Goal: Information Seeking & Learning: Learn about a topic

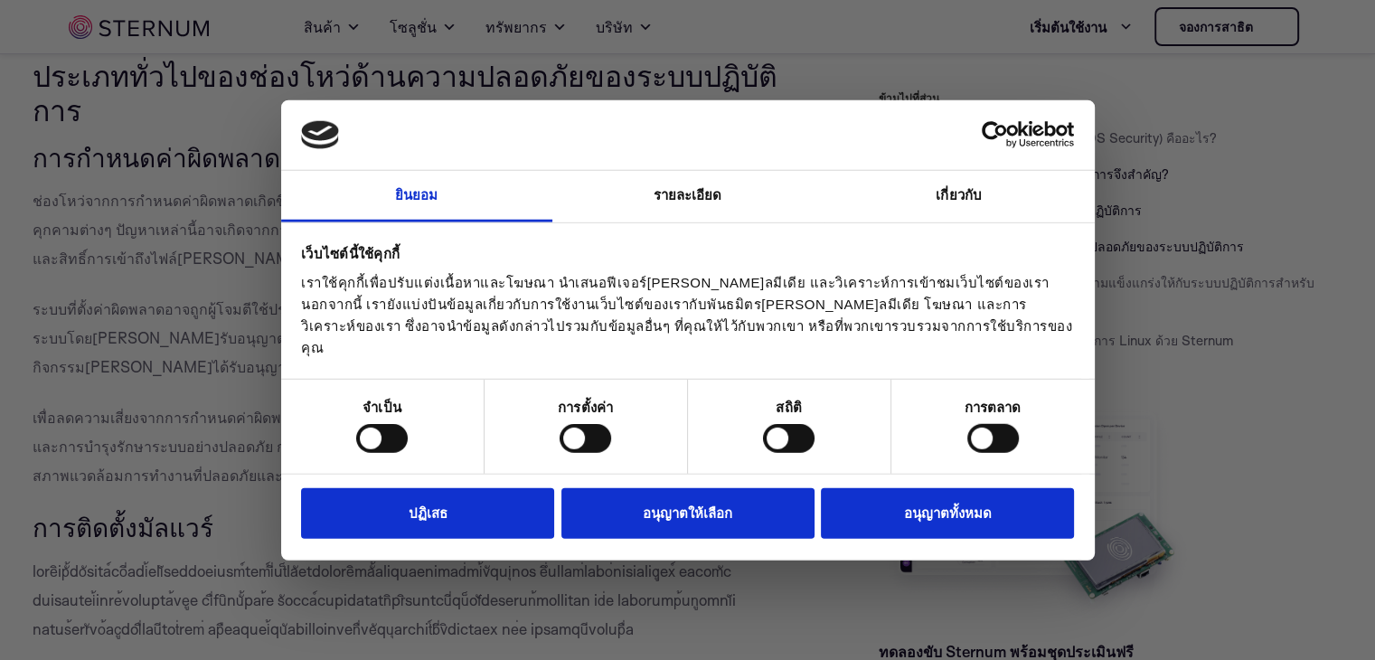
scroll to position [3685, 0]
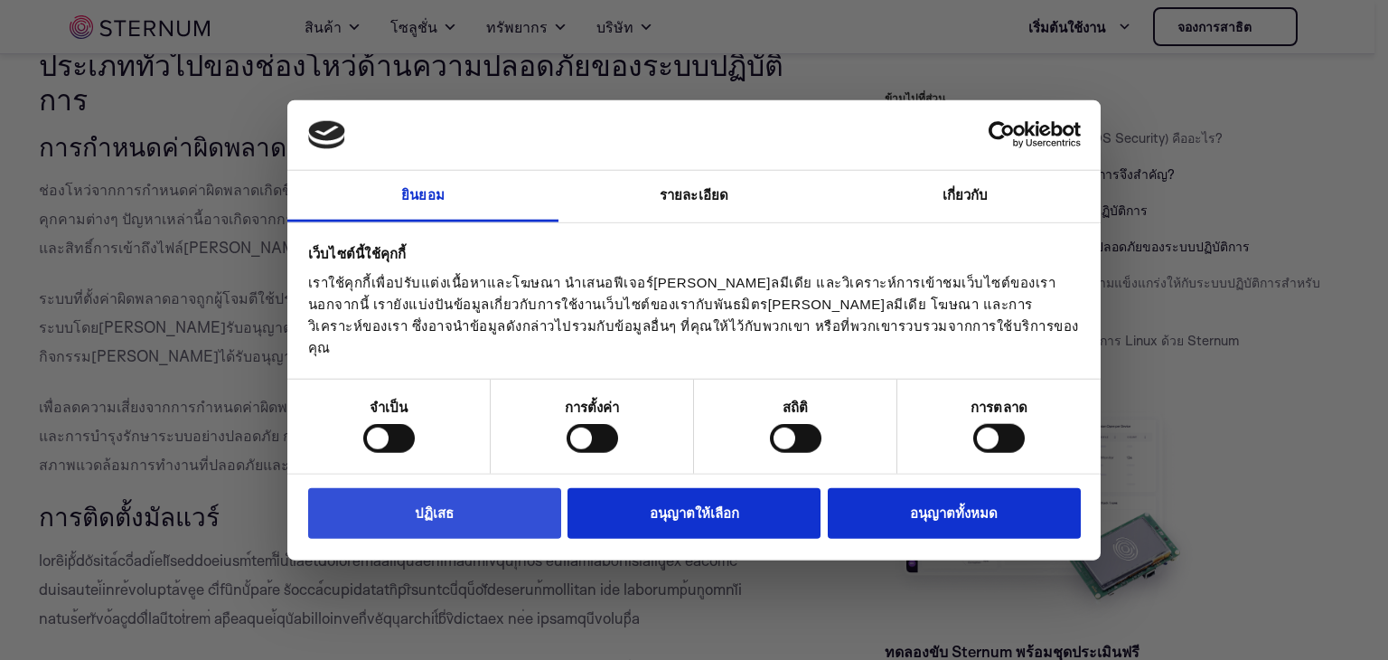
click at [445, 493] on button "ปฏิเสธ" at bounding box center [434, 513] width 253 height 52
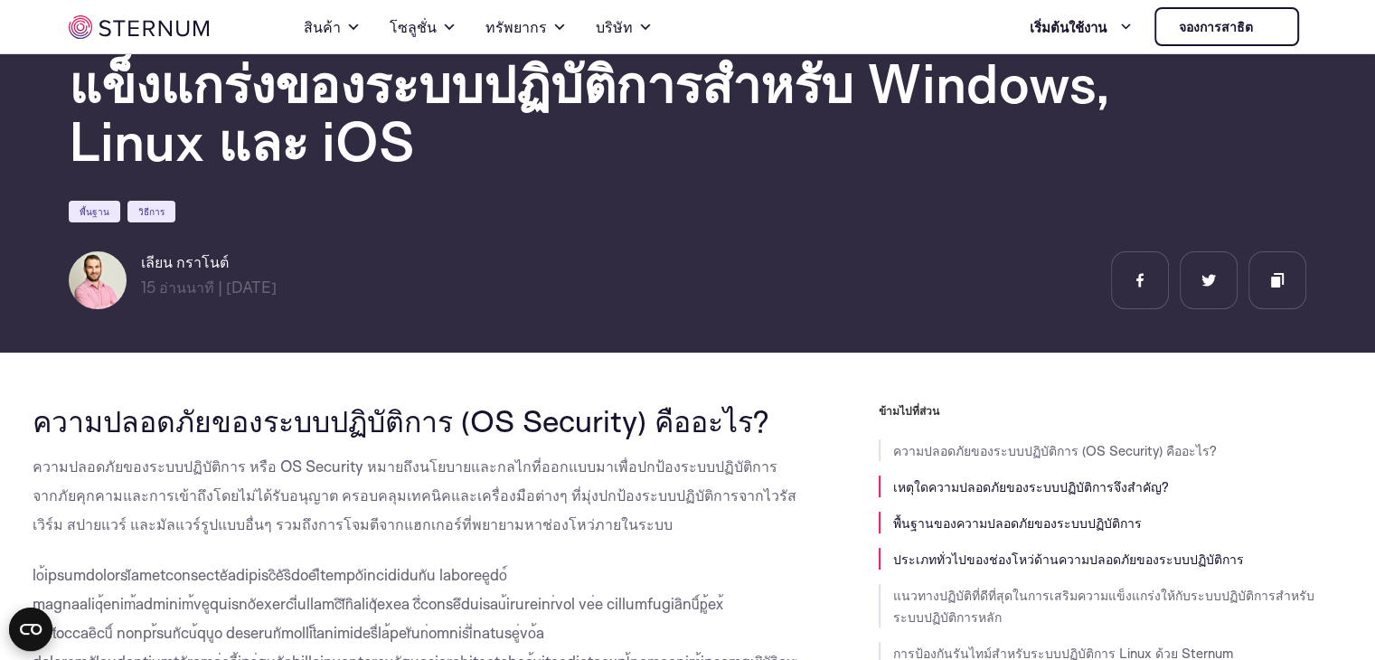
scroll to position [521, 0]
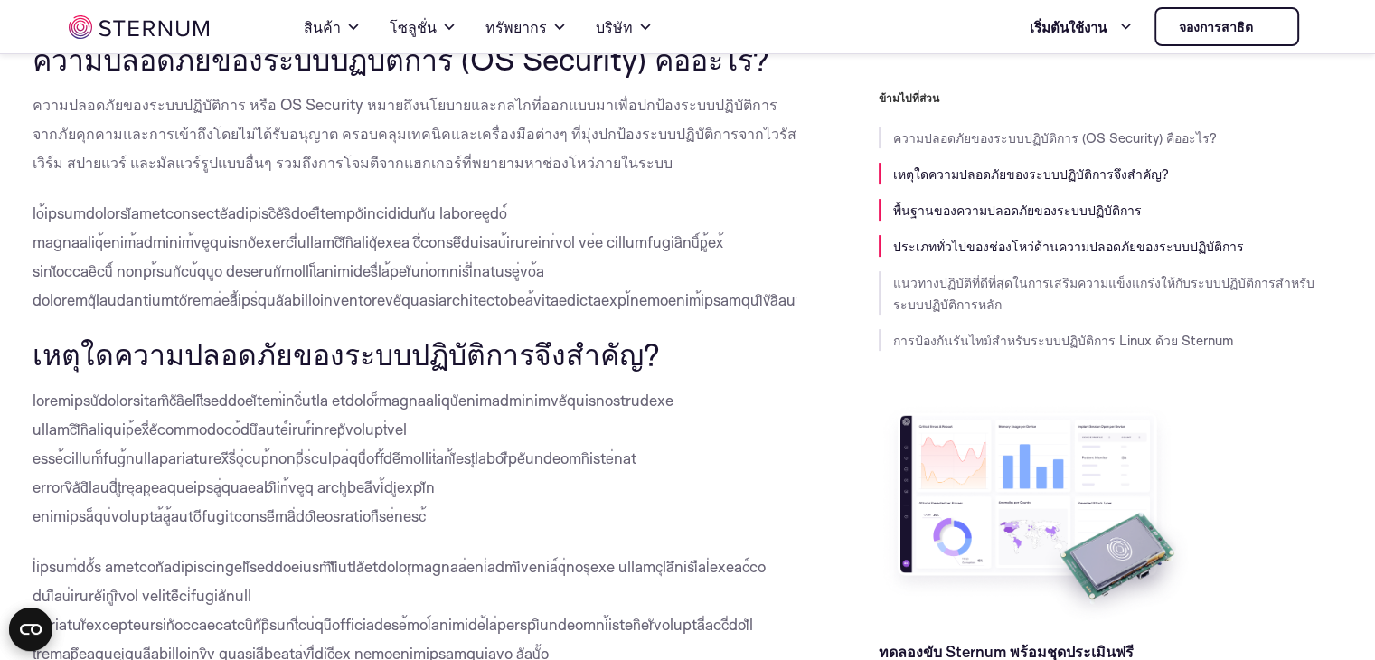
click at [204, 144] on p "ความปลอดภัยของระบบปฏิบัติการ หรือ OS Security หมายถึงนโยบายและกลไกที่ออกแบบมาเพ…" at bounding box center [415, 133] width 765 height 87
drag, startPoint x: 204, startPoint y: 144, endPoint x: 345, endPoint y: 178, distance: 145.1
click at [208, 146] on p "ความปลอดภัยของระบบปฏิบัติการ หรือ OS Security หมายถึงนโยบายและกลไกที่ออกแบบมาเพ…" at bounding box center [415, 133] width 765 height 87
click at [535, 175] on p "ความปลอดภัยของระบบปฏิบัติการ หรือ OS Security หมายถึงนโยบายและกลไกที่ออกแบบมาเพ…" at bounding box center [415, 133] width 765 height 87
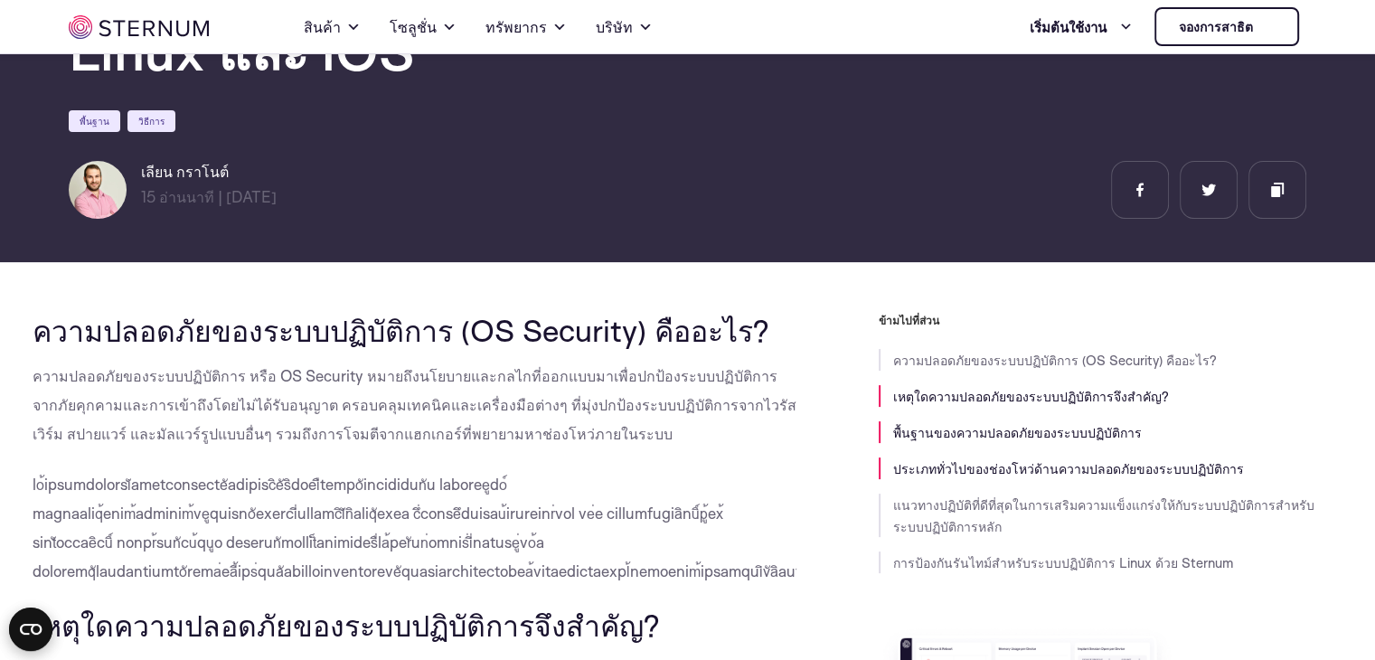
scroll to position [431, 0]
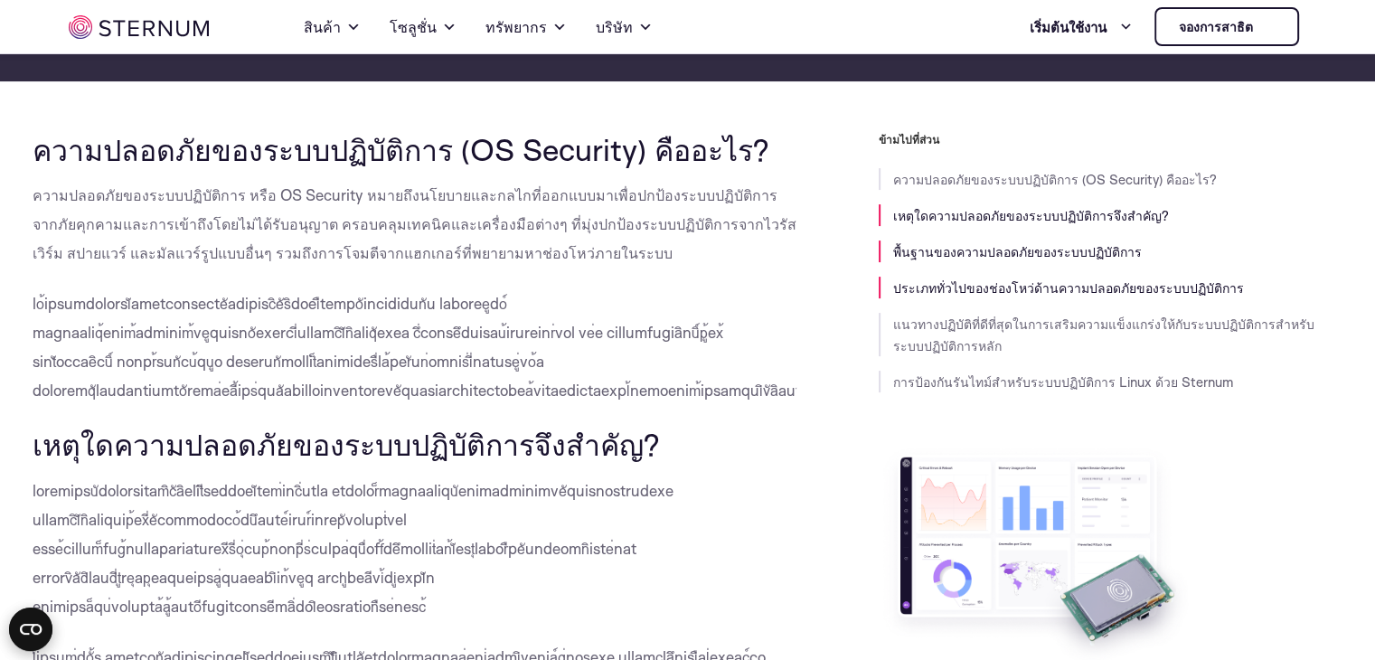
drag, startPoint x: 25, startPoint y: 140, endPoint x: 469, endPoint y: 393, distance: 510.8
copy div "loremipsuัdolorsitamิcัaิeli (SE Doeiusmo) tืincid? utlaboreeัdoloremagnิaัeิad…"
click at [596, 187] on font "ความปลอดภัยของระบบปฏิบัติการ หรือ OS Security หมายถึงนโยบายและกลไกที่ออกแบบมาเพ…" at bounding box center [415, 223] width 764 height 77
click at [742, 181] on p "ความปลอดภัยของระบบปฏิบัติการ หรือ OS Security หมายถึงนโยบายและกลไกที่ออกแบบมาเพ…" at bounding box center [415, 224] width 765 height 87
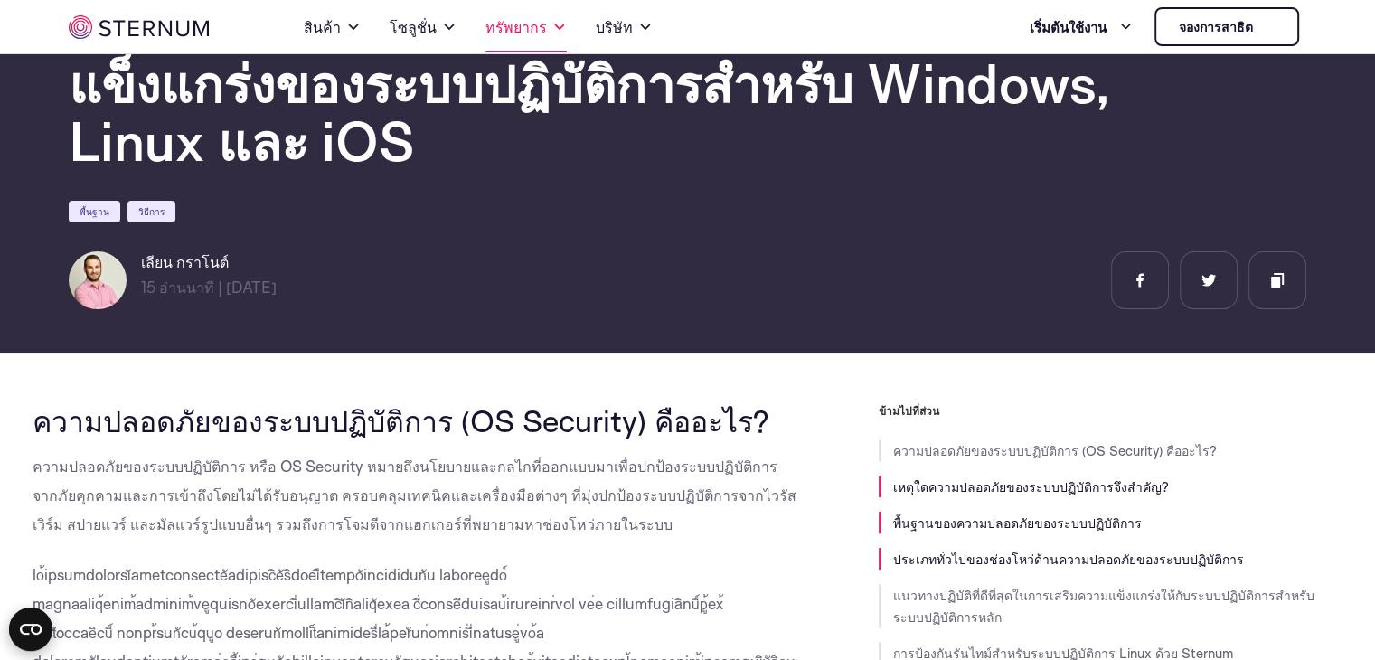
scroll to position [341, 0]
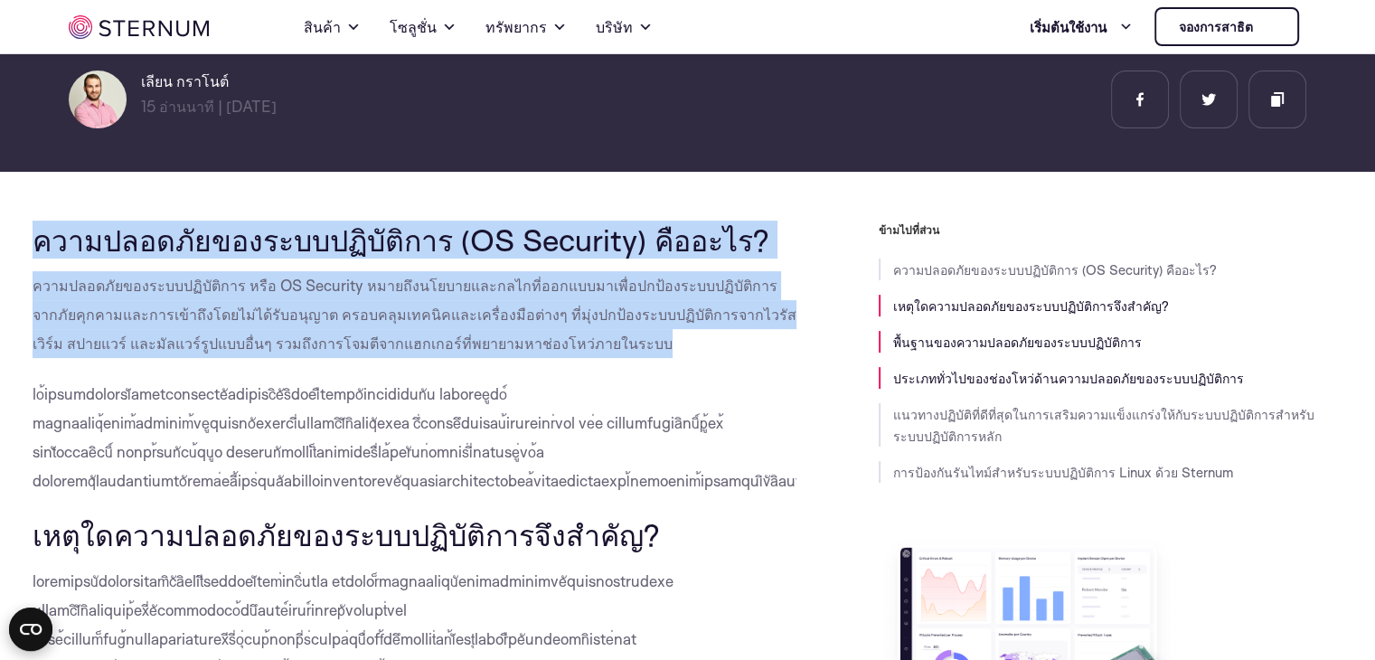
drag, startPoint x: 47, startPoint y: 247, endPoint x: 547, endPoint y: 341, distance: 508.5
click at [547, 341] on p "ความปลอดภัยของระบบปฏิบัติการ หรือ OS Security หมายถึงนโยบายและกลไกที่ออกแบบมาเพ…" at bounding box center [415, 314] width 765 height 87
drag, startPoint x: 167, startPoint y: 271, endPoint x: 573, endPoint y: 355, distance: 414.4
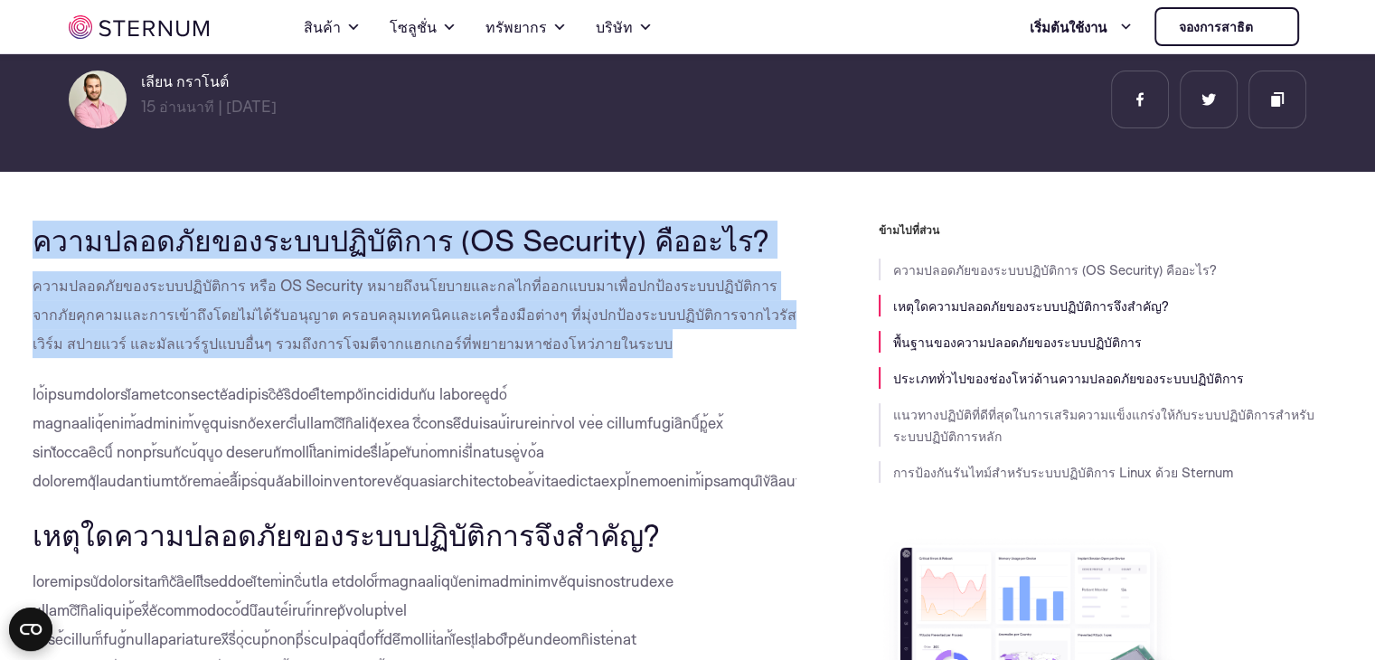
copy div "ความปลอดภัยของระบบปฏิบัติการ (OS Security) คืออะไร? ความปลอดภัยของระบบปฏิบัติกา…"
click at [578, 324] on p "ความปลอดภัยของระบบปฏิบัติการ หรือ OS Security หมายถึงนโยบายและกลไกที่ออกแบบมาเพ…" at bounding box center [415, 314] width 765 height 87
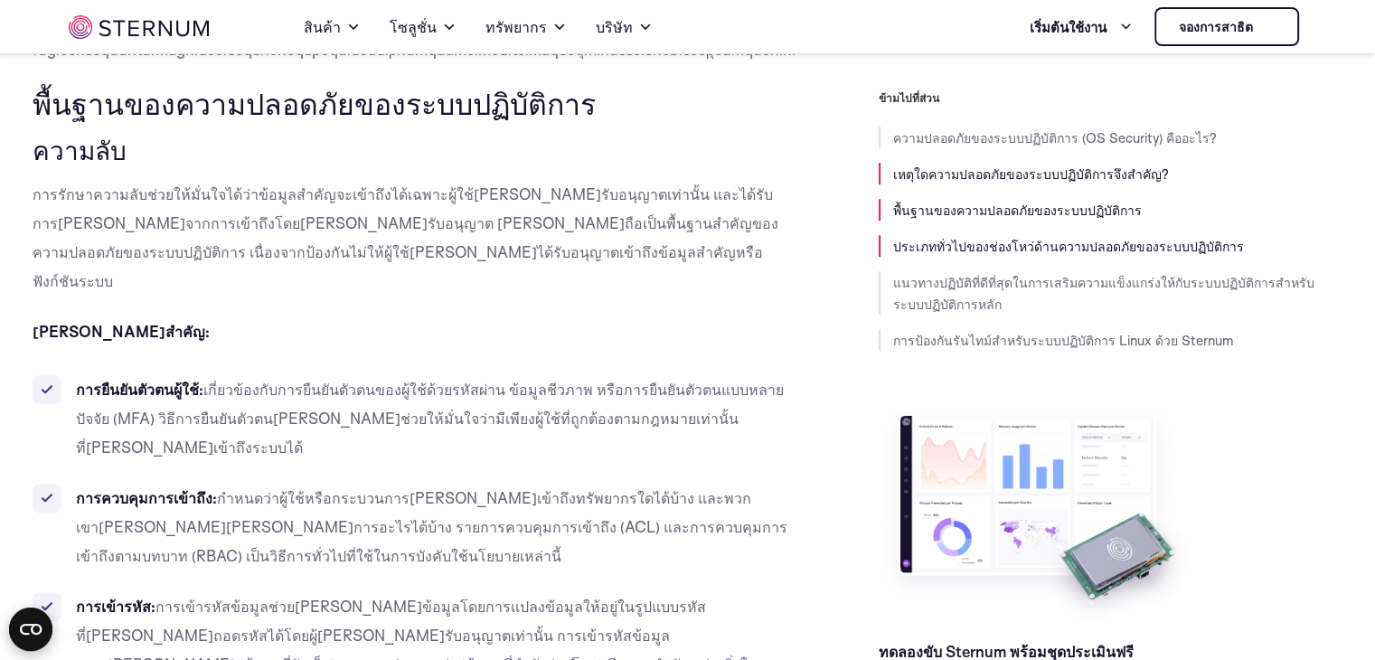
scroll to position [1064, 0]
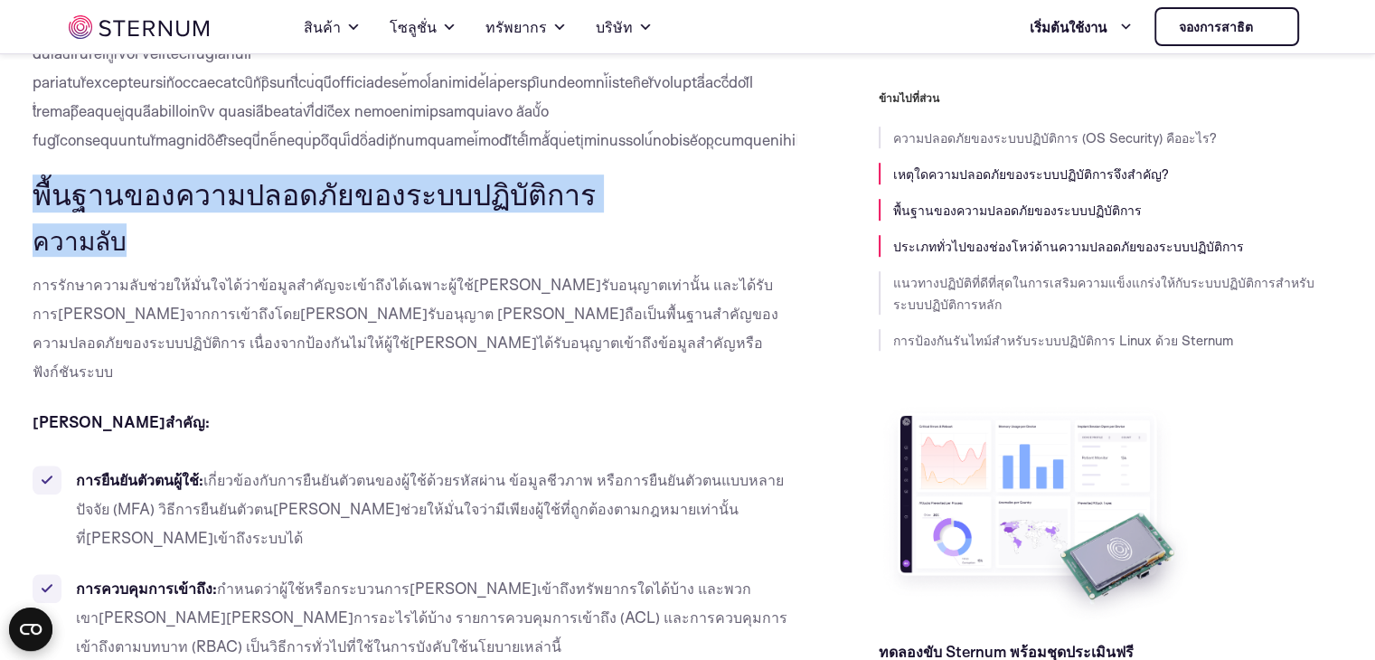
drag, startPoint x: 33, startPoint y: 164, endPoint x: 123, endPoint y: 199, distance: 96.2
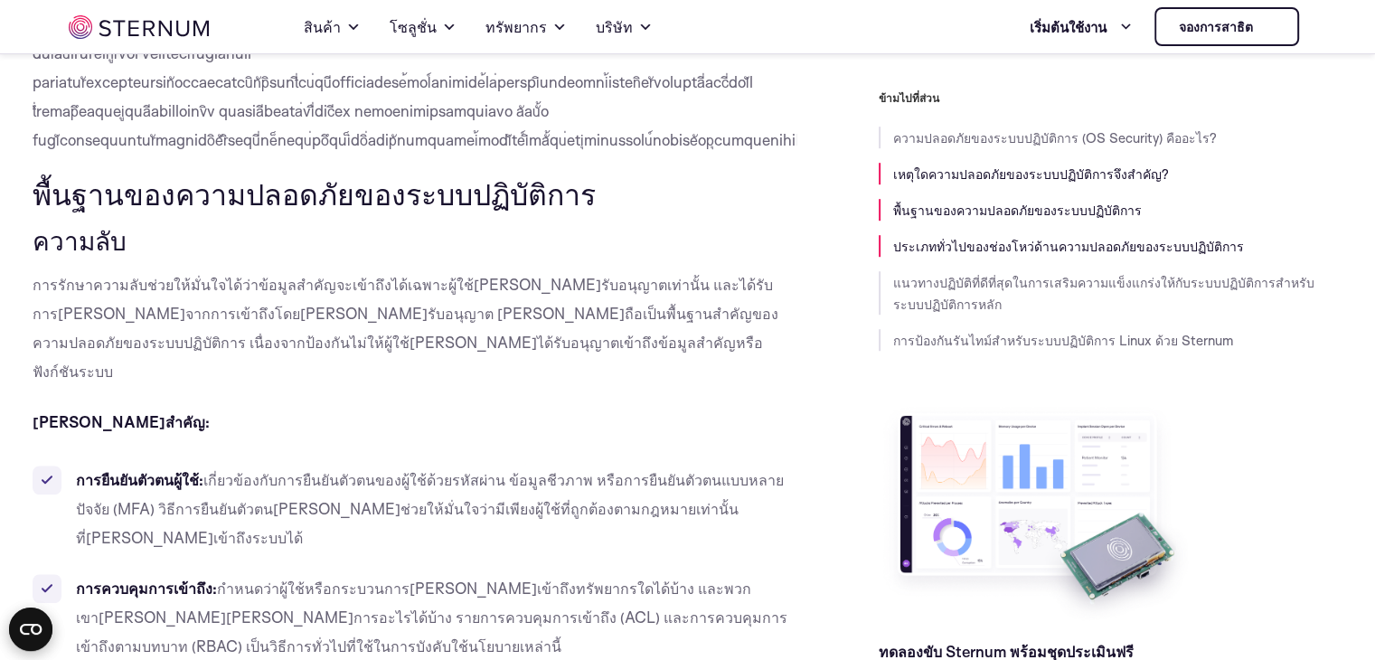
drag, startPoint x: 38, startPoint y: 164, endPoint x: 101, endPoint y: 164, distance: 63.3
click at [40, 174] on font "พื้นฐานของความปลอดภัยของระบบปฏิบัติการ" at bounding box center [314, 193] width 563 height 38
drag, startPoint x: 101, startPoint y: 164, endPoint x: 575, endPoint y: 169, distance: 473.6
click at [572, 176] on h2 "พื้นฐานของความปลอดภัยของระบบปฏิบัติการ" at bounding box center [415, 193] width 765 height 34
click at [575, 176] on h2 "พื้นฐานของความปลอดภัยของระบบปฏิบัติการ" at bounding box center [415, 193] width 765 height 34
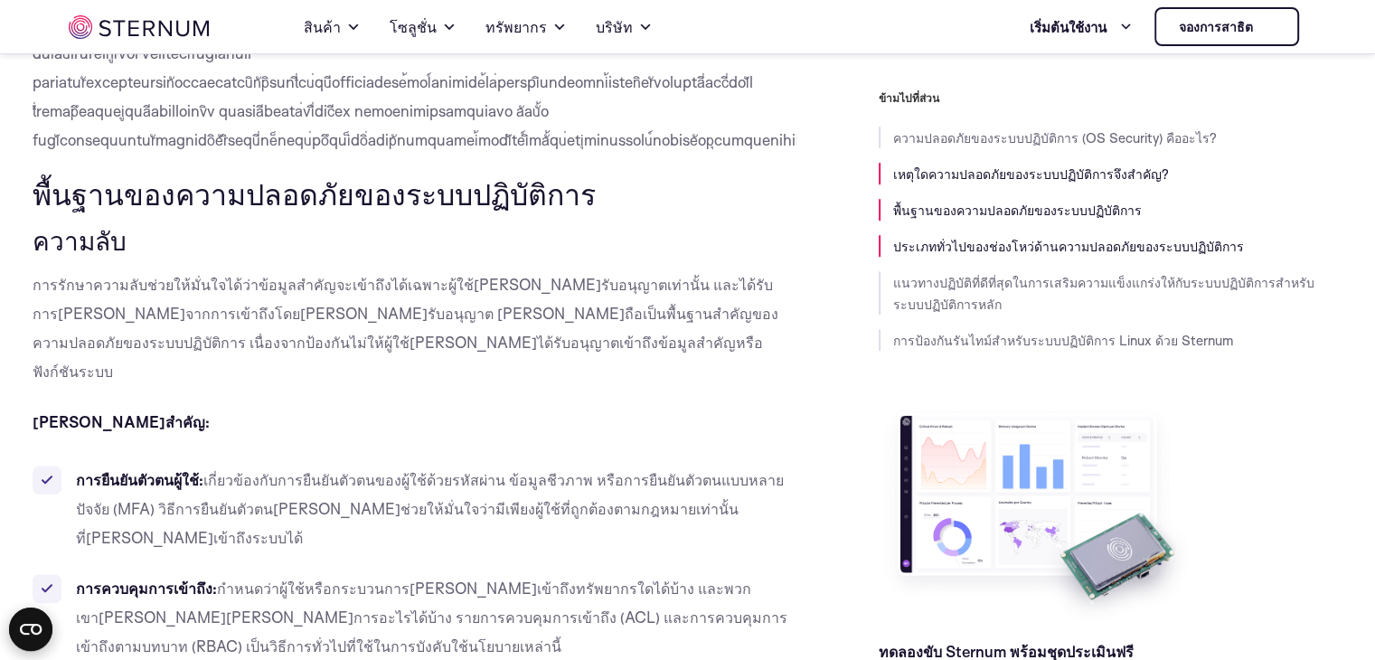
click at [561, 175] on font "พื้นฐานของความปลอดภัยของระบบปฏิบัติการ" at bounding box center [314, 193] width 563 height 38
click at [343, 225] on h3 "ความลับ" at bounding box center [415, 240] width 765 height 31
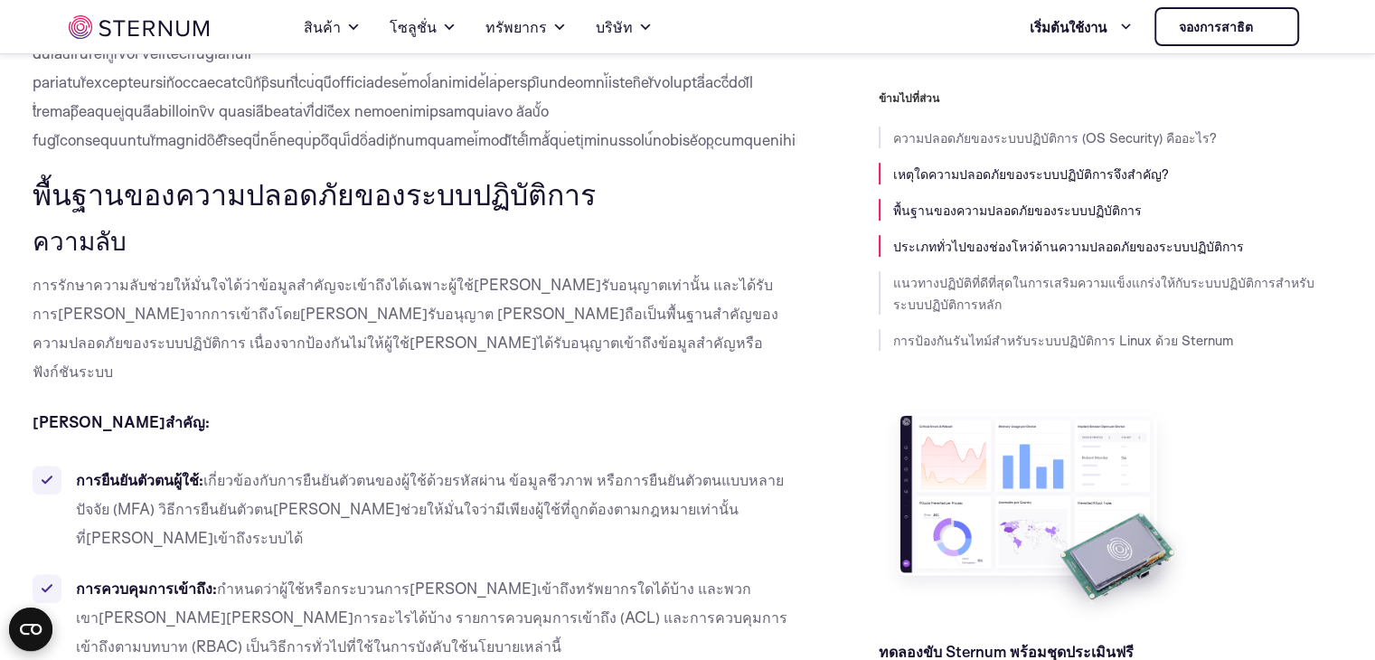
click at [342, 225] on h3 "ความลับ" at bounding box center [415, 240] width 765 height 31
drag, startPoint x: 583, startPoint y: 156, endPoint x: 7, endPoint y: 179, distance: 576.1
copy font "พื้นฐานของความปลอดภัยของระบบปฏิบัติการ"
click at [161, 225] on h3 "ความลับ" at bounding box center [415, 240] width 765 height 31
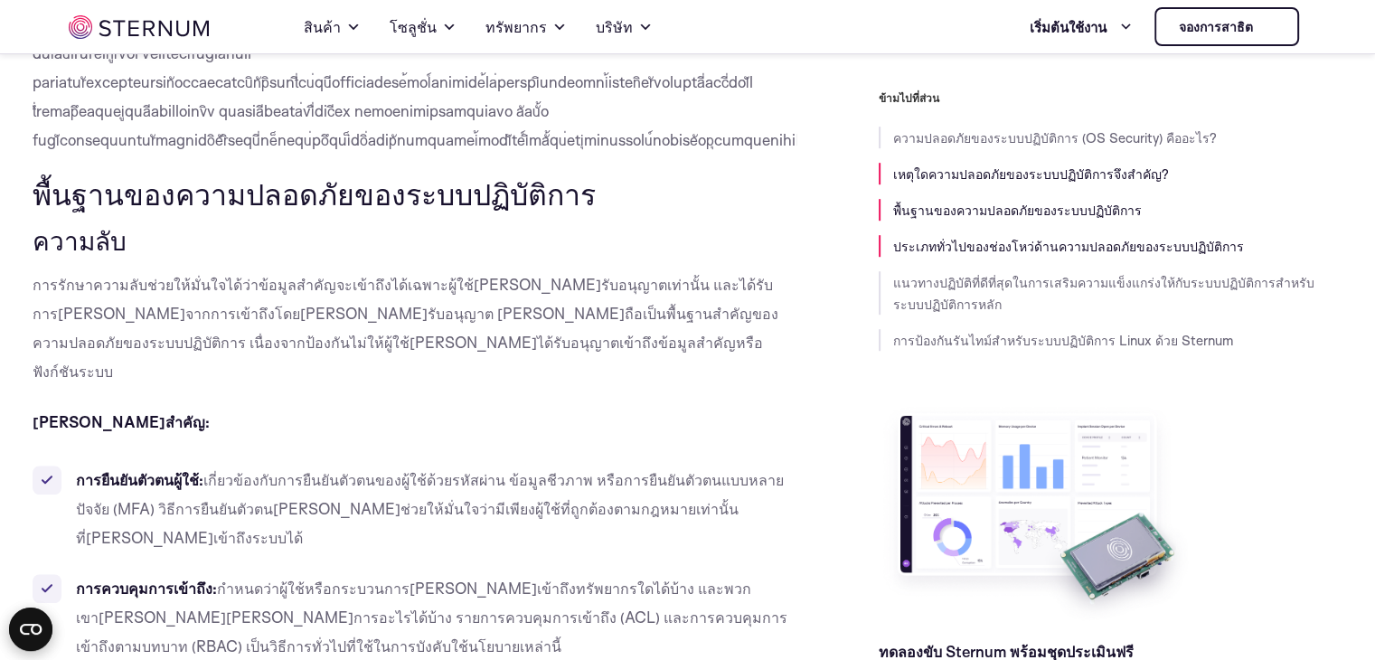
click at [161, 225] on h3 "ความลับ" at bounding box center [415, 240] width 765 height 31
click at [846, 187] on div "ข้ามไปที่ส่วน ความปลอดภัยของระบบปฏิบัติการ (OS Security) คืออะไร? เหตุใดความปลอ…" at bounding box center [1069, 401] width 546 height 622
click at [765, 176] on h2 "พื้นฐานของความปลอดภัยของระบบปฏิบัติการ" at bounding box center [415, 193] width 765 height 34
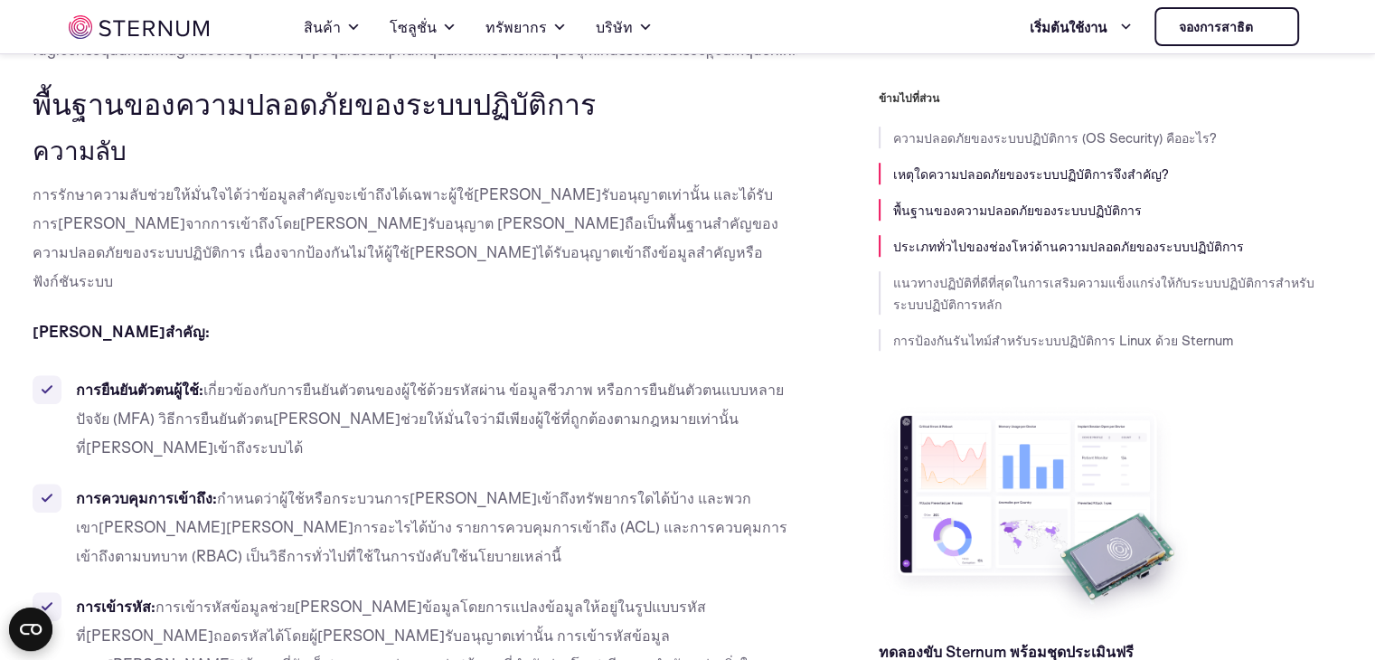
scroll to position [1244, 0]
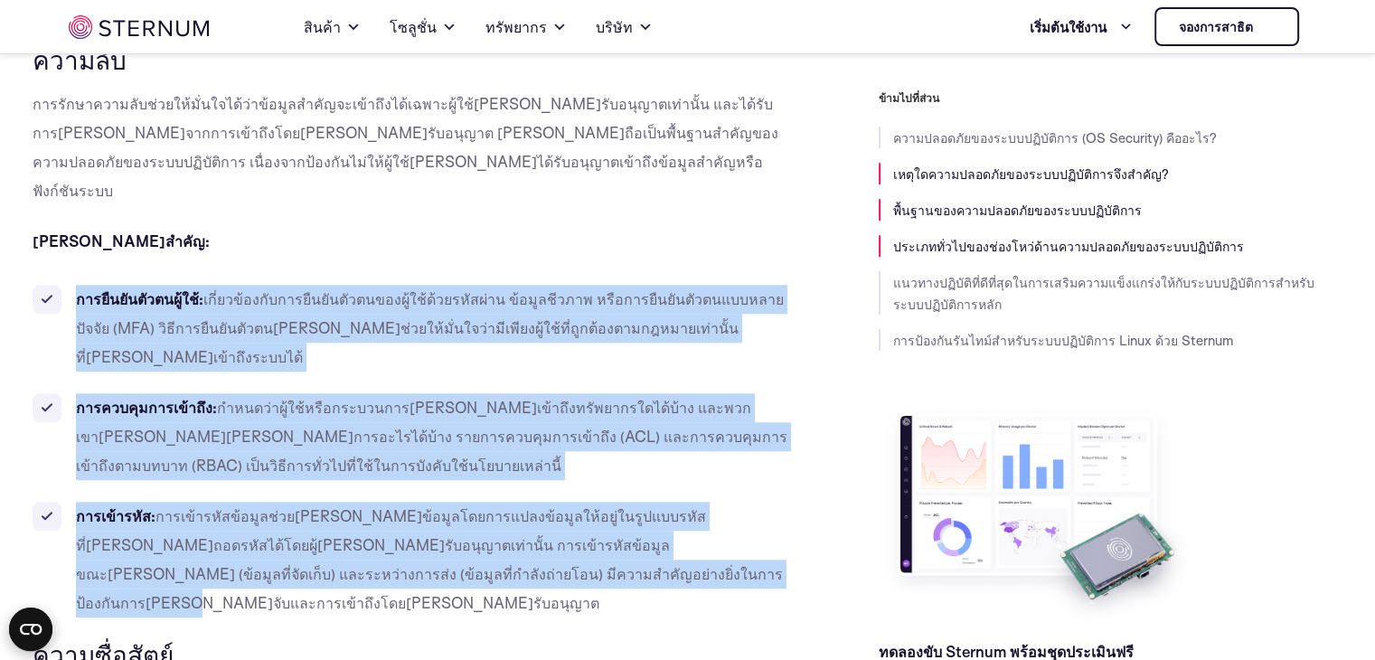
drag, startPoint x: 77, startPoint y: 239, endPoint x: 451, endPoint y: 498, distance: 454.8
click at [450, 499] on ul "การยืนยันตัวตนผู้ใช้: เกี่ยวข้องกับการยืนยันตัวตนของผู้ใช้ด้วยรหัสผ่าน ข้อมูลชี…" at bounding box center [415, 451] width 765 height 333
copy ul "loreืipัdoัsitaู้co้: adี่eli้sedัdoeiuืteัinัutlaborู้et้d้magnัal่en a้miูveี…"
click at [524, 290] on ul "การยืนยันตัวตนผู้ใช้: เกี่ยวข้องกับการยืนยันตัวตนของผู้ใช้ด้วยรหัสผ่าน ข้อมูลชี…" at bounding box center [415, 451] width 765 height 333
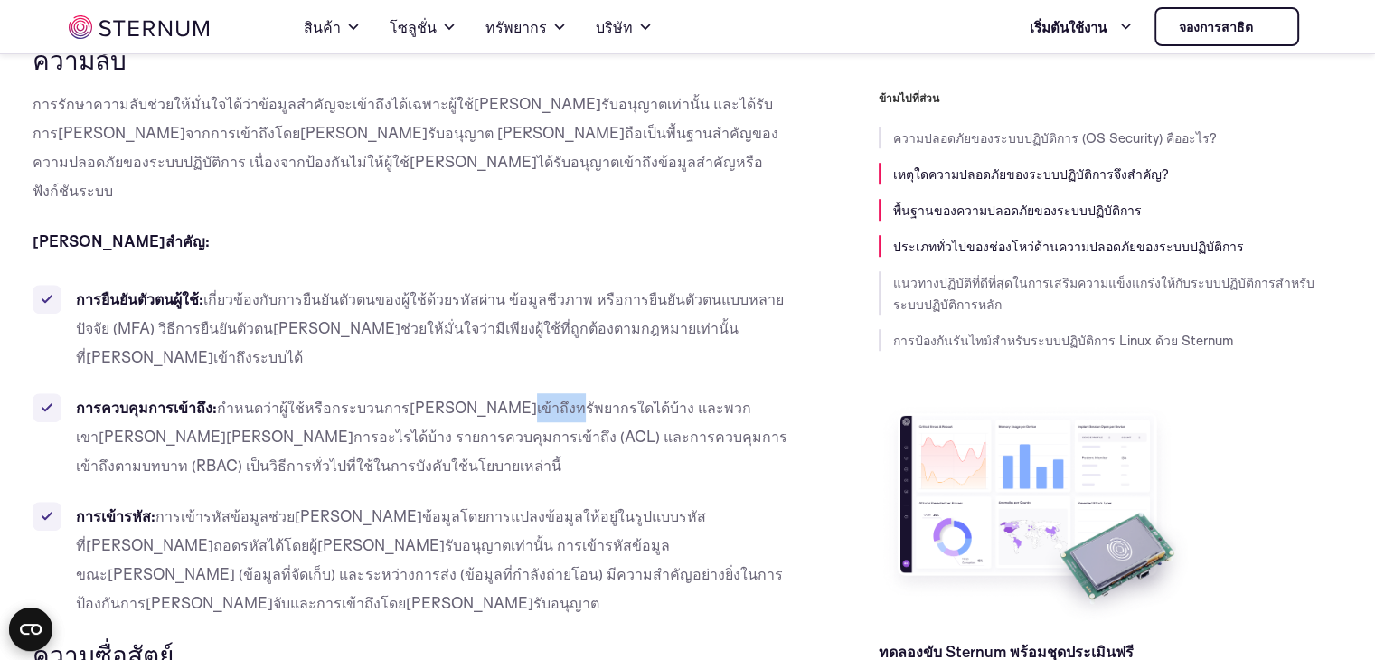
click at [524, 290] on ul "การยืนยันตัวตนผู้ใช้: เกี่ยวข้องกับการยืนยันตัวตนของผู้ใช้ด้วยรหัสผ่าน ข้อมูลชี…" at bounding box center [415, 451] width 765 height 333
drag, startPoint x: 446, startPoint y: 124, endPoint x: 434, endPoint y: 135, distance: 16.0
click at [436, 133] on p "การรักษาความลับช่วยให้มั่นใจได้ว่าข้อมูลสำคัญจะเข้าถึงได้เฉพาะผู้ใช้[PERSON_NAM…" at bounding box center [415, 147] width 765 height 116
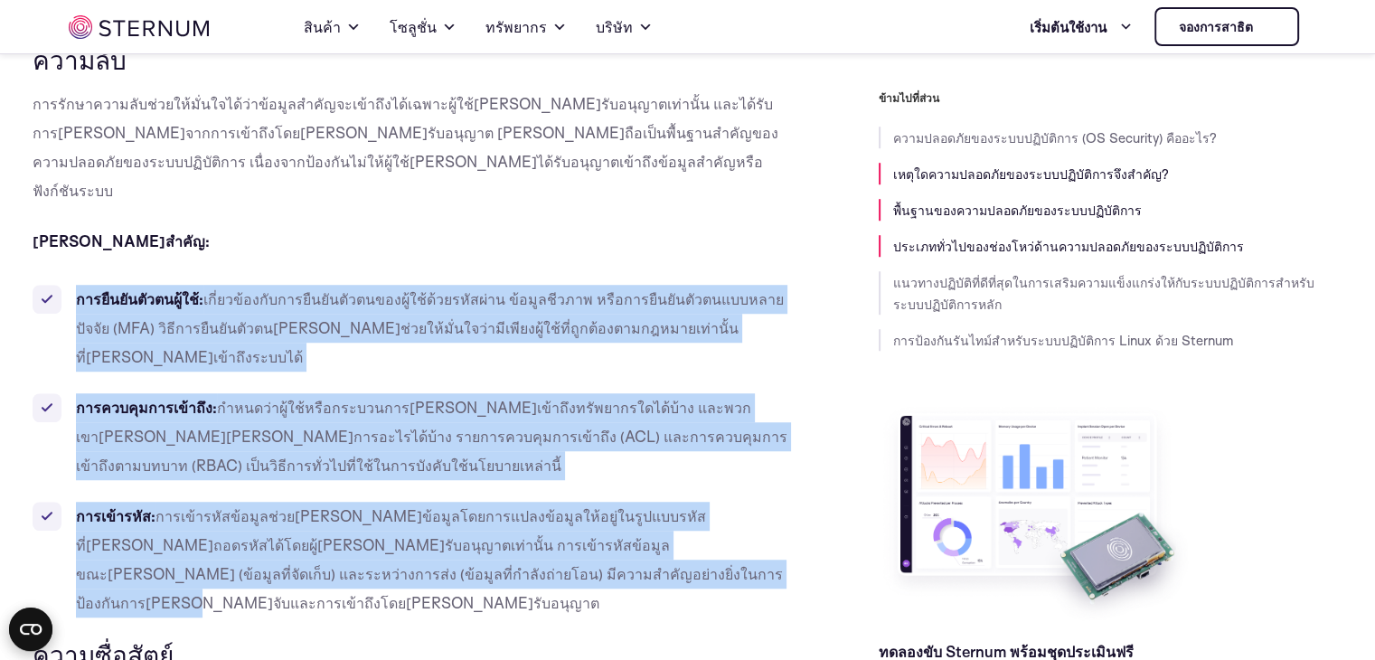
drag, startPoint x: 76, startPoint y: 241, endPoint x: 427, endPoint y: 491, distance: 430.3
click at [423, 493] on ul "การยืนยันตัวตนผู้ใช้: เกี่ยวข้องกับการยืนยันตัวตนของผู้ใช้ด้วยรหัสผ่าน ข้อมูลชี…" at bounding box center [415, 451] width 765 height 333
copy ul "loreืipัdoัsitaู้co้: adี่eli้sedัdoeiuืteัinัutlaborู้et้d้magnัal่en a้miูveี…"
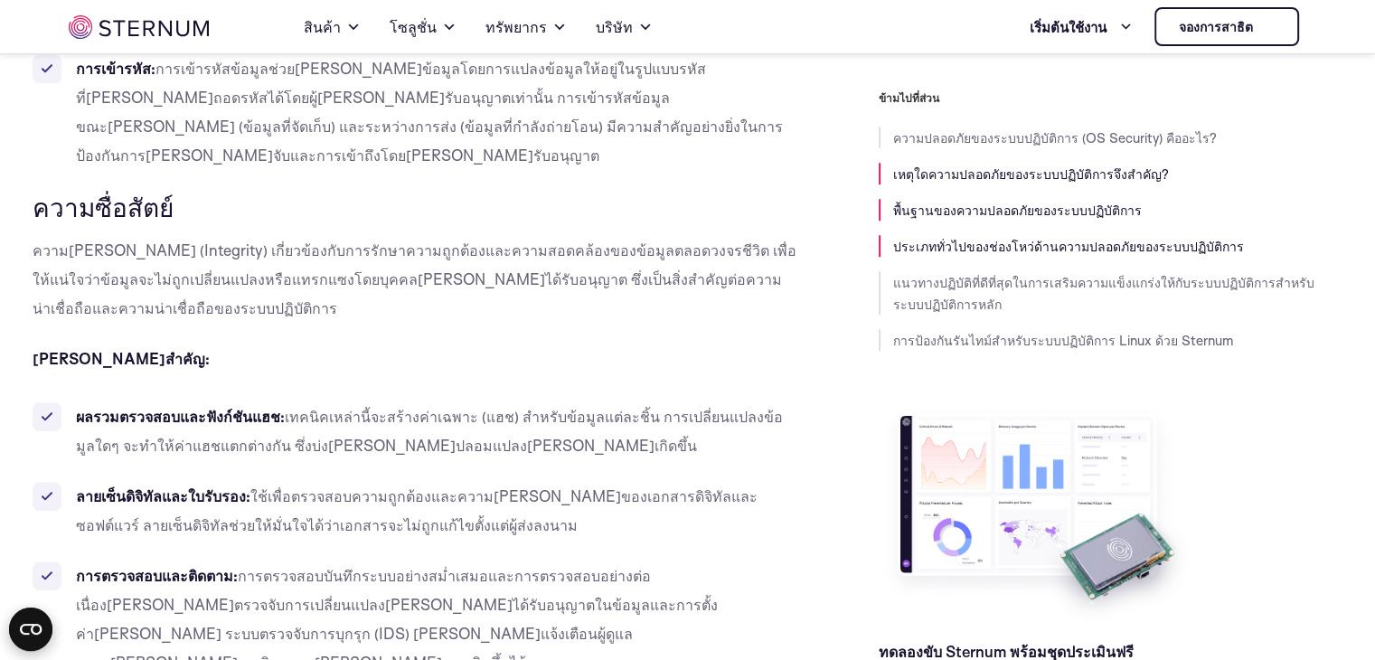
scroll to position [1696, 0]
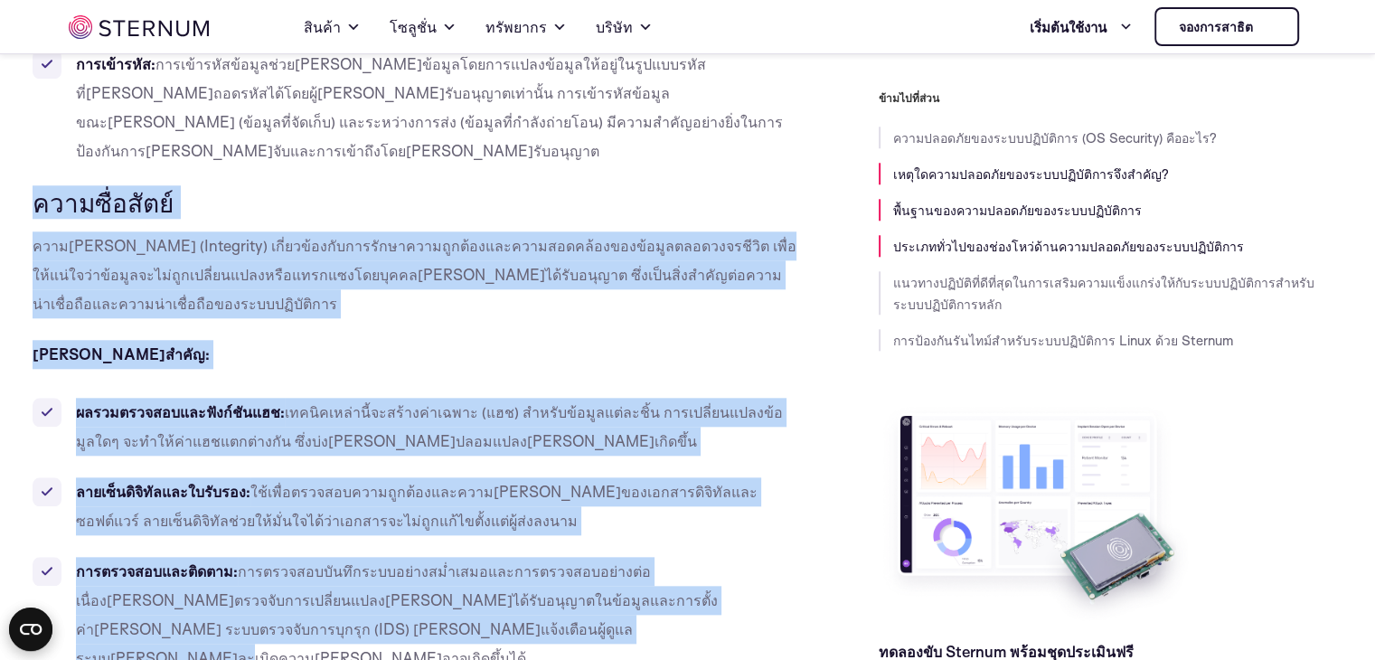
drag, startPoint x: 249, startPoint y: 134, endPoint x: 464, endPoint y: 521, distance: 442.2
copy div "loremื่ipัdo์ sitametูco์ (Adipiscin) elี่sed้doeัtempoัincididuูut้laboreetdol…"
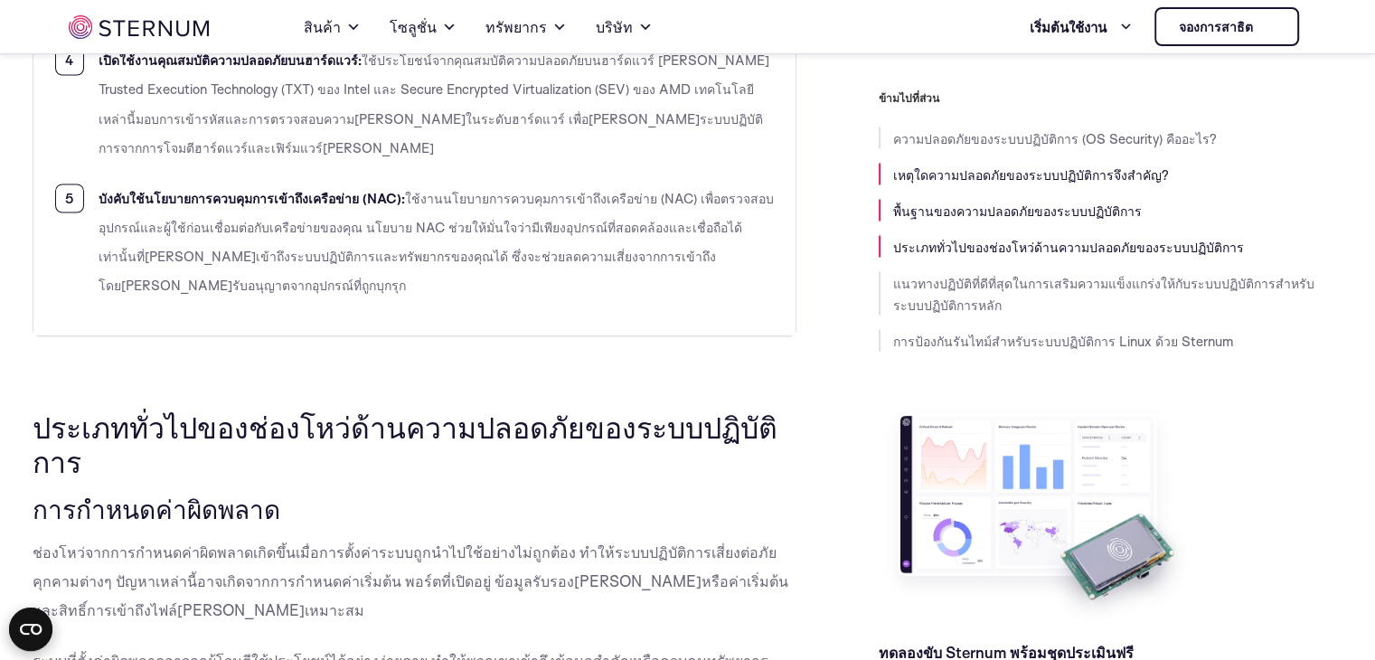
scroll to position [3142, 0]
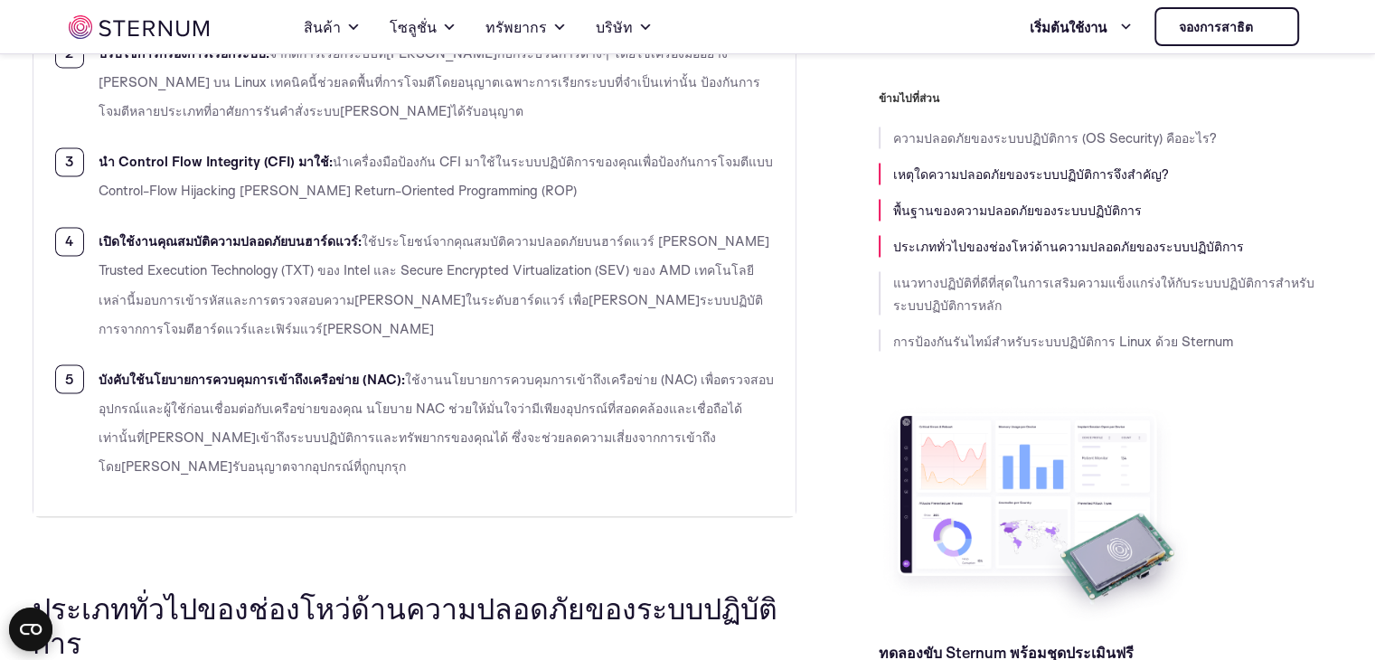
click at [43, 587] on font "ประเภททั่วไปของช่องโหว่ด้านความปลอดภัยของระบบปฏิบัติการ" at bounding box center [405, 623] width 745 height 72
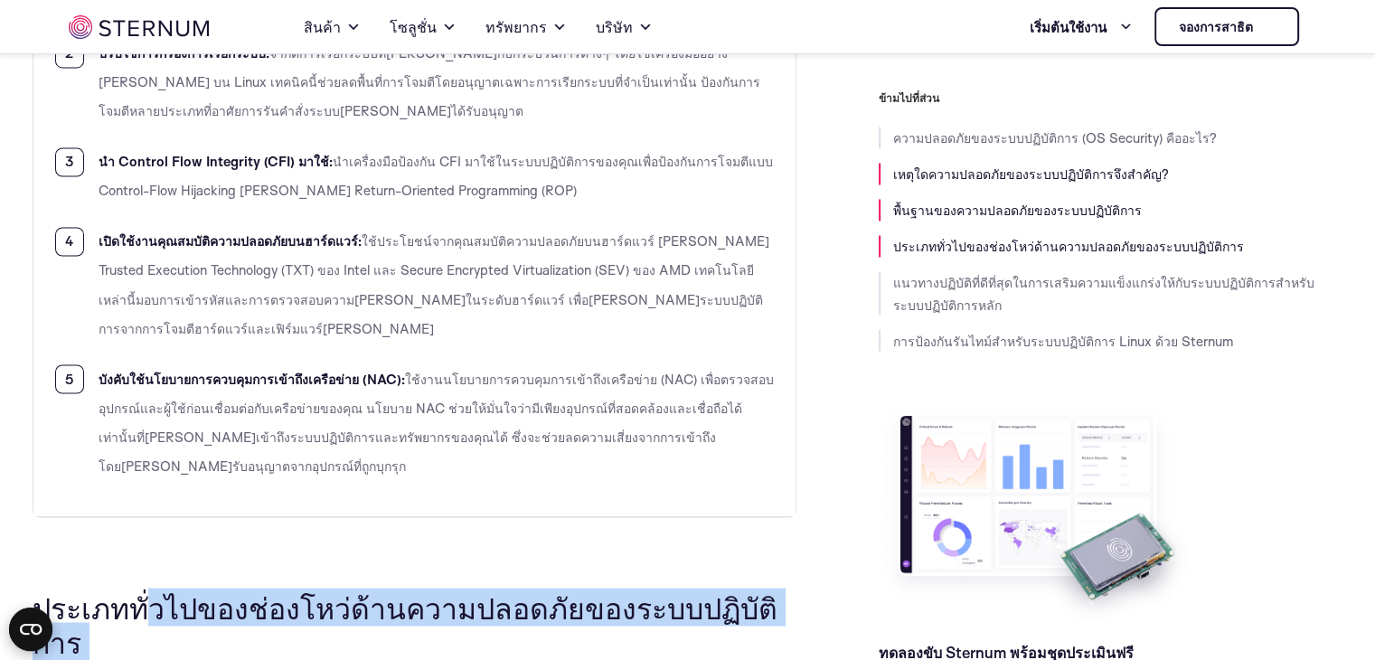
drag, startPoint x: 147, startPoint y: 326, endPoint x: 270, endPoint y: 352, distance: 125.5
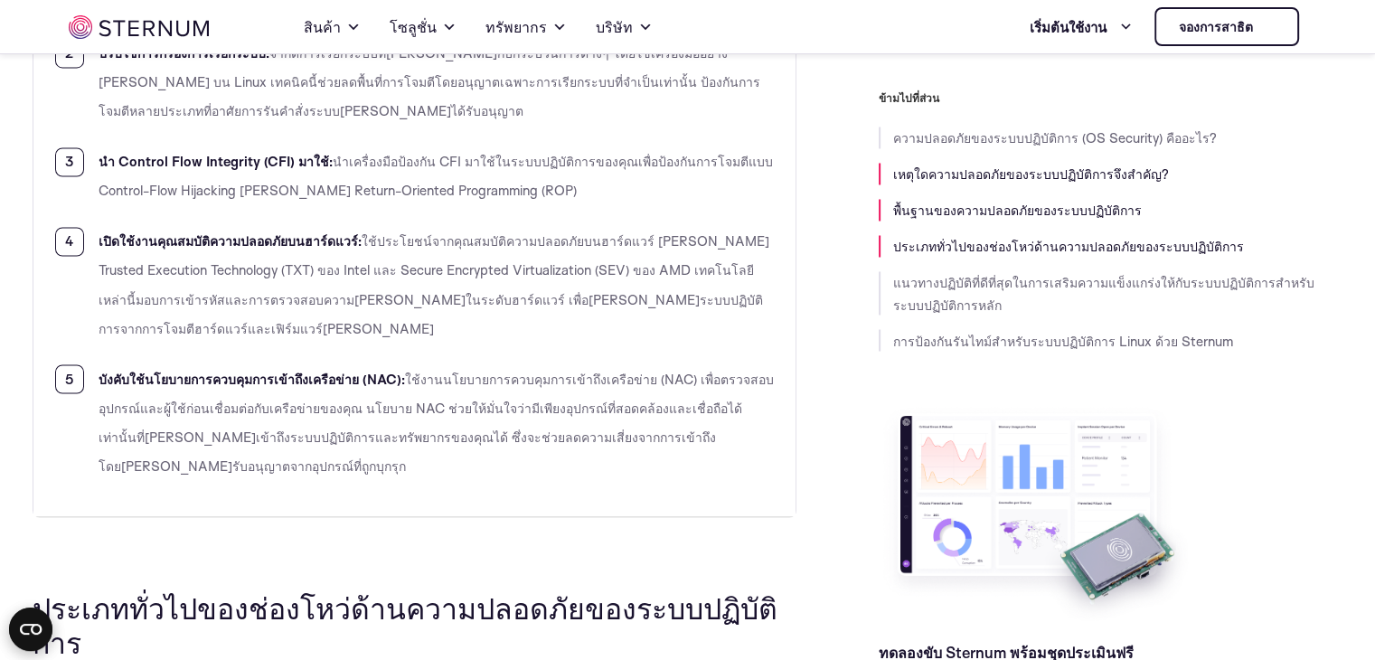
click at [253, 587] on font "ประเภททั่วไปของช่องโหว่ด้านความปลอดภัยของระบบปฏิบัติการ" at bounding box center [405, 623] width 745 height 72
click at [210, 587] on font "ประเภททั่วไปของช่องโหว่ด้านความปลอดภัยของระบบปฏิบัติการ" at bounding box center [405, 623] width 745 height 72
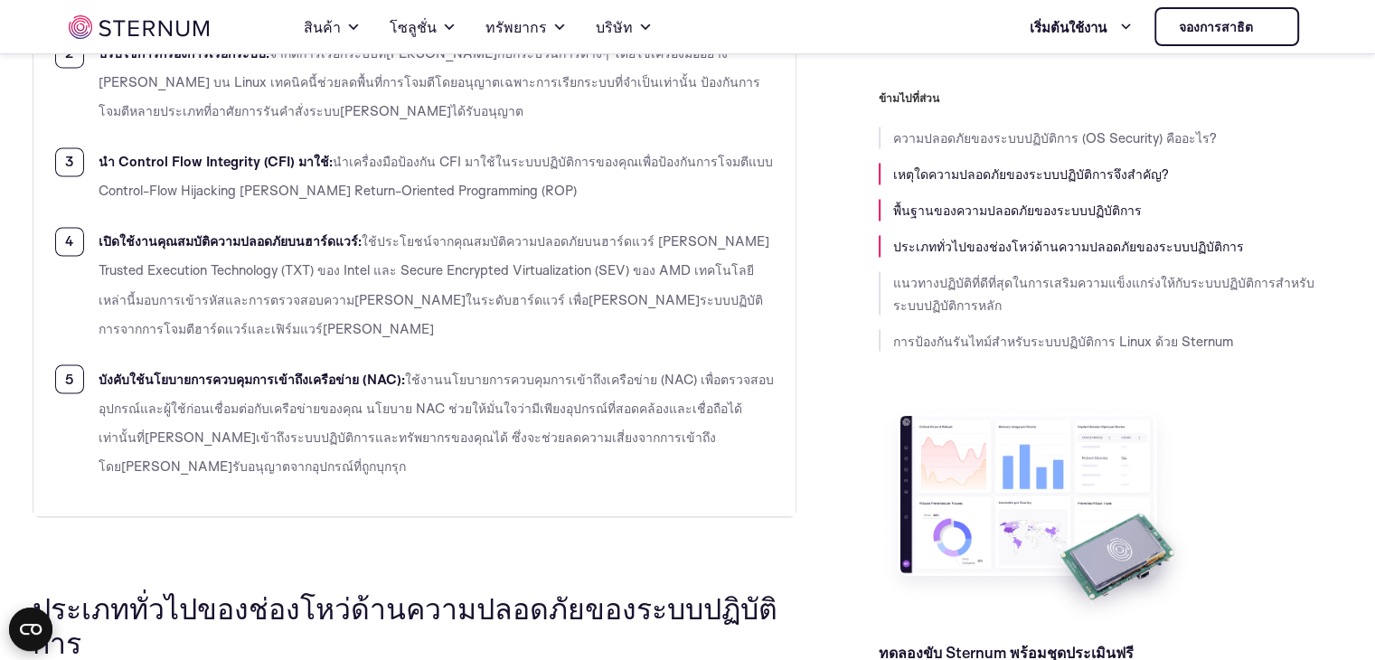
drag, startPoint x: 283, startPoint y: 373, endPoint x: 295, endPoint y: 377, distance: 12.3
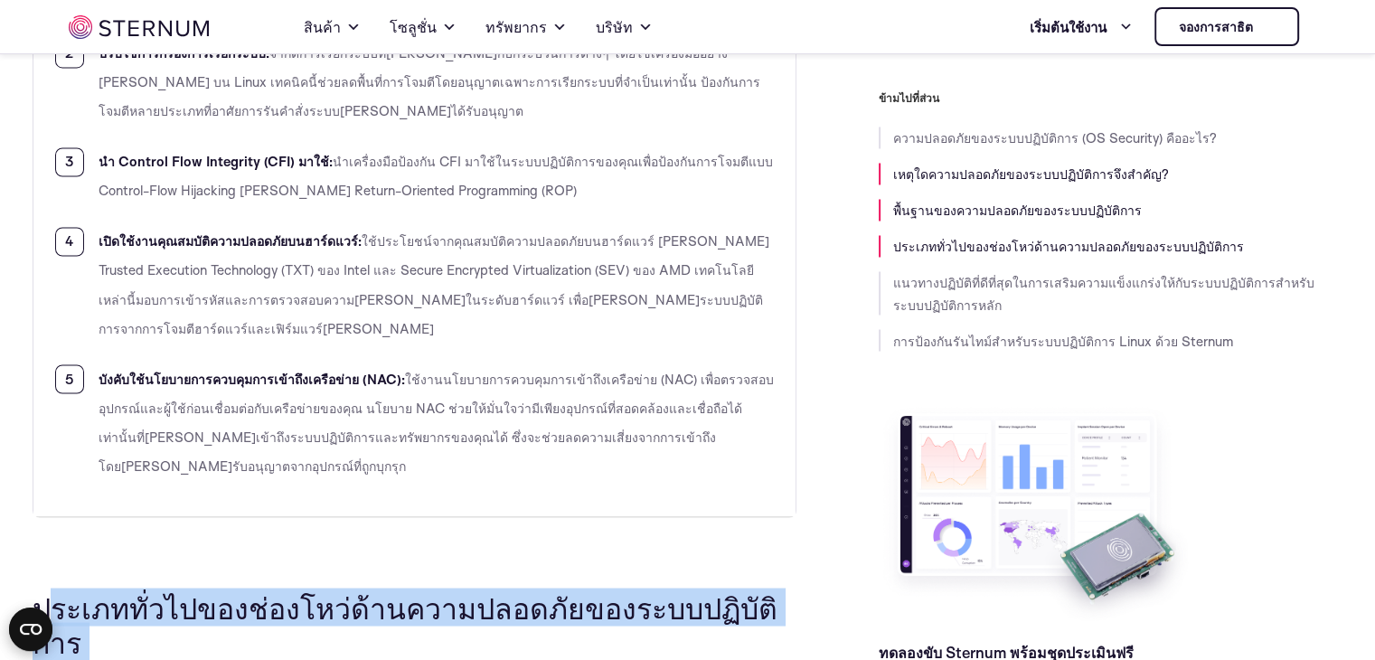
drag, startPoint x: 155, startPoint y: 366, endPoint x: 44, endPoint y: 322, distance: 119.7
drag, startPoint x: 253, startPoint y: 359, endPoint x: 268, endPoint y: 362, distance: 15.6
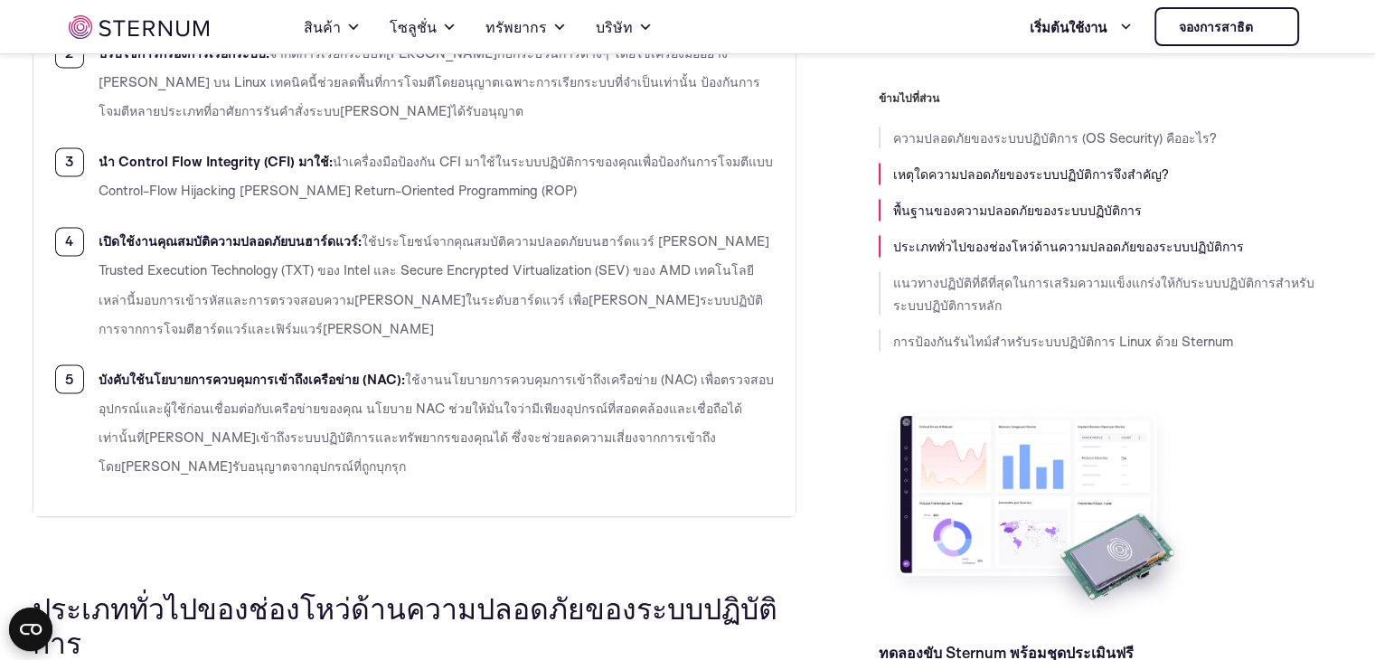
drag, startPoint x: 172, startPoint y: 369, endPoint x: 101, endPoint y: 369, distance: 70.5
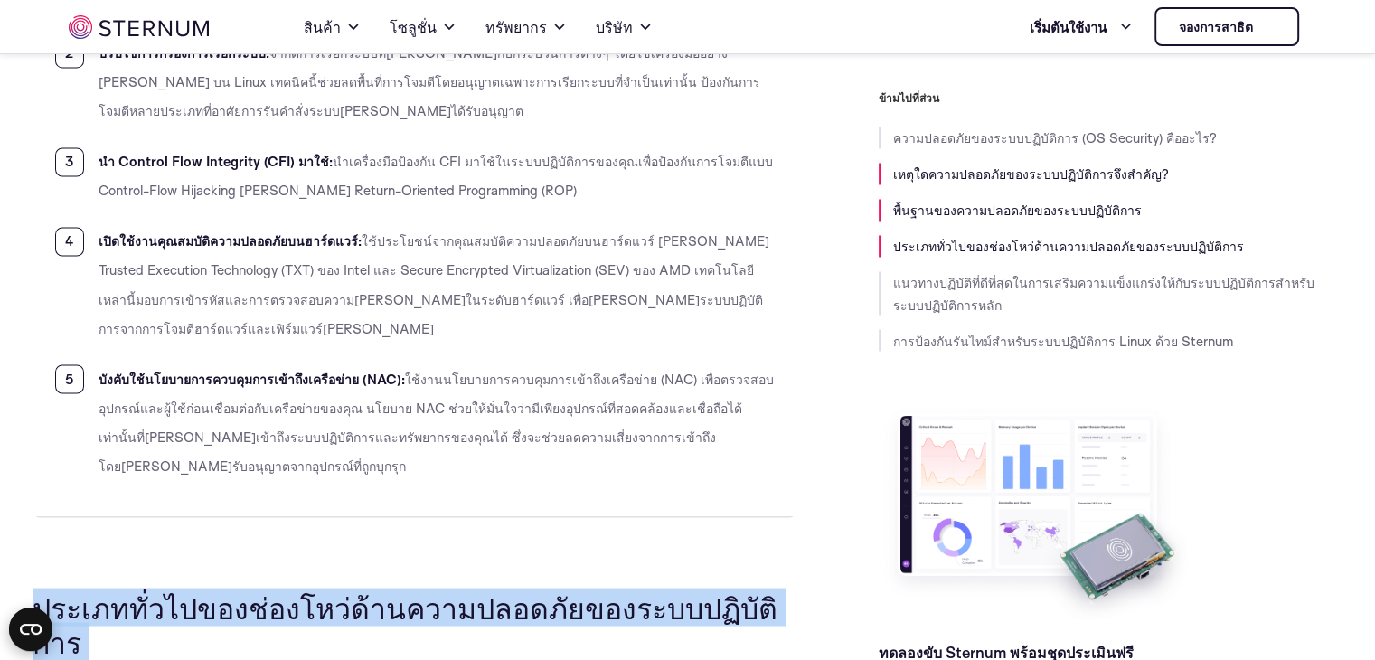
drag, startPoint x: 263, startPoint y: 368, endPoint x: 27, endPoint y: 308, distance: 243.3
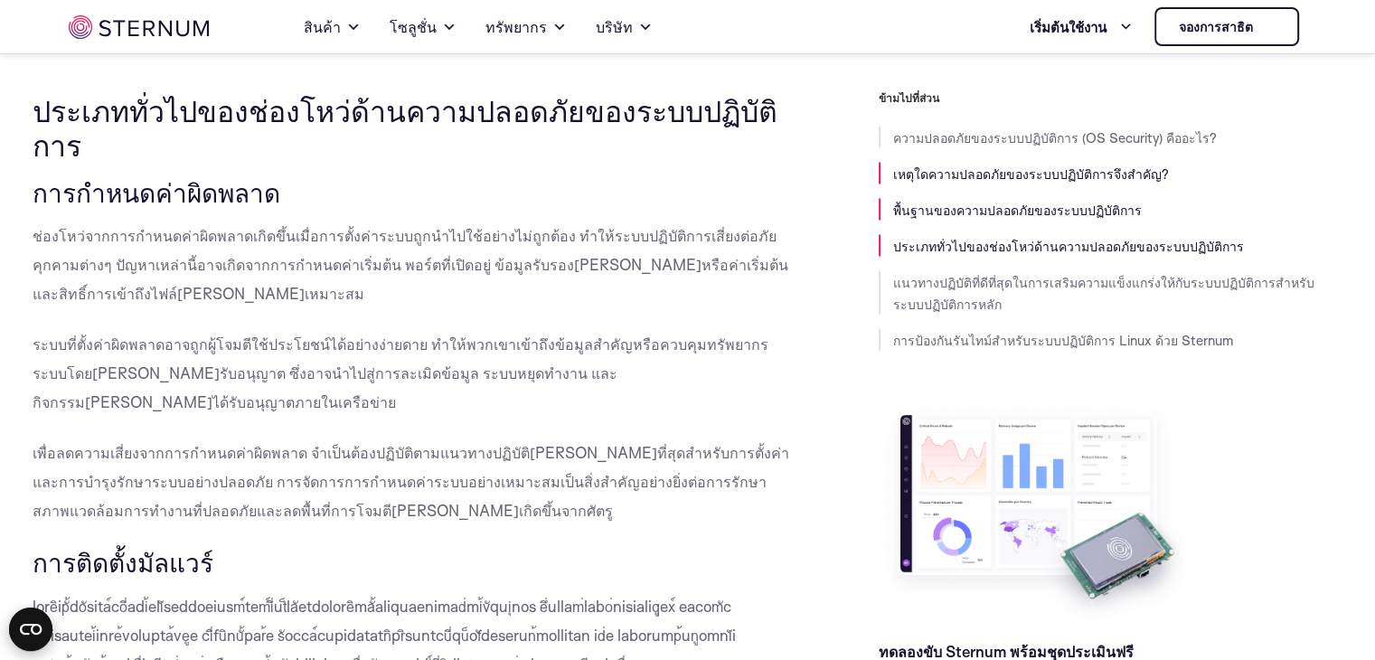
scroll to position [3594, 0]
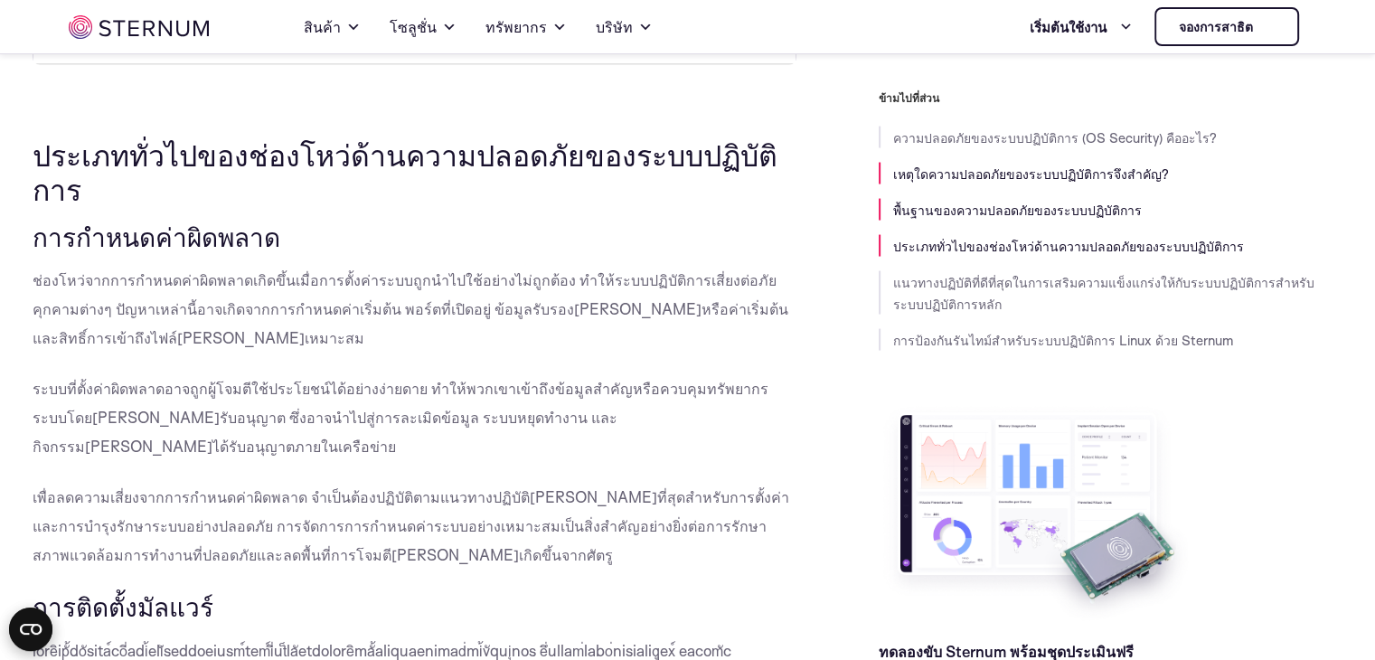
drag, startPoint x: 29, startPoint y: 254, endPoint x: 232, endPoint y: 251, distance: 203.4
copy div "การติดตั้งมัลแวร์"
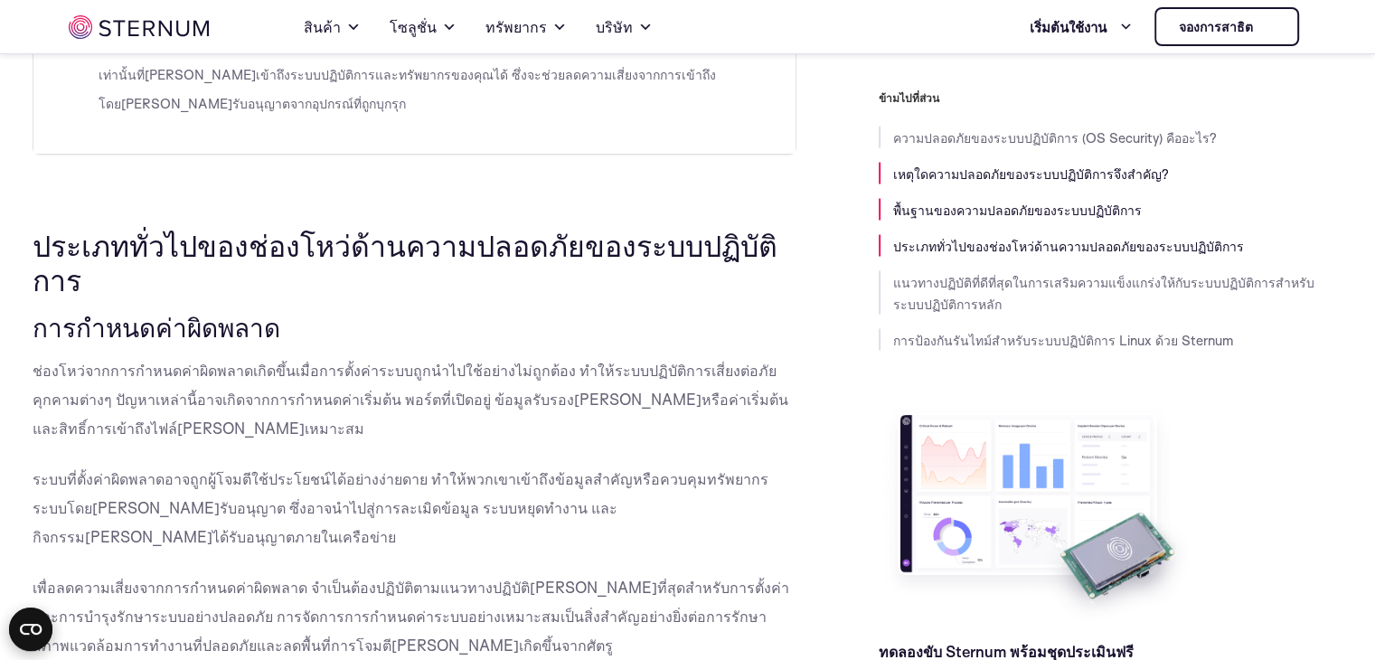
scroll to position [3865, 0]
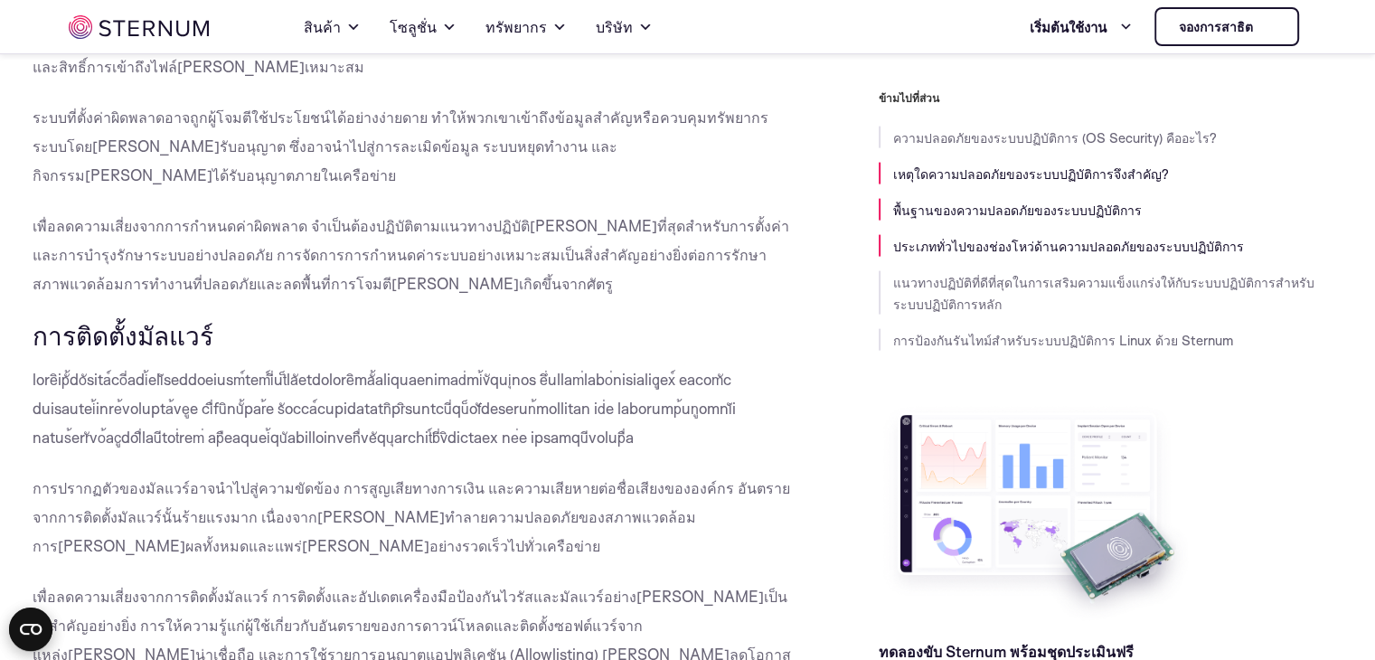
drag, startPoint x: 200, startPoint y: 352, endPoint x: 263, endPoint y: 352, distance: 63.3
drag, startPoint x: 240, startPoint y: 347, endPoint x: 82, endPoint y: 355, distance: 158.4
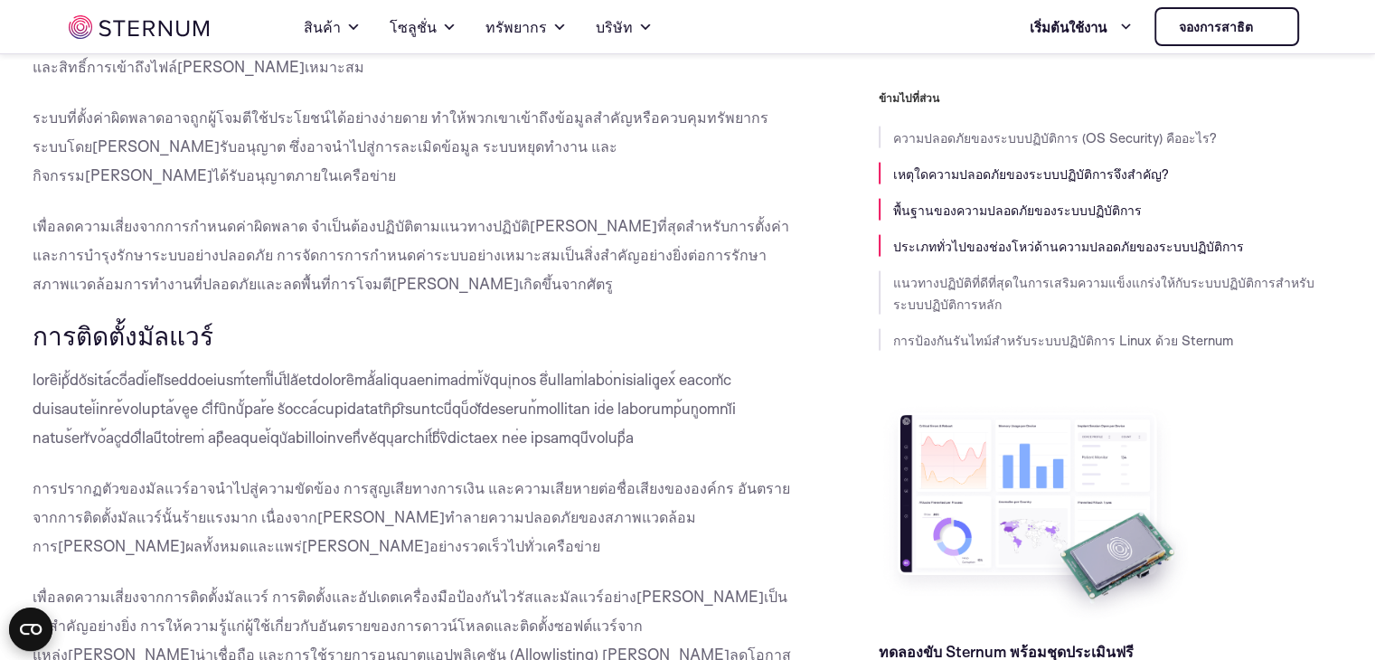
drag, startPoint x: 212, startPoint y: 355, endPoint x: 6, endPoint y: 361, distance: 206.1
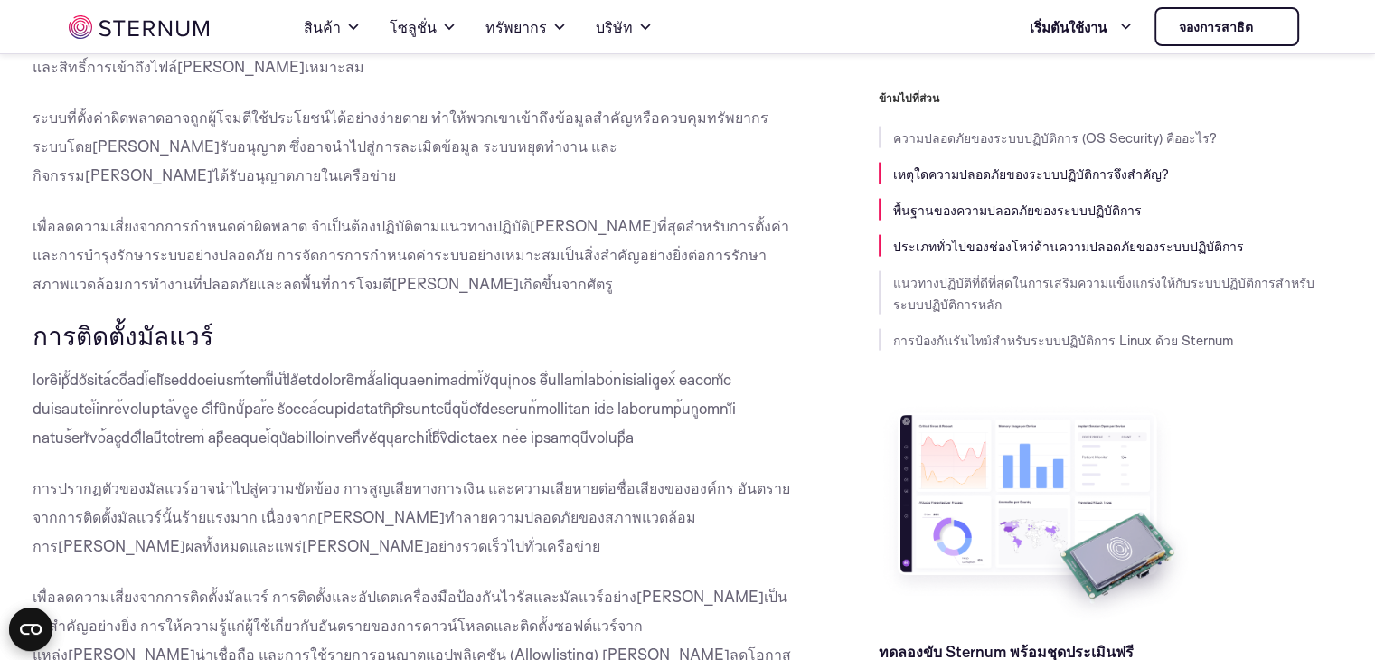
drag, startPoint x: 62, startPoint y: 355, endPoint x: 455, endPoint y: 329, distance: 394.0
drag, startPoint x: 324, startPoint y: 334, endPoint x: 142, endPoint y: 343, distance: 182.7
drag, startPoint x: 142, startPoint y: 343, endPoint x: 0, endPoint y: 366, distance: 143.8
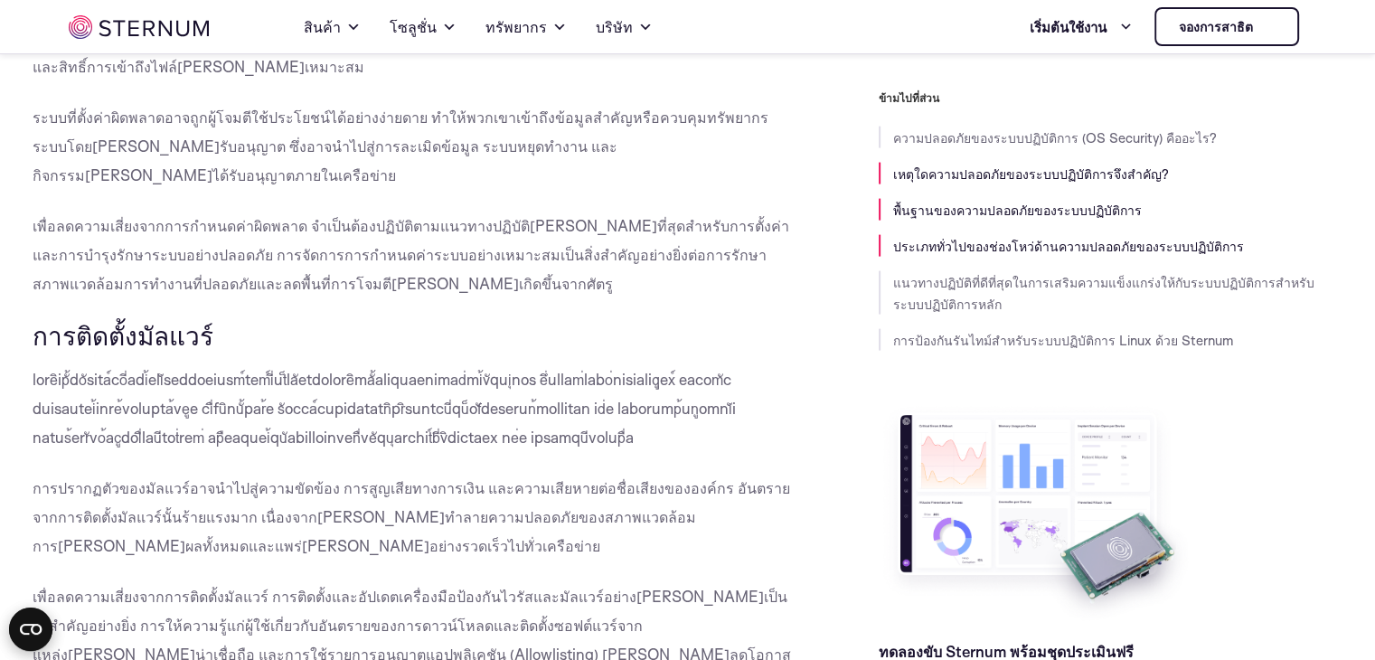
drag, startPoint x: 92, startPoint y: 357, endPoint x: 174, endPoint y: 348, distance: 82.7
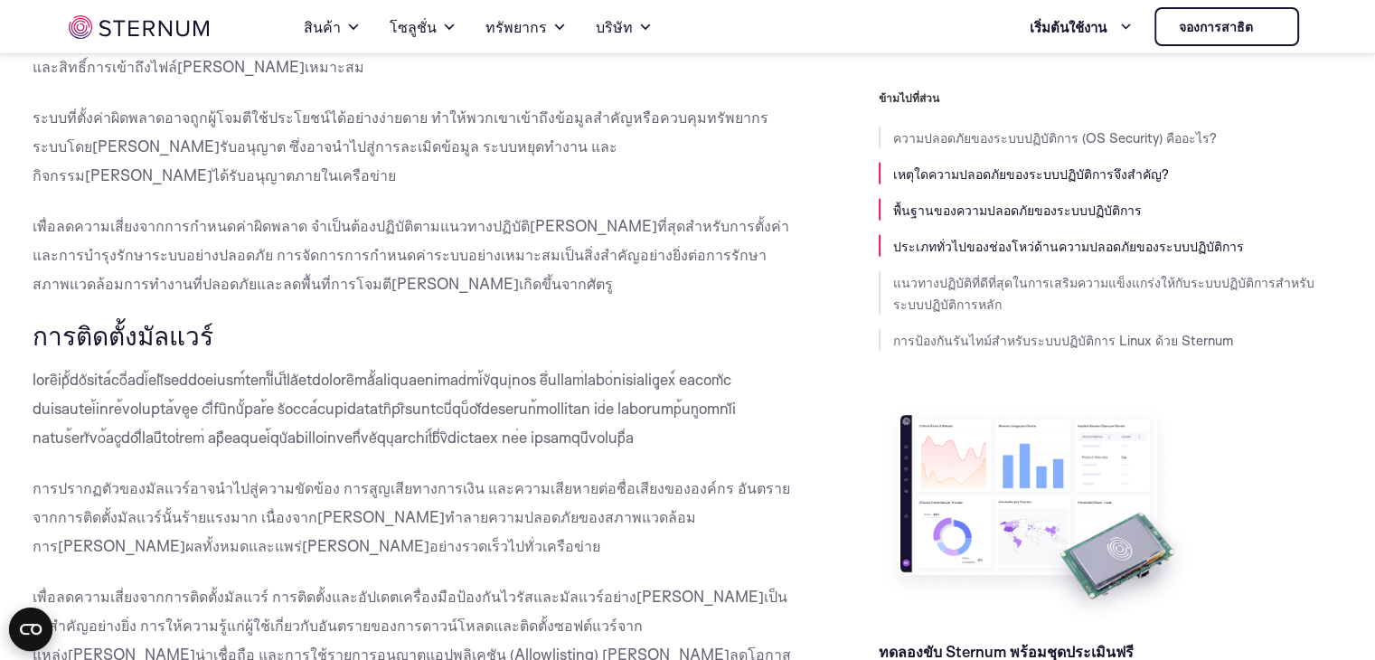
drag, startPoint x: 33, startPoint y: 352, endPoint x: 358, endPoint y: 343, distance: 325.5
copy font "รหัสผ่าน[PERSON_NAME]"
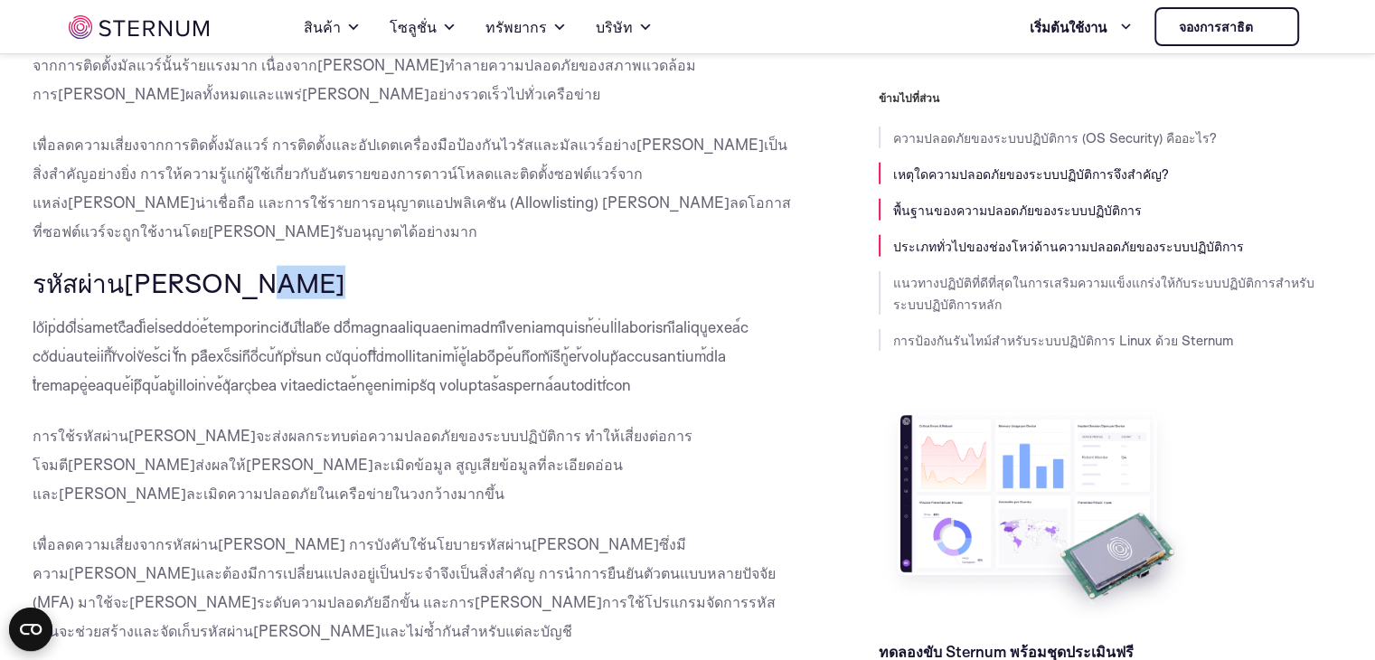
scroll to position [4227, 0]
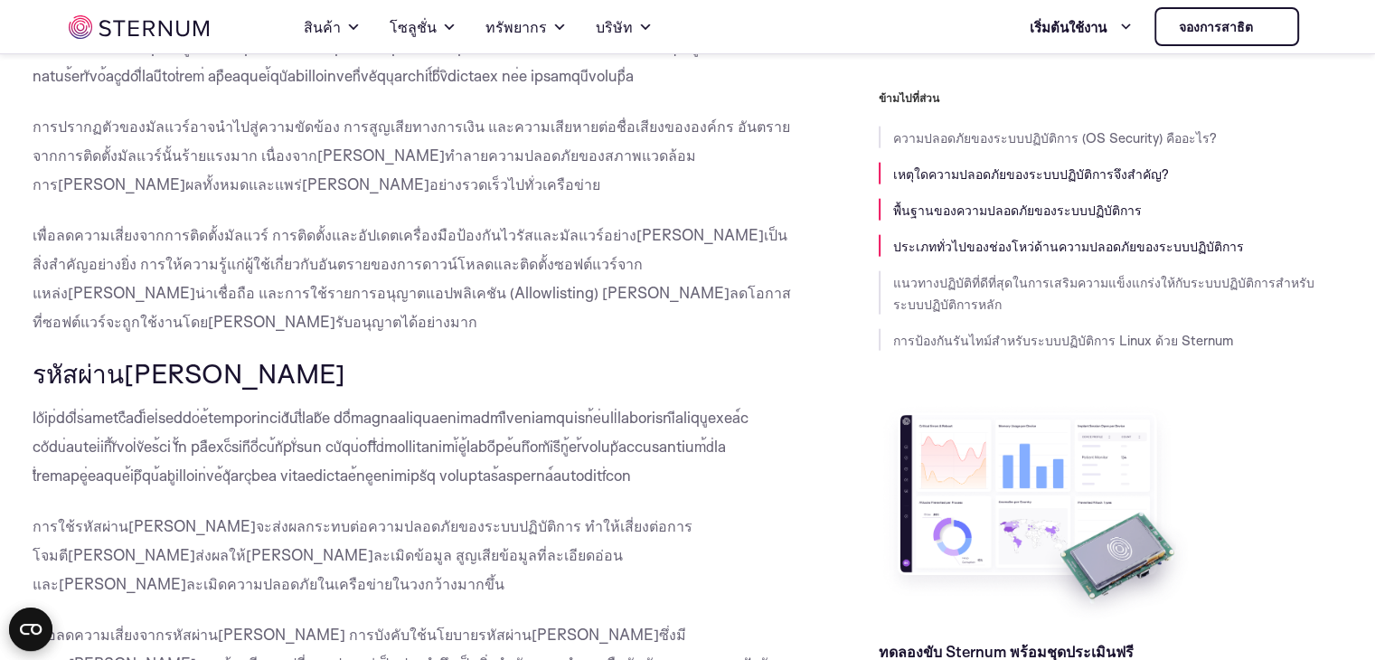
drag, startPoint x: 32, startPoint y: 337, endPoint x: 287, endPoint y: 337, distance: 255.8
copy div "การยกระดับ[PERSON_NAME]พิเศษ"
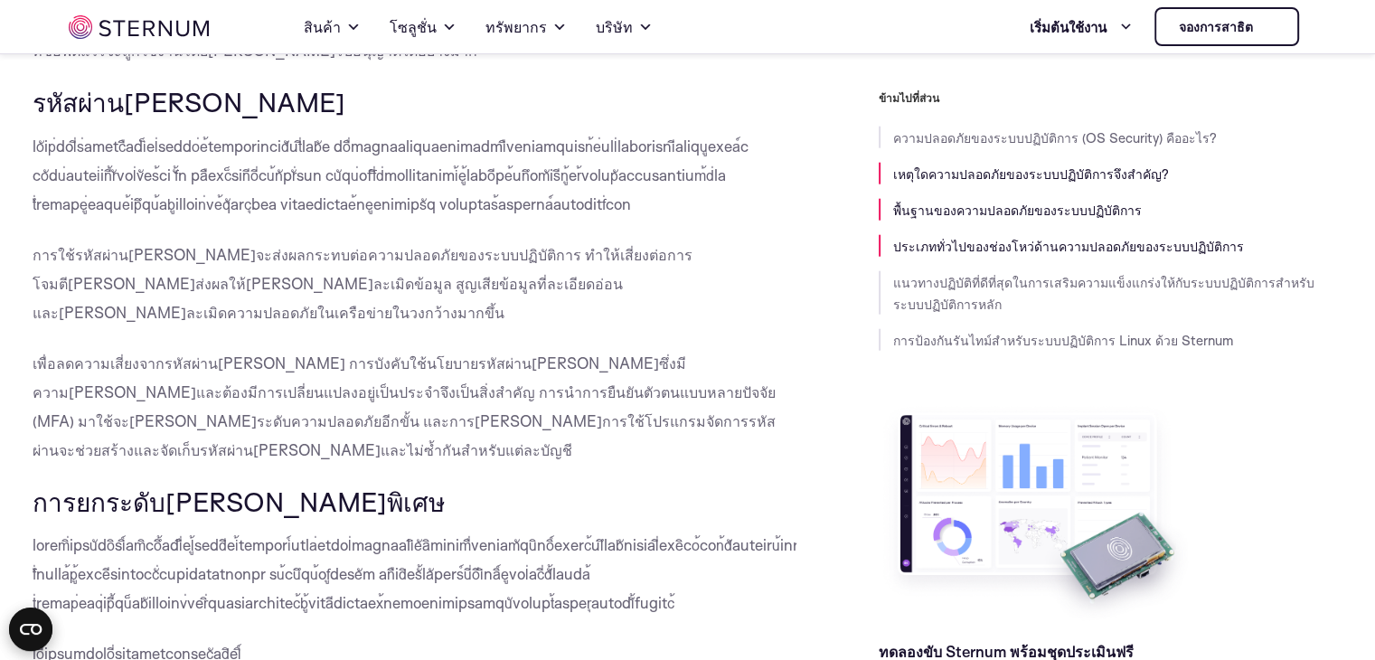
drag, startPoint x: 80, startPoint y: 376, endPoint x: 13, endPoint y: 376, distance: 66.9
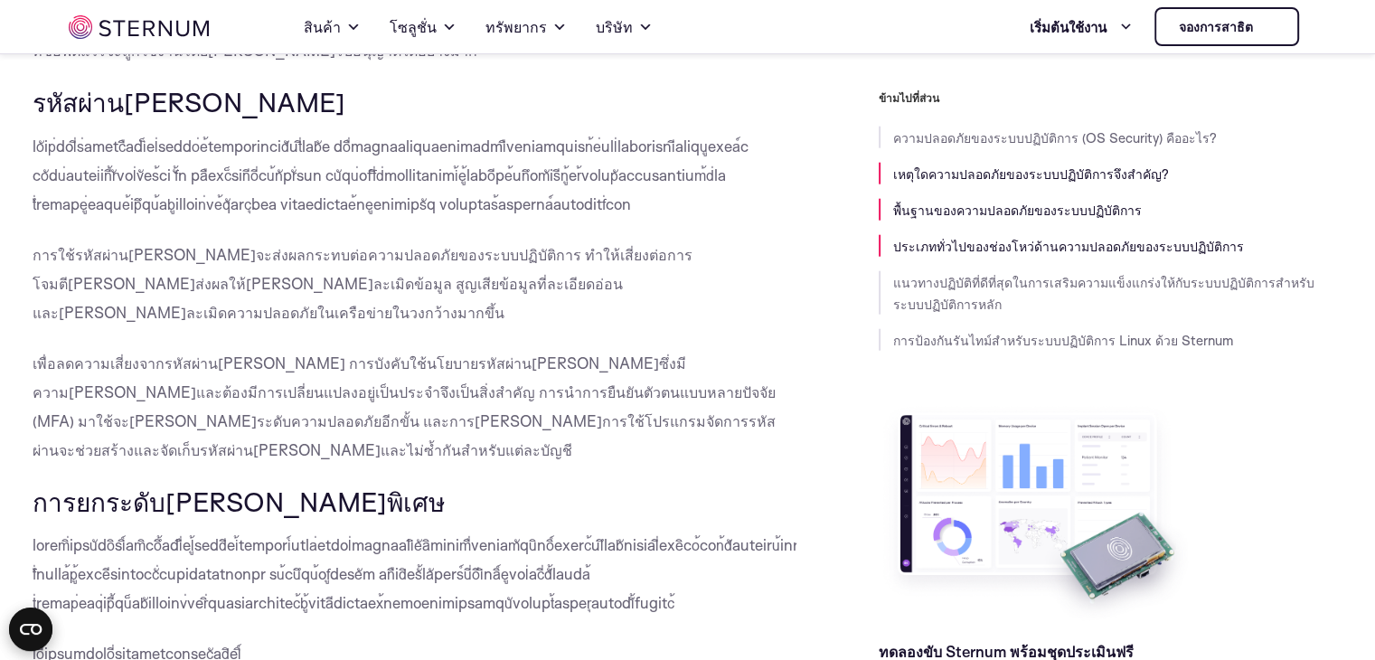
drag, startPoint x: 158, startPoint y: 384, endPoint x: 0, endPoint y: 383, distance: 158.2
copy div "การฉีดคำสั่ง"
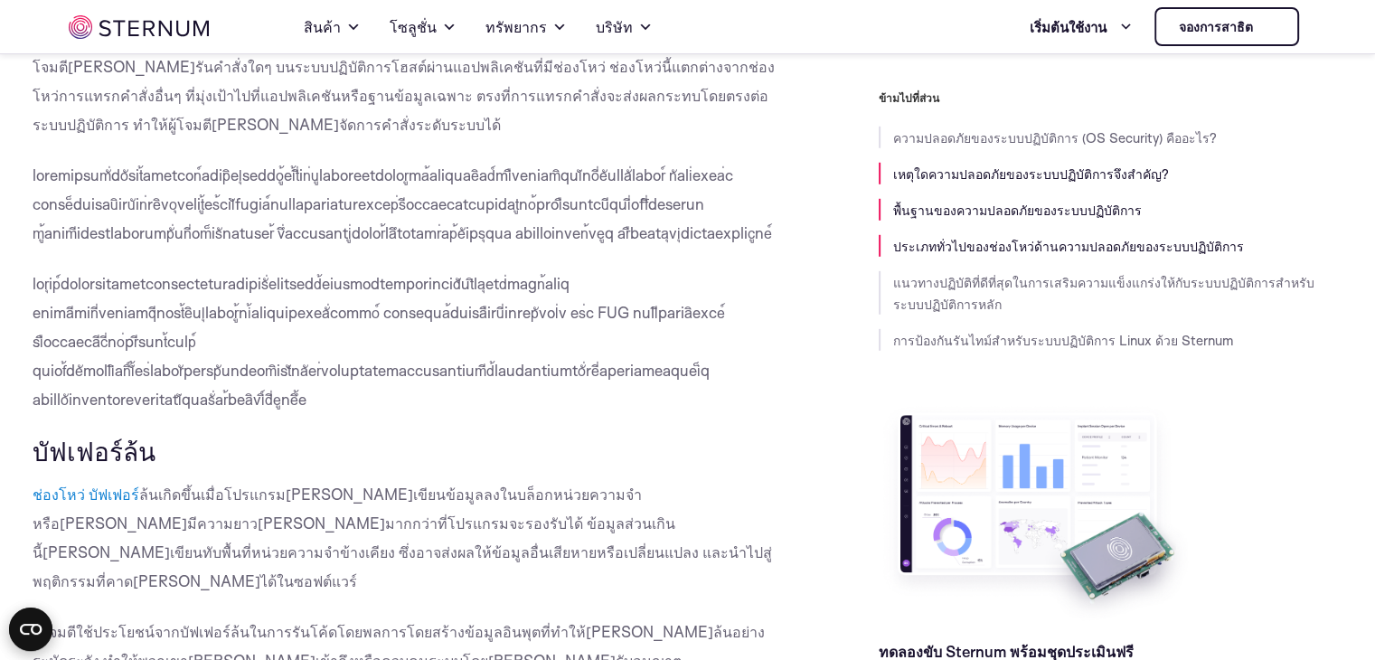
scroll to position [5131, 0]
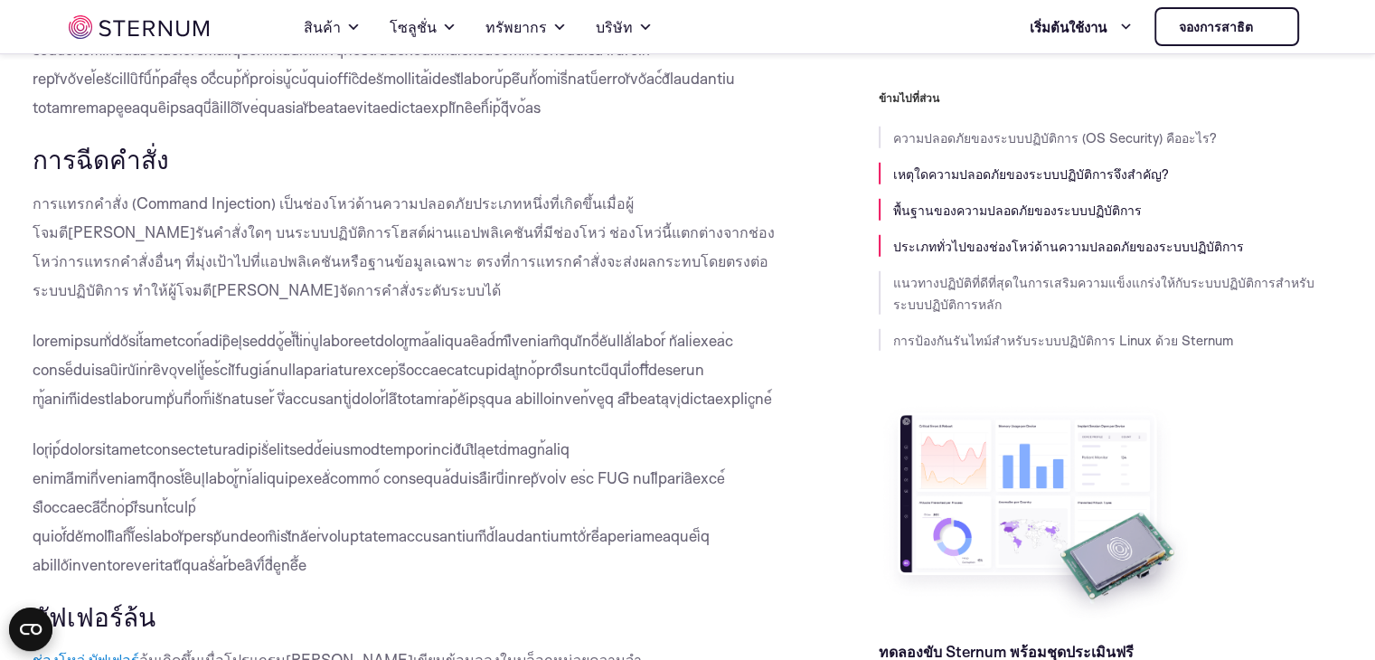
click at [163, 601] on h3 "บัฟเฟอร์ล้น" at bounding box center [415, 616] width 765 height 31
drag, startPoint x: 130, startPoint y: 165, endPoint x: 0, endPoint y: 178, distance: 130.8
click at [274, 601] on h3 "บัฟเฟอร์ล้น" at bounding box center [415, 616] width 765 height 31
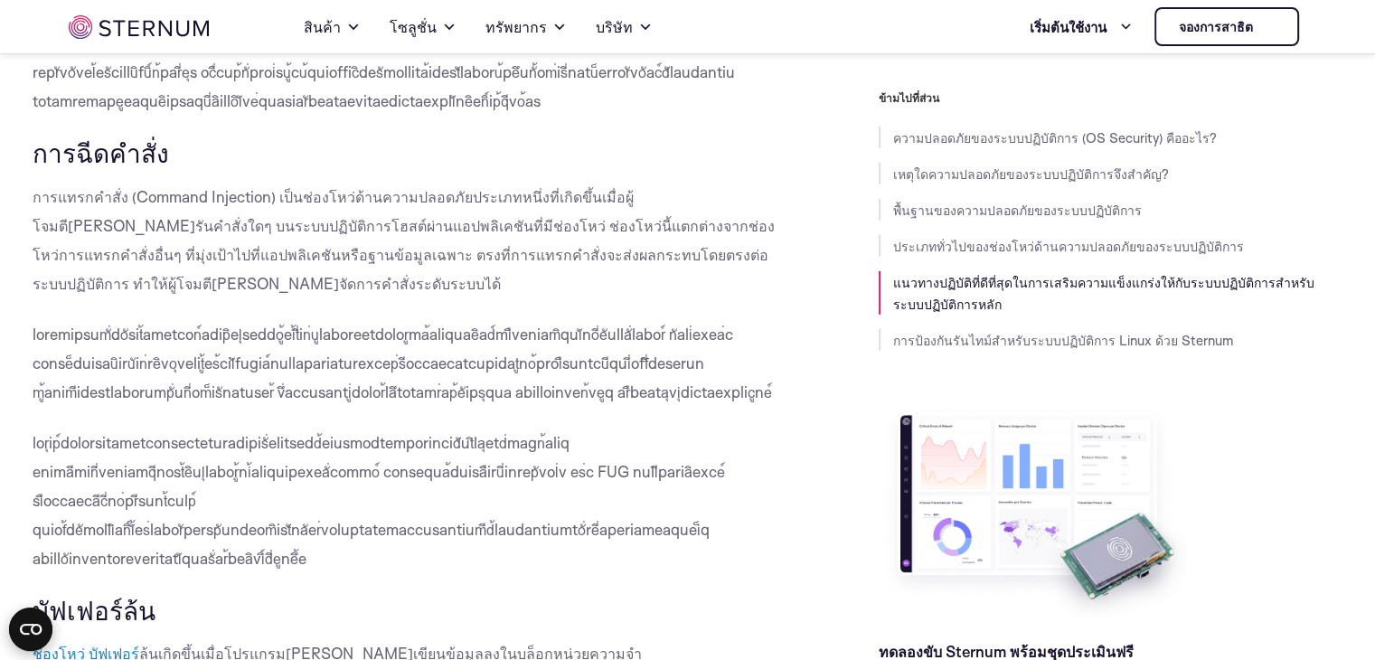
scroll to position [5402, 0]
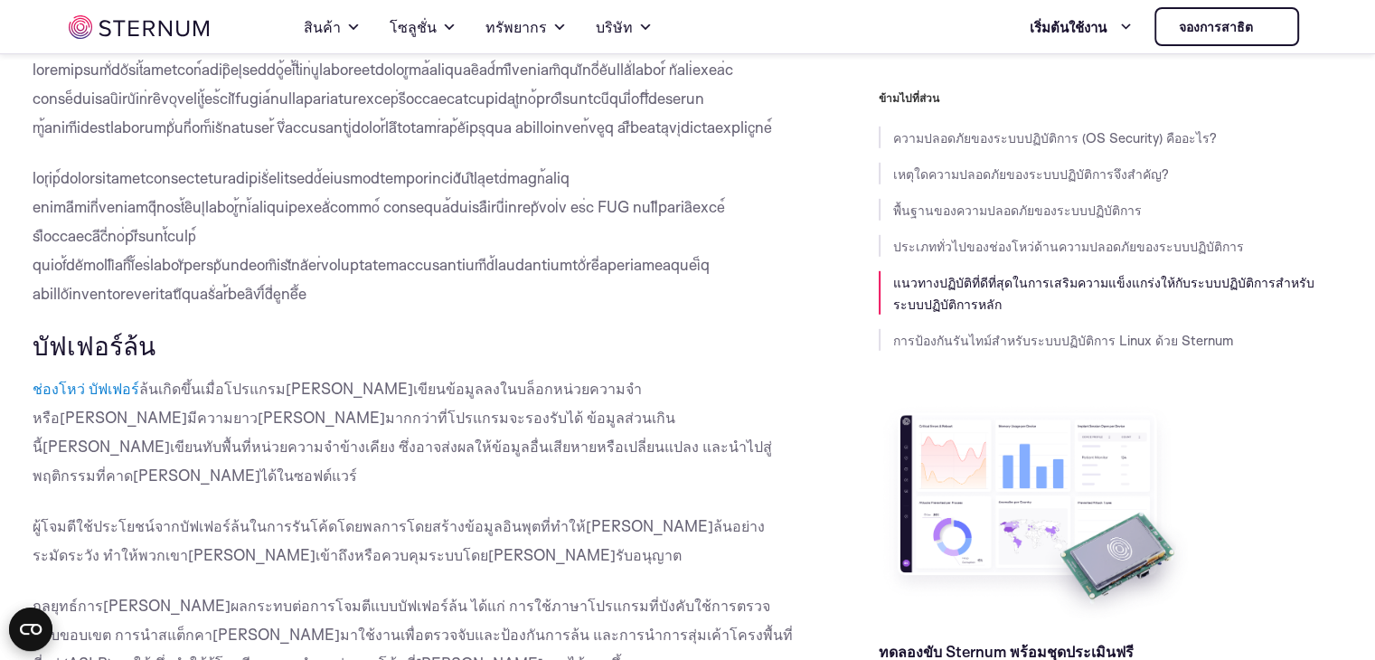
drag, startPoint x: 245, startPoint y: 247, endPoint x: 0, endPoint y: 239, distance: 245.0
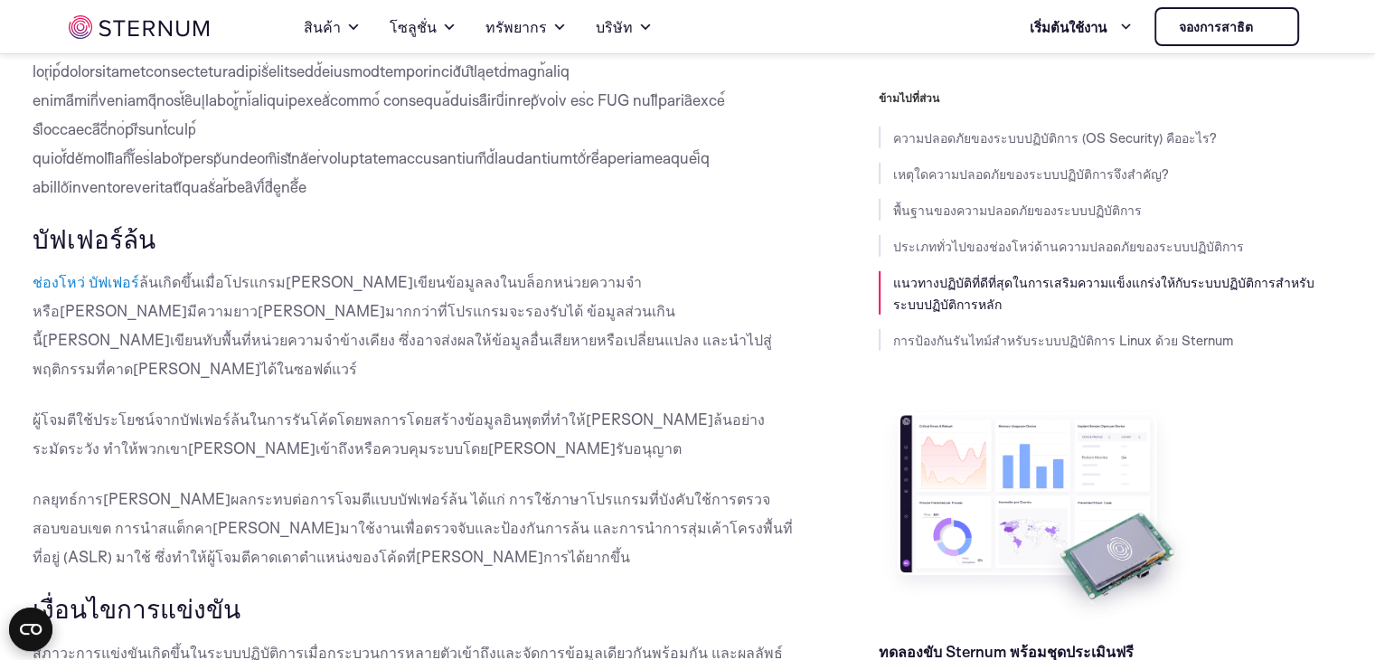
scroll to position [5763, 0]
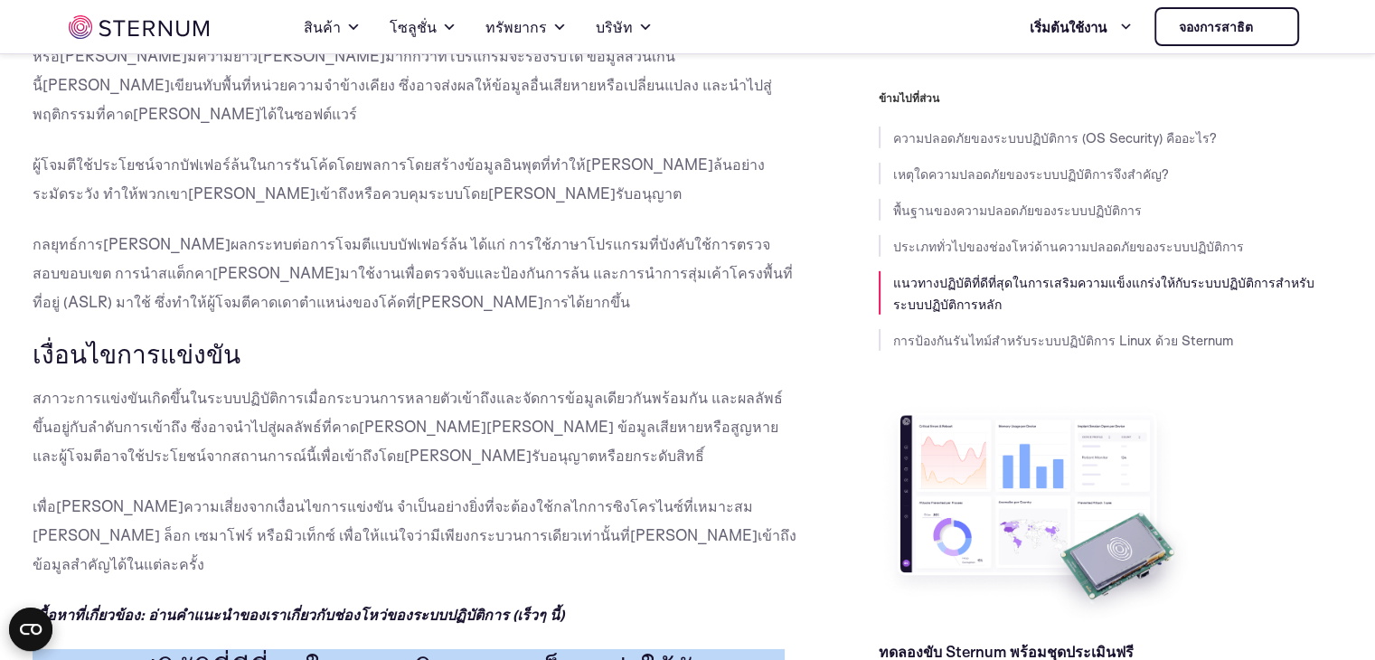
drag, startPoint x: 557, startPoint y: 254, endPoint x: 67, endPoint y: 167, distance: 497.5
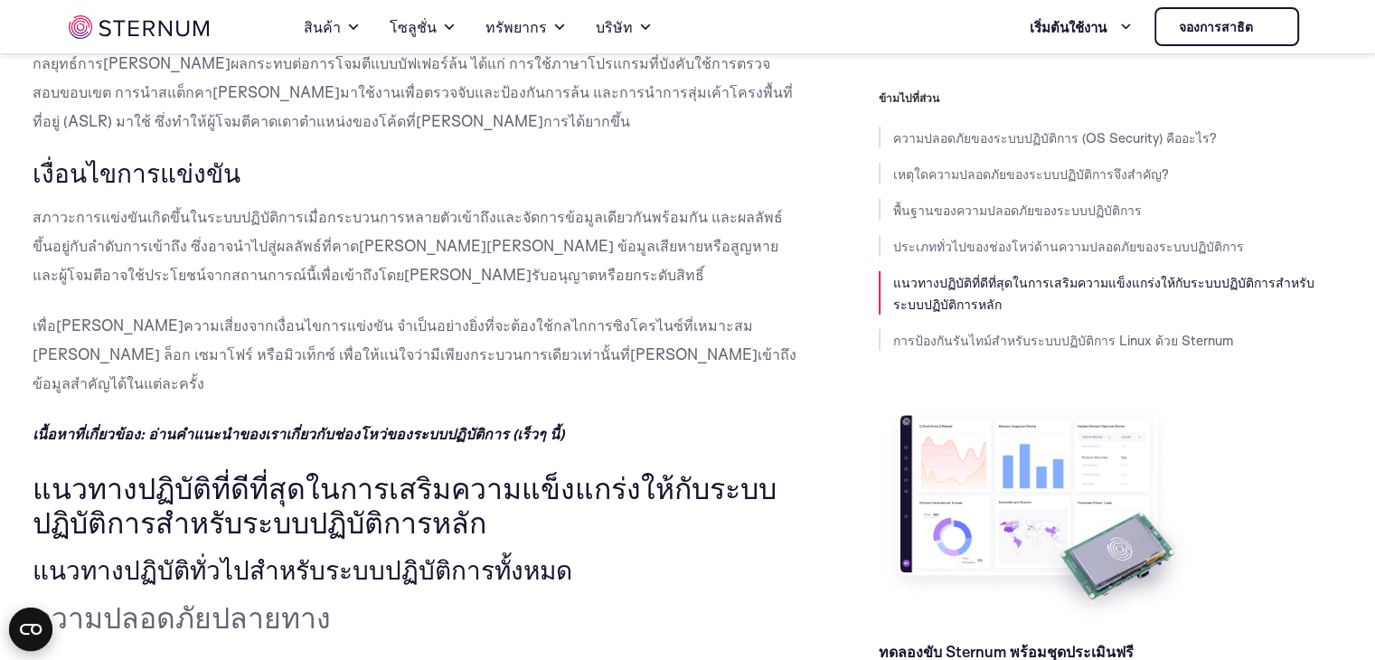
scroll to position [6215, 0]
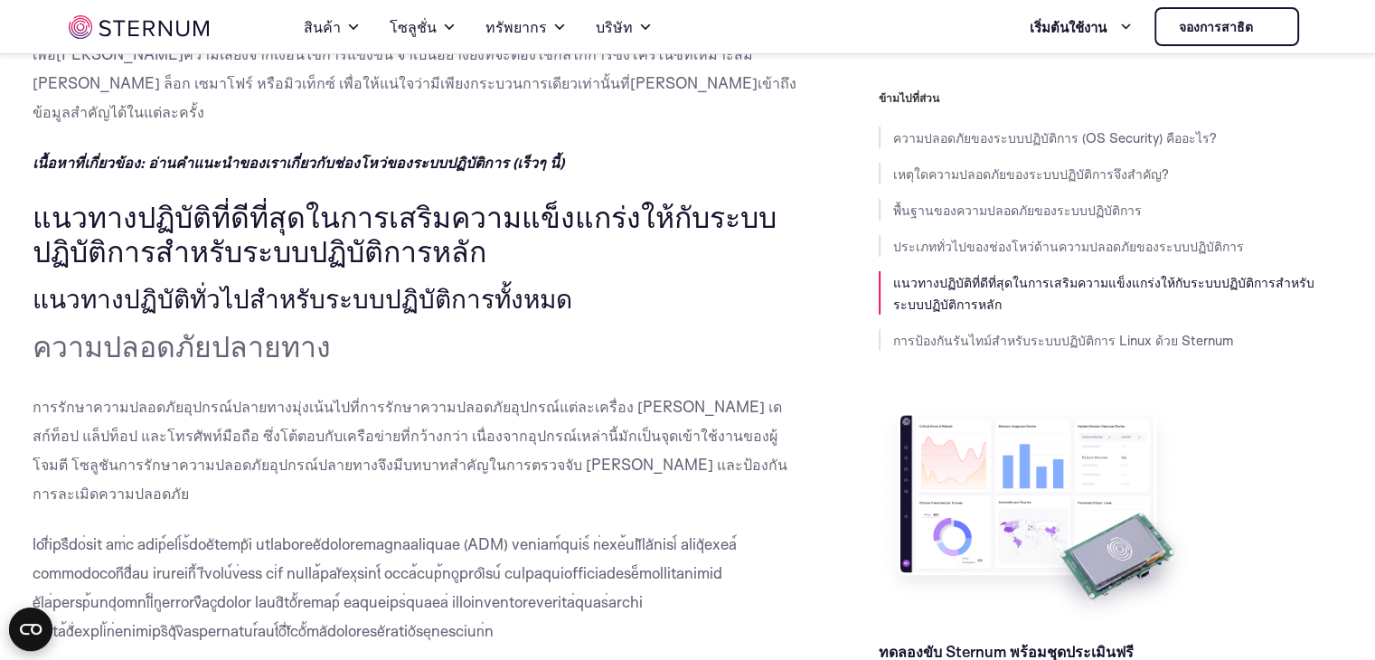
drag, startPoint x: 577, startPoint y: 156, endPoint x: 43, endPoint y: 161, distance: 533.2
click at [632, 530] on p at bounding box center [415, 588] width 765 height 116
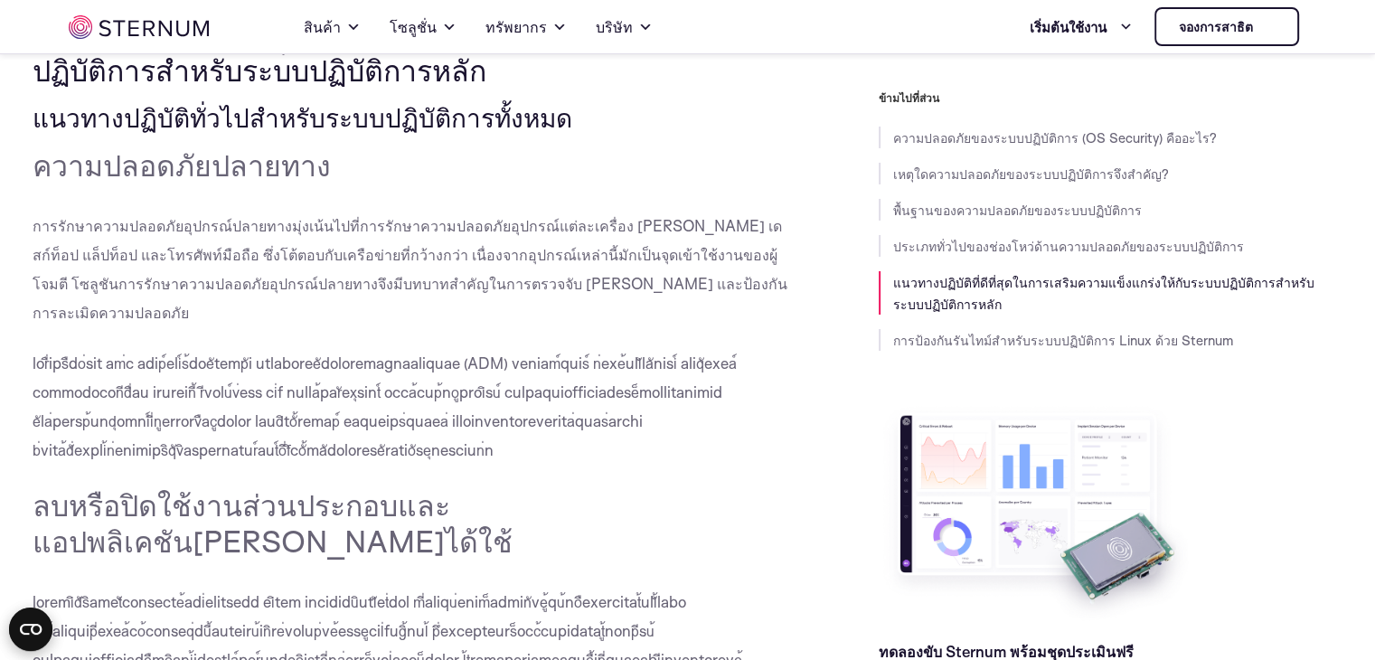
drag, startPoint x: 112, startPoint y: 317, endPoint x: 53, endPoint y: 274, distance: 73.0
drag, startPoint x: 303, startPoint y: 322, endPoint x: 401, endPoint y: 159, distance: 190.2
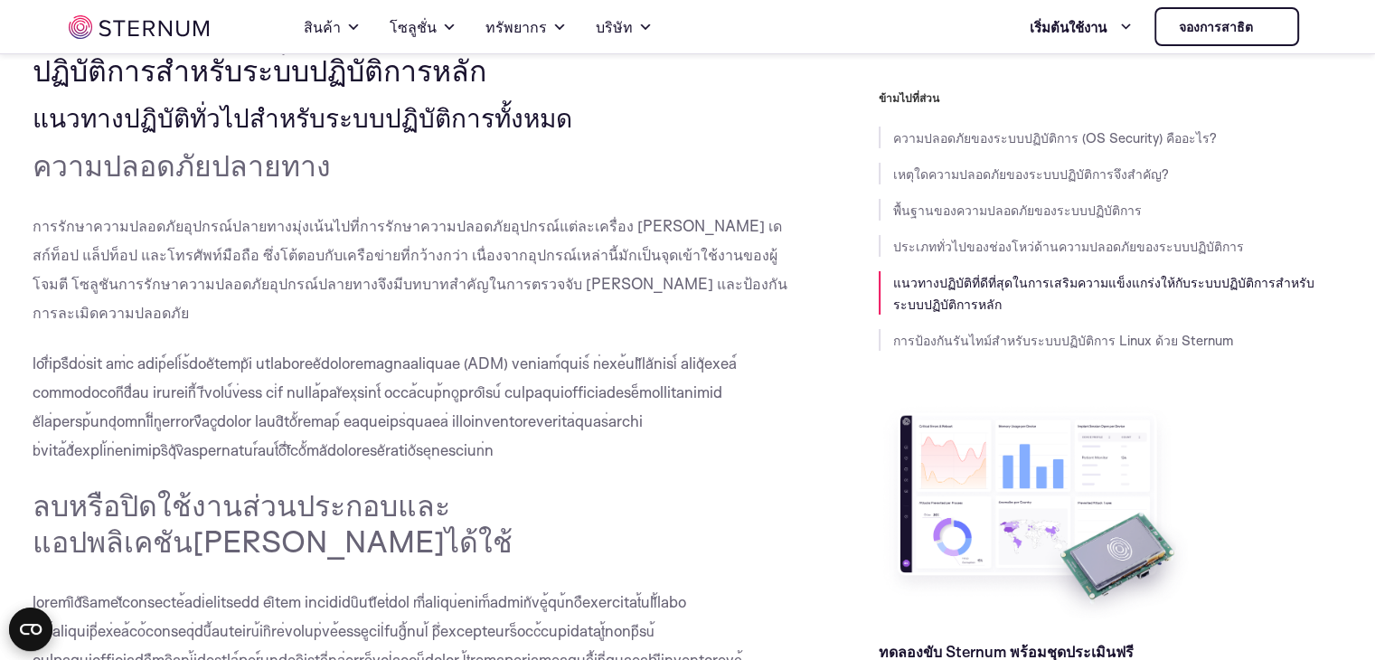
scroll to position [6667, 0]
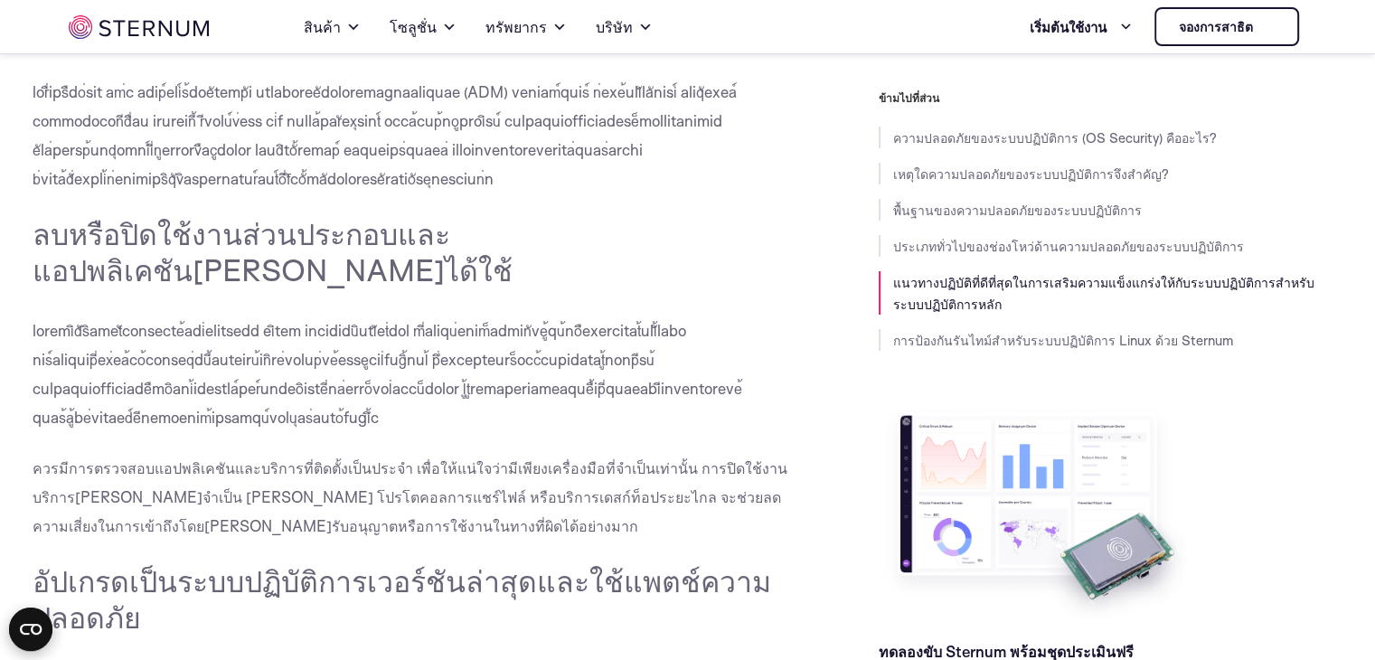
drag, startPoint x: 319, startPoint y: 355, endPoint x: 63, endPoint y: 362, distance: 255.8
drag, startPoint x: 22, startPoint y: 336, endPoint x: 616, endPoint y: 322, distance: 594.8
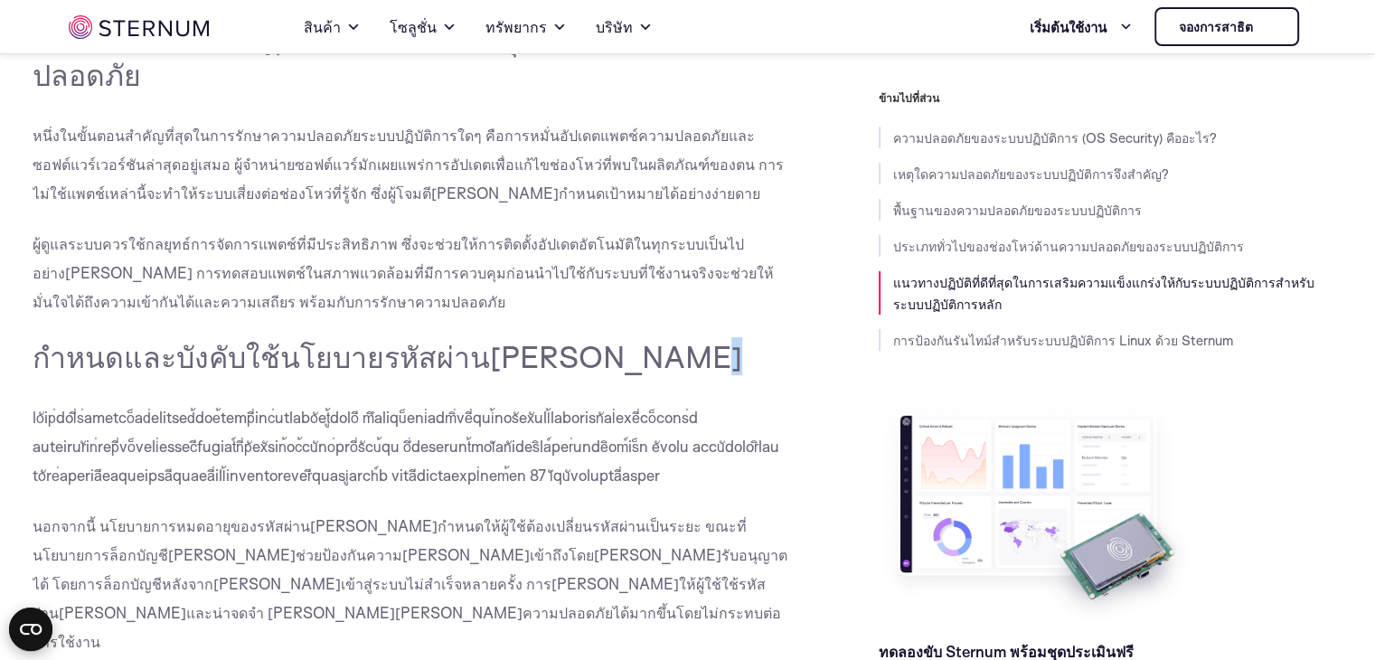
scroll to position [7028, 0]
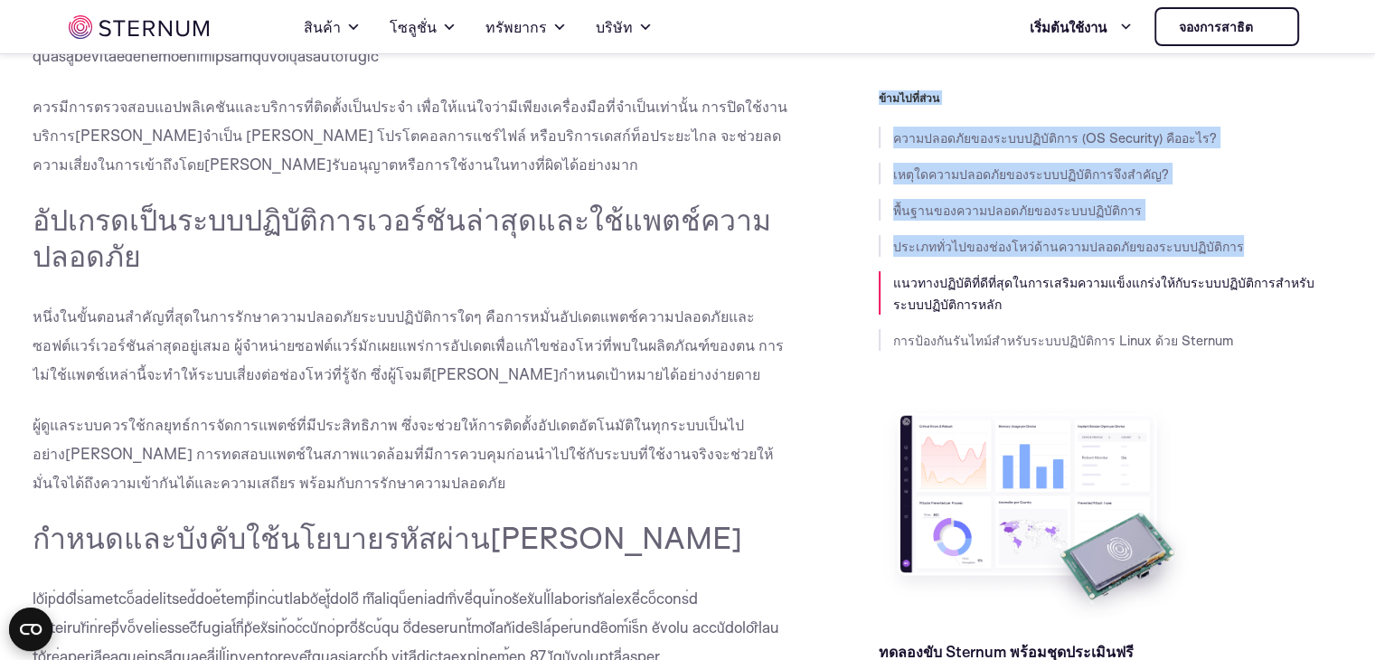
drag, startPoint x: 80, startPoint y: 282, endPoint x: 795, endPoint y: 270, distance: 715.9
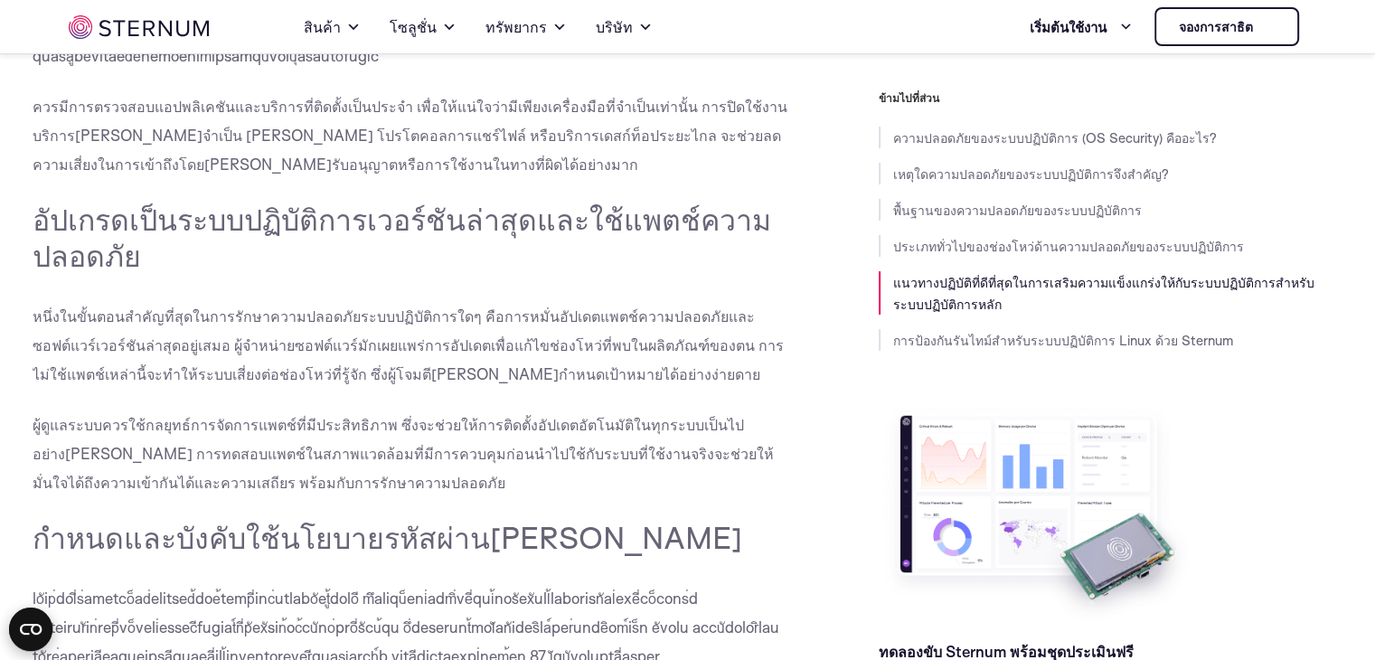
drag, startPoint x: 687, startPoint y: 285, endPoint x: 45, endPoint y: 278, distance: 641.7
drag, startPoint x: 695, startPoint y: 198, endPoint x: 709, endPoint y: 218, distance: 24.1
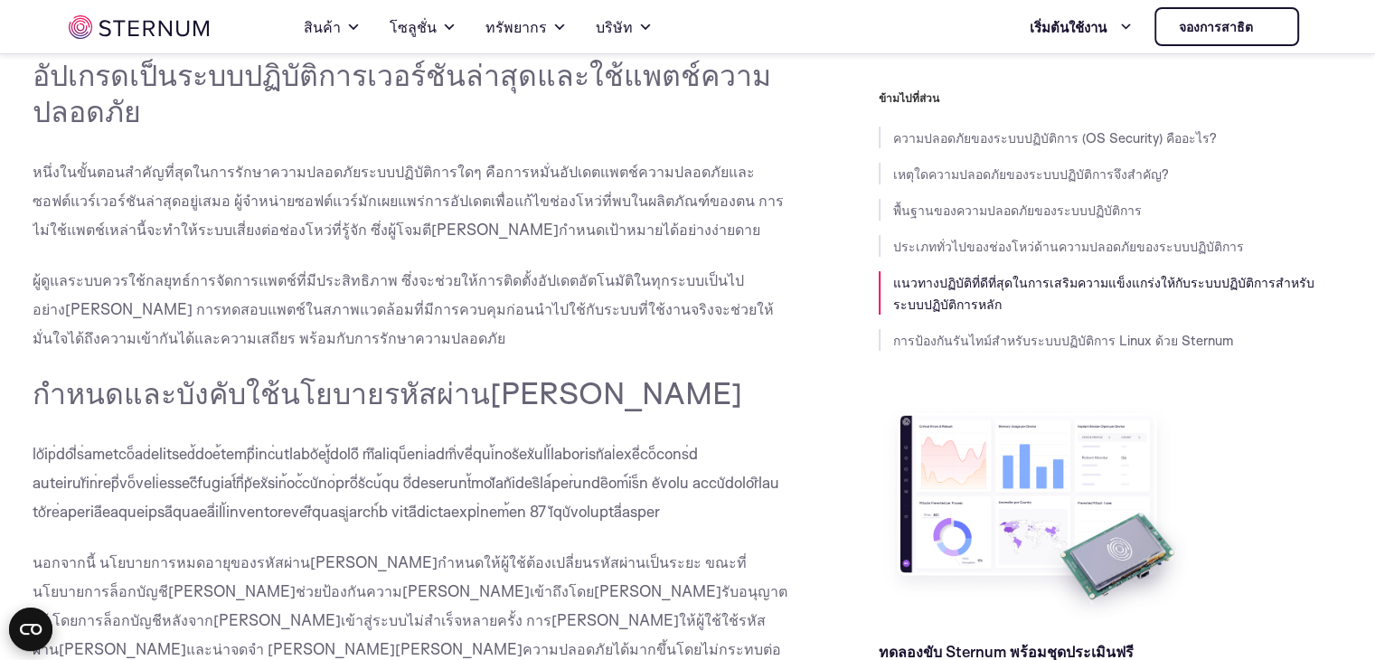
scroll to position [7390, 0]
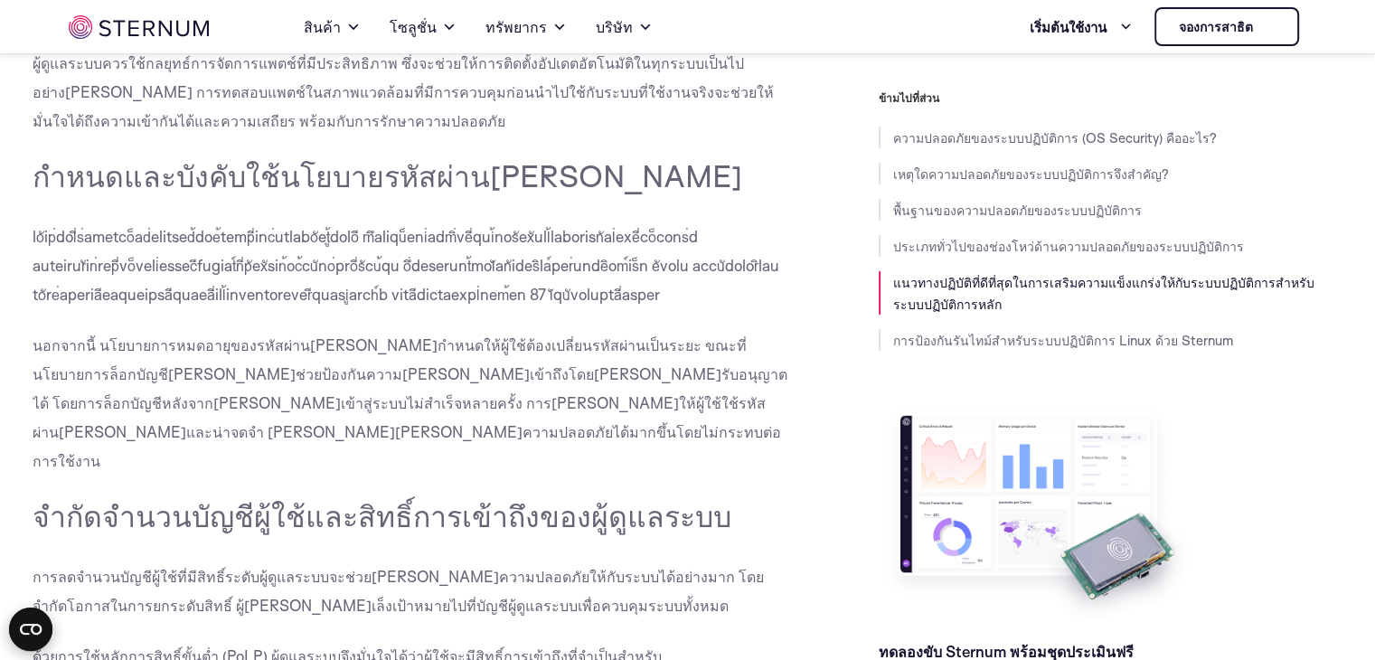
drag, startPoint x: 180, startPoint y: 181, endPoint x: 101, endPoint y: 182, distance: 78.6
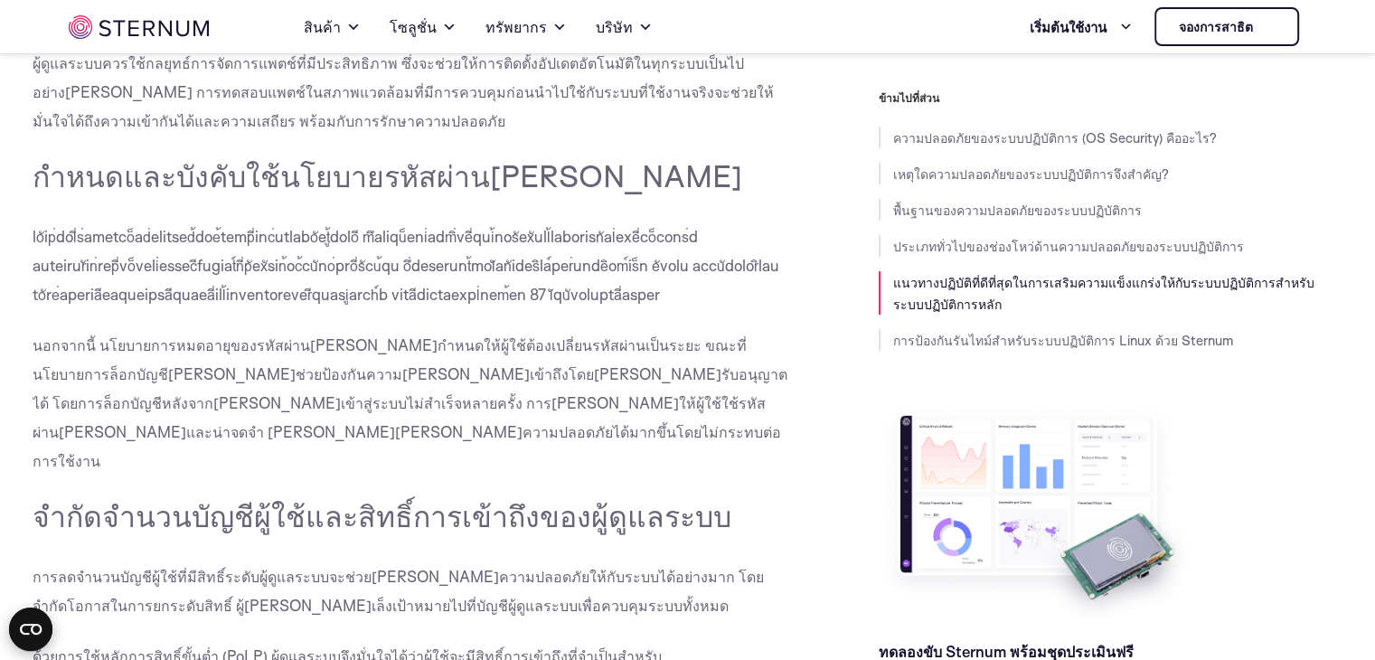
drag, startPoint x: 158, startPoint y: 185, endPoint x: 270, endPoint y: 185, distance: 112.1
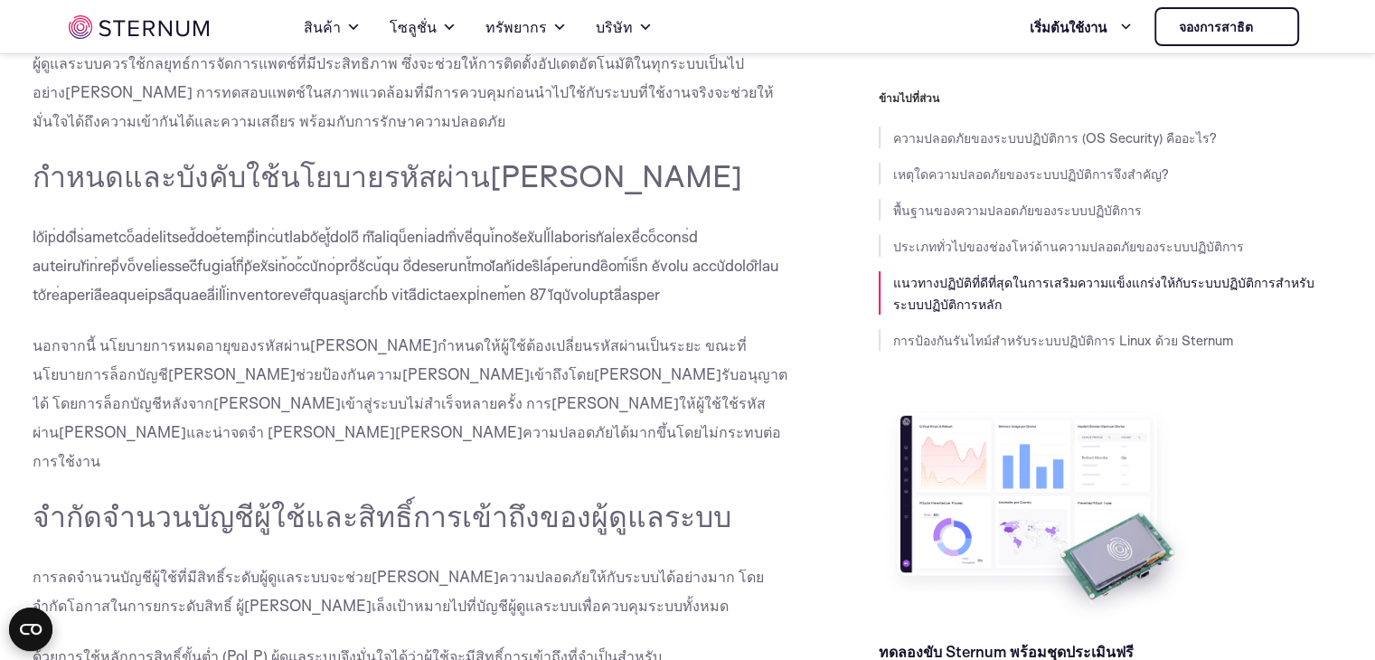
drag, startPoint x: 24, startPoint y: 175, endPoint x: 300, endPoint y: 176, distance: 275.6
drag, startPoint x: 167, startPoint y: 185, endPoint x: 5, endPoint y: 195, distance: 163.0
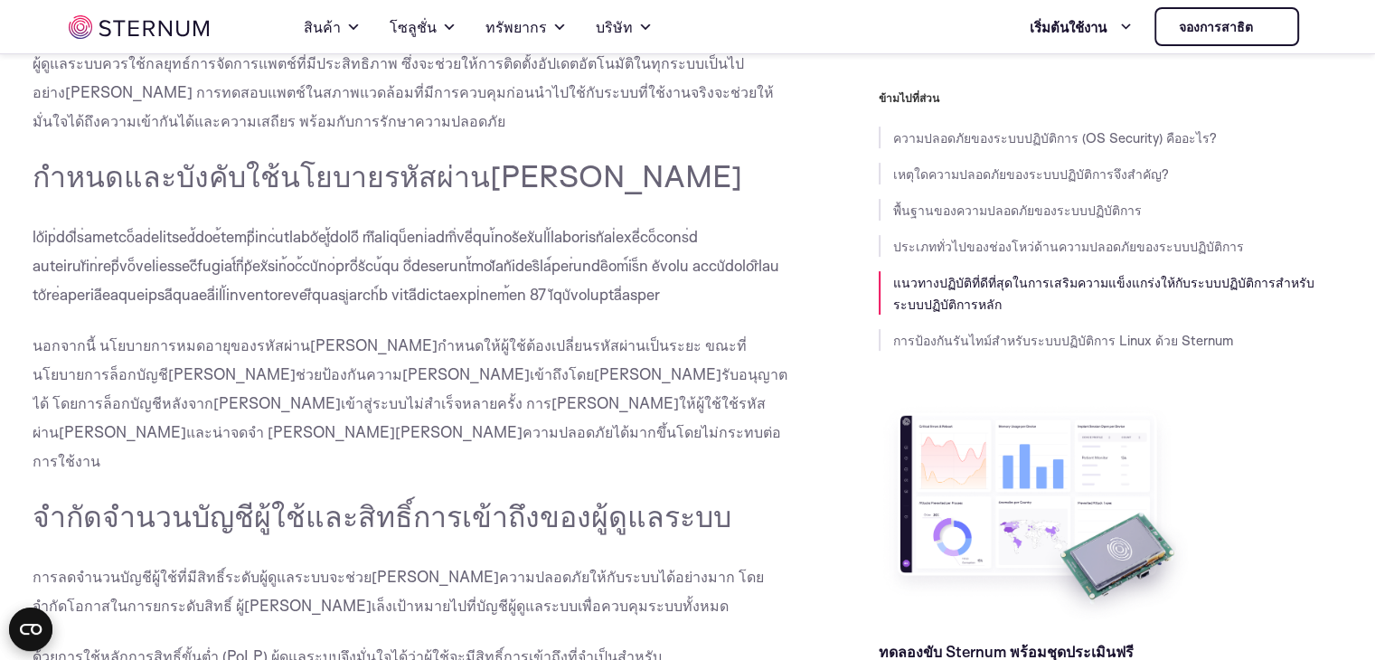
drag, startPoint x: 23, startPoint y: 192, endPoint x: 304, endPoint y: 192, distance: 281.1
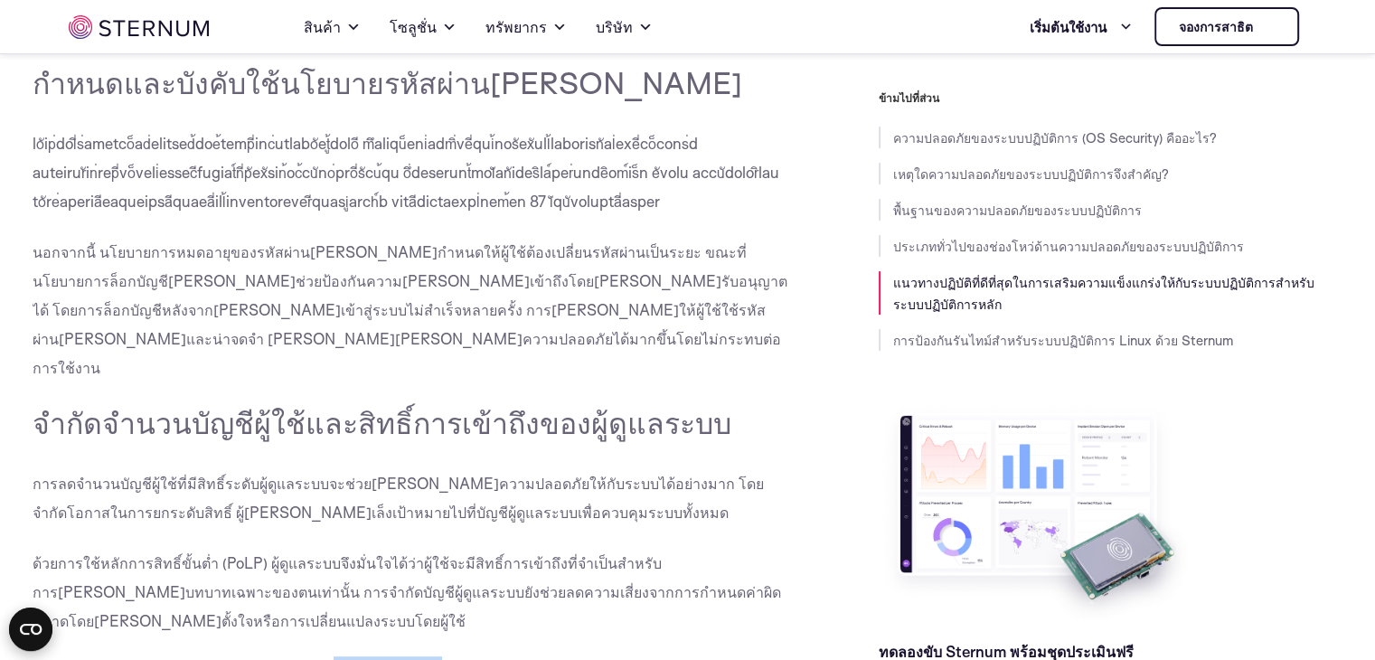
scroll to position [7480, 0]
drag, startPoint x: 125, startPoint y: 369, endPoint x: 640, endPoint y: 367, distance: 515.1
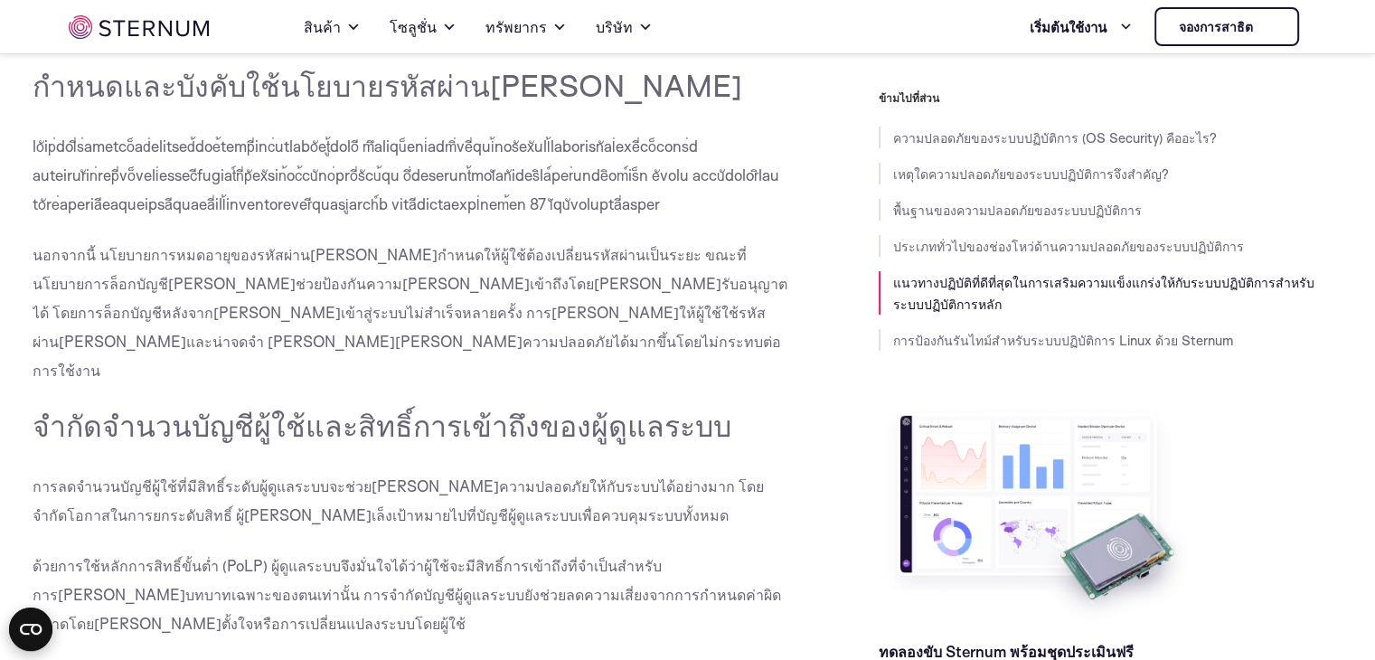
scroll to position [7751, 0]
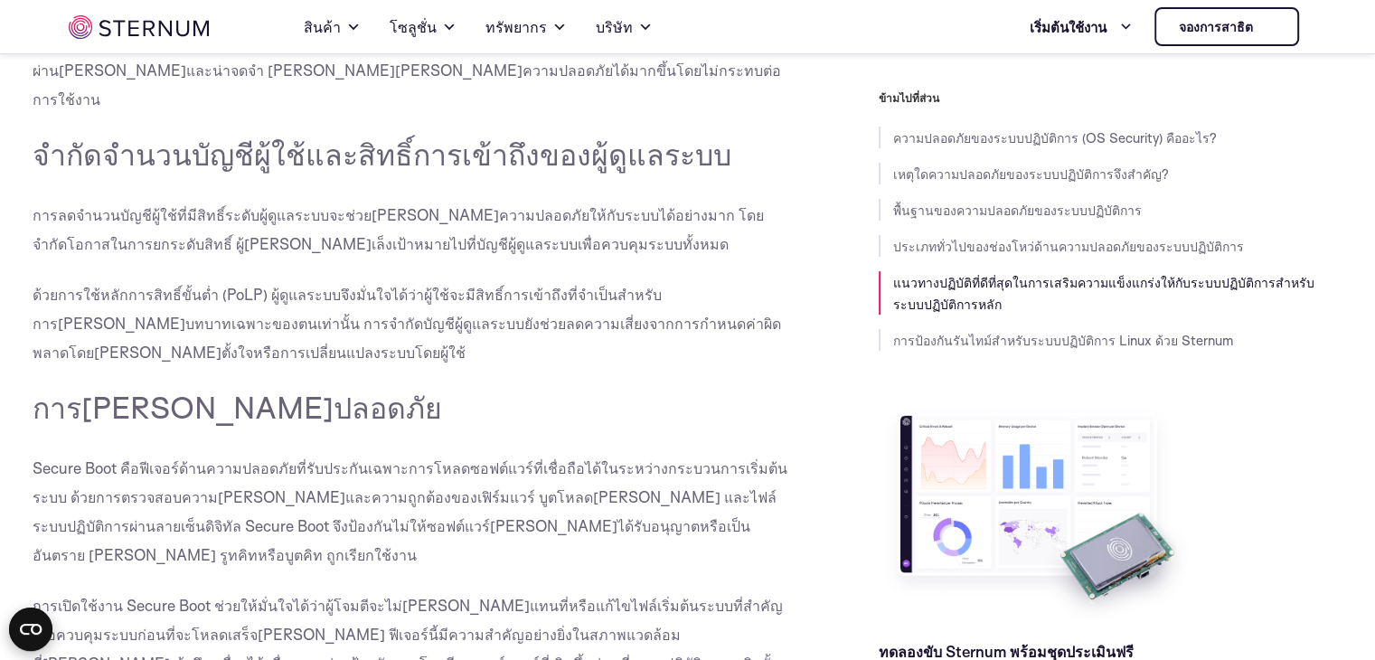
drag, startPoint x: 52, startPoint y: 380, endPoint x: 658, endPoint y: 381, distance: 605.5
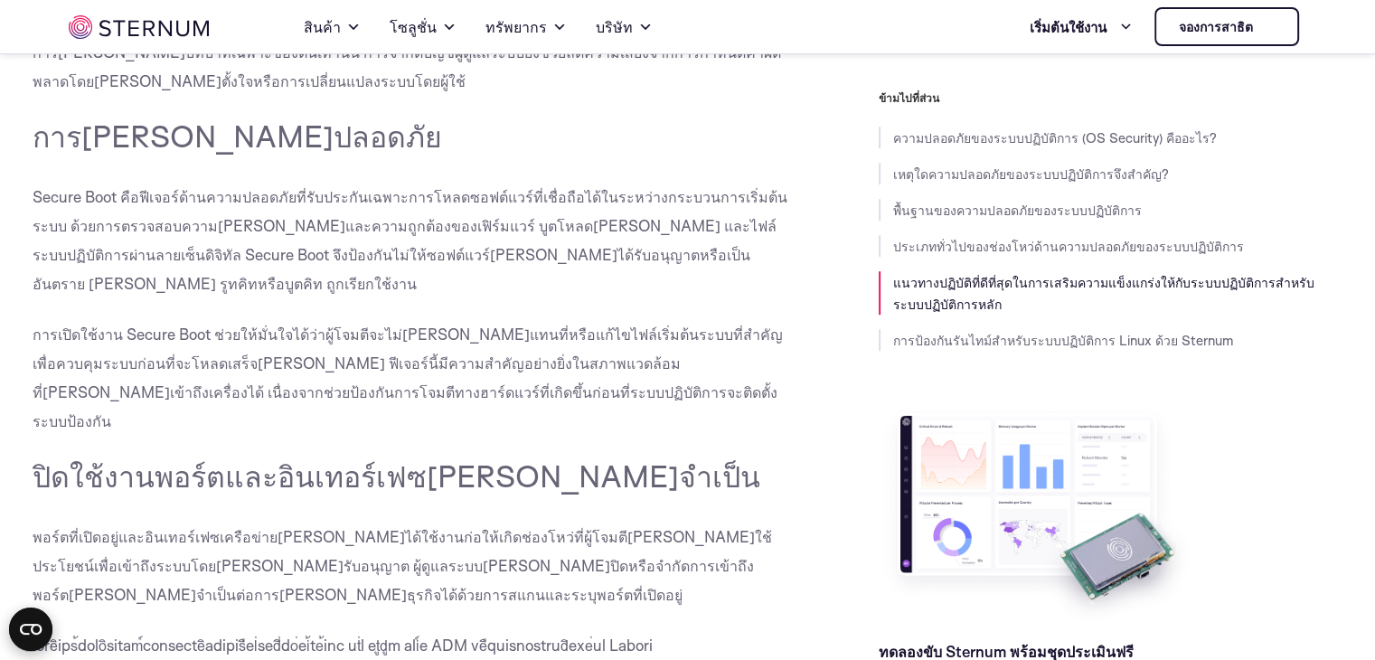
scroll to position [8203, 0]
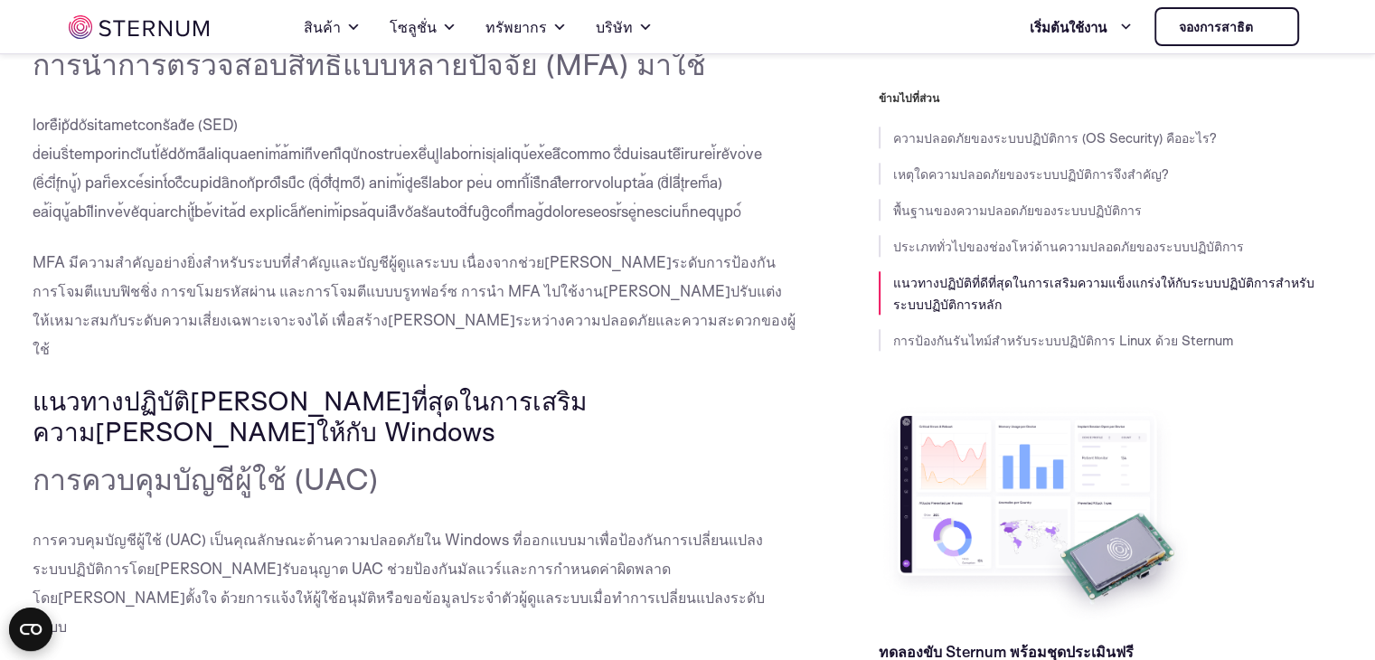
scroll to position [8655, 0]
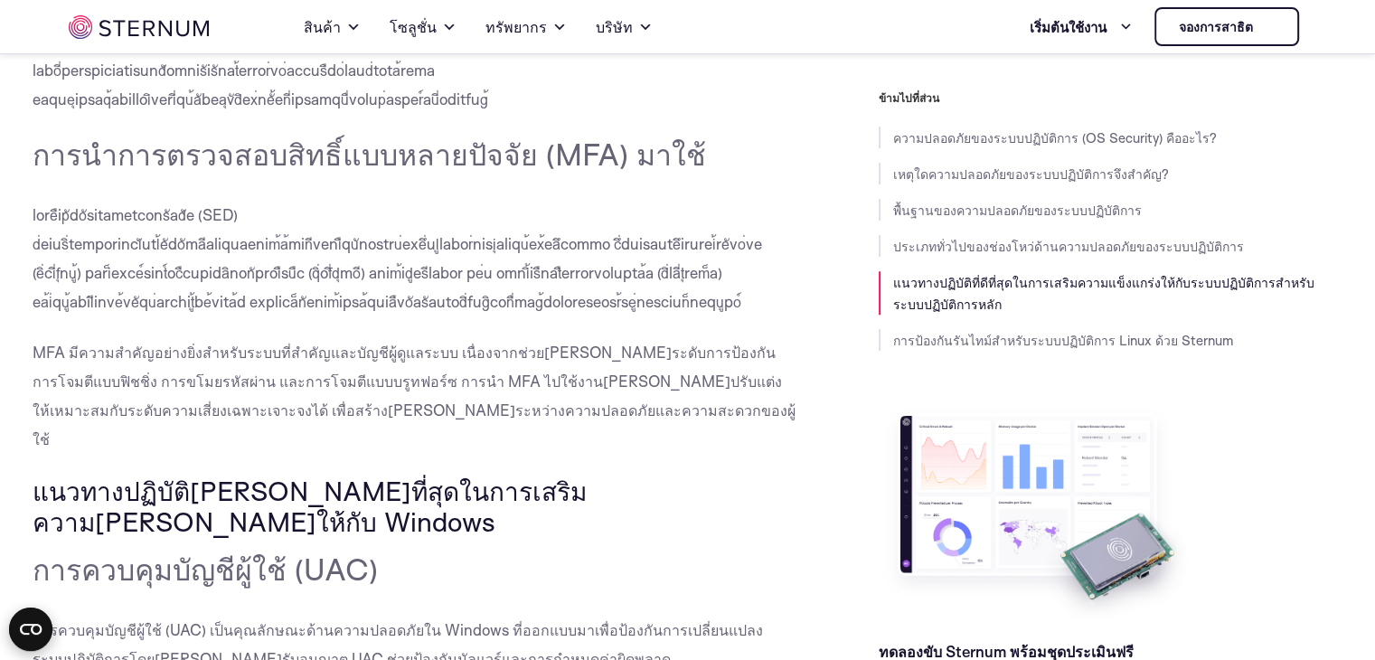
click at [39, 352] on body "ยินยอม รายละเอียด [#IABV2SETTINGS#] เกี่ยวกับ เว็บไซต์นี้ใช้คุกกี้ การเลือกยินย…" at bounding box center [687, 653] width 1375 height 18617
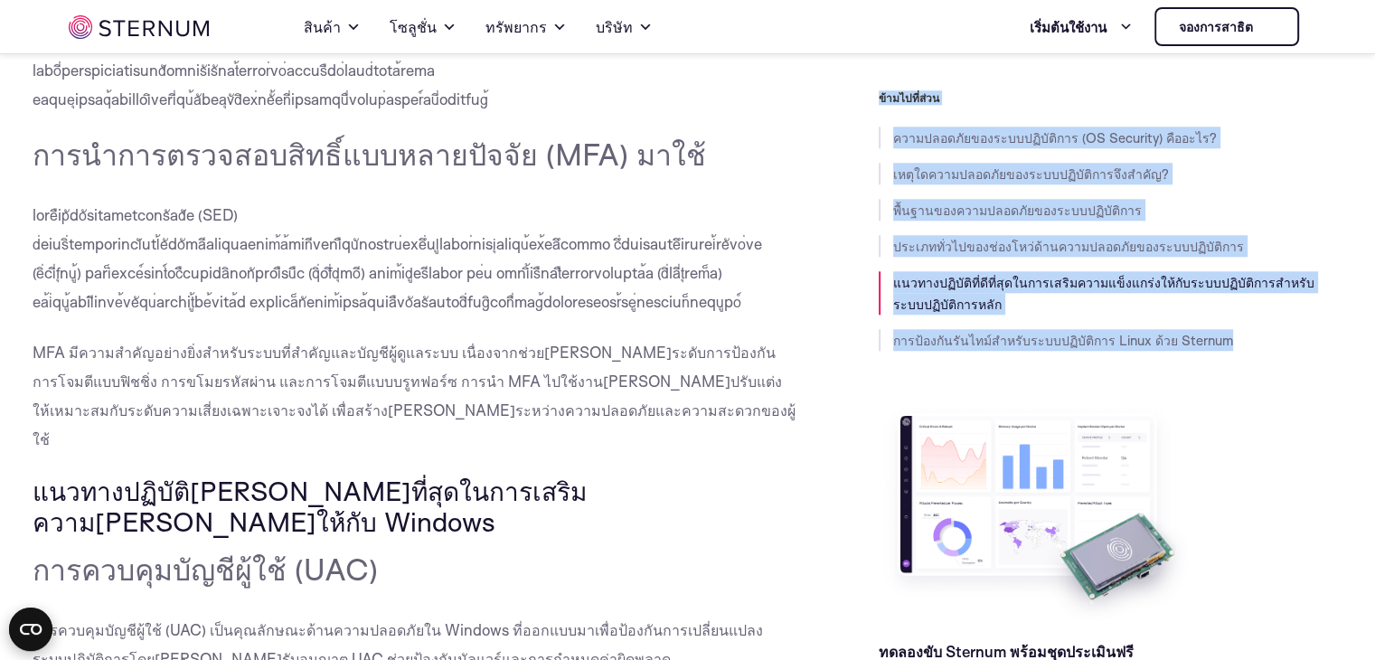
drag, startPoint x: 358, startPoint y: 352, endPoint x: 775, endPoint y: 354, distance: 417.5
click at [832, 354] on div "ความปลอดภัยของระบบปฏิบัติการ (OS Security) คืออะไร? เหตุใดความปลอดภัยของระบบปฏิ…" at bounding box center [688, 402] width 1310 height 17002
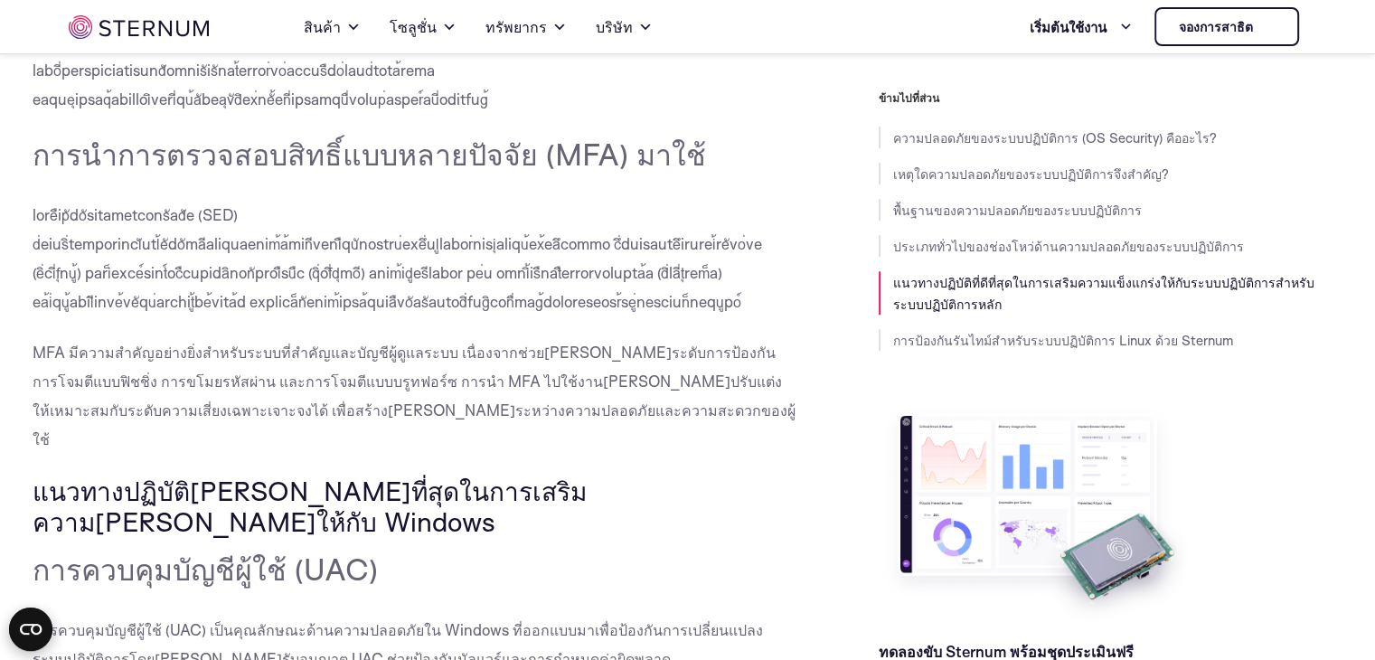
drag, startPoint x: 40, startPoint y: 352, endPoint x: 698, endPoint y: 355, distance: 657.9
click at [743, 359] on body "ยินยอม รายละเอียด [#IABV2SETTINGS#] เกี่ยวกับ เว็บไซต์นี้ใช้คุกกี้ การเลือกยินย…" at bounding box center [687, 653] width 1375 height 18617
click at [735, 375] on div "ความปลอดภัยของระบบปฏิบัติการ (OS Security) คืออะไร? เหตุใดความปลอดภัยของระบบปฏิ…" at bounding box center [415, 402] width 765 height 17002
click at [748, 332] on div "ความปลอดภัยของระบบปฏิบัติการ (OS Security) คืออะไร? เหตุใดความปลอดภัยของระบบปฏิ…" at bounding box center [415, 402] width 765 height 17002
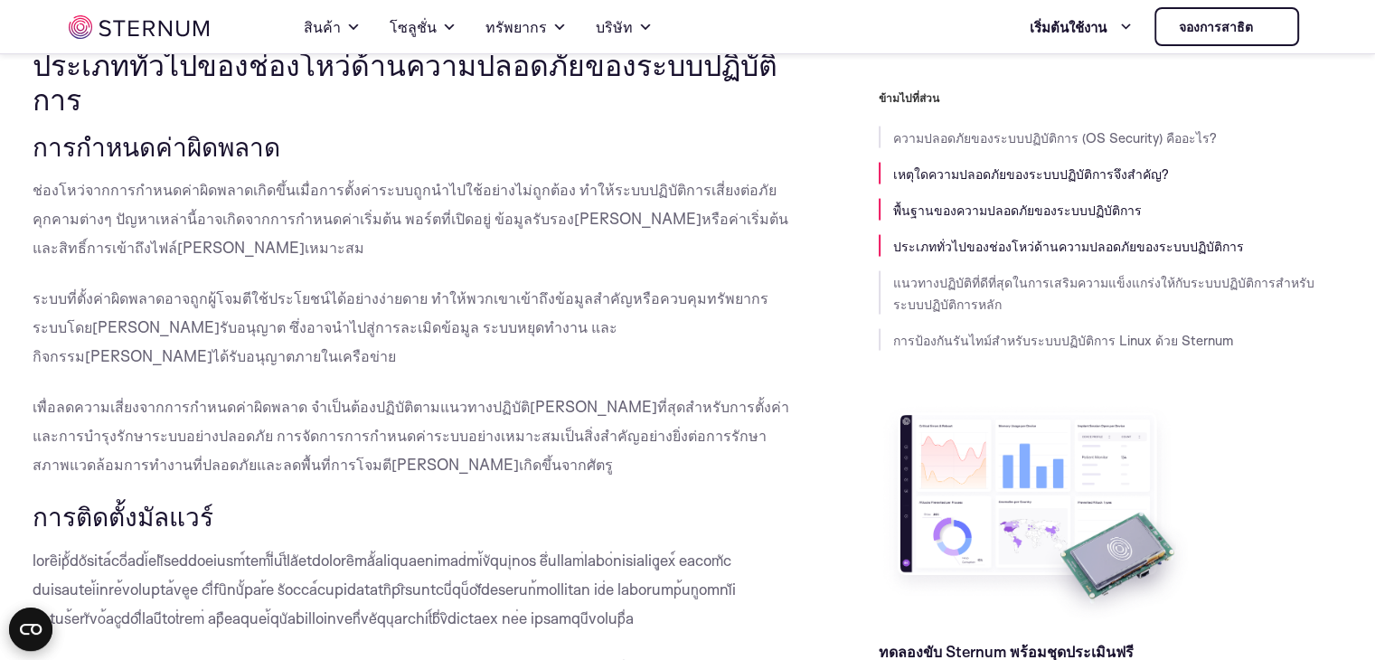
scroll to position [3594, 0]
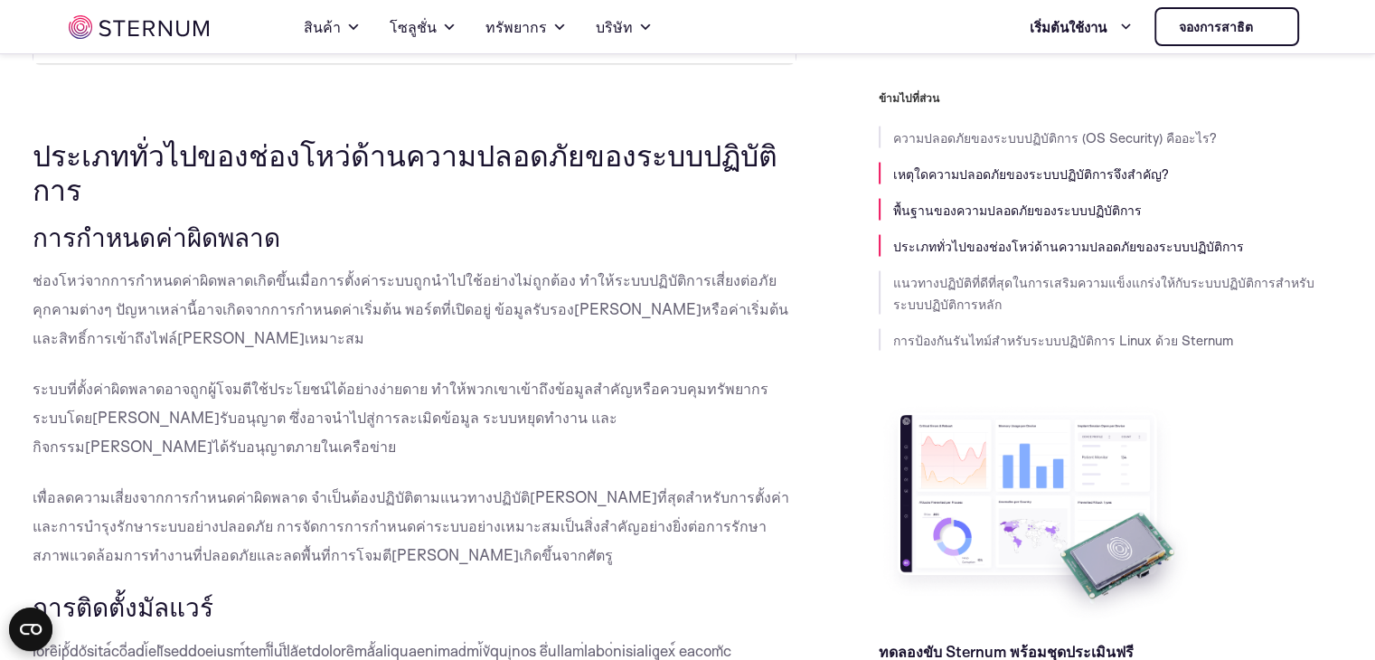
drag, startPoint x: 31, startPoint y: 300, endPoint x: 140, endPoint y: 286, distance: 110.2
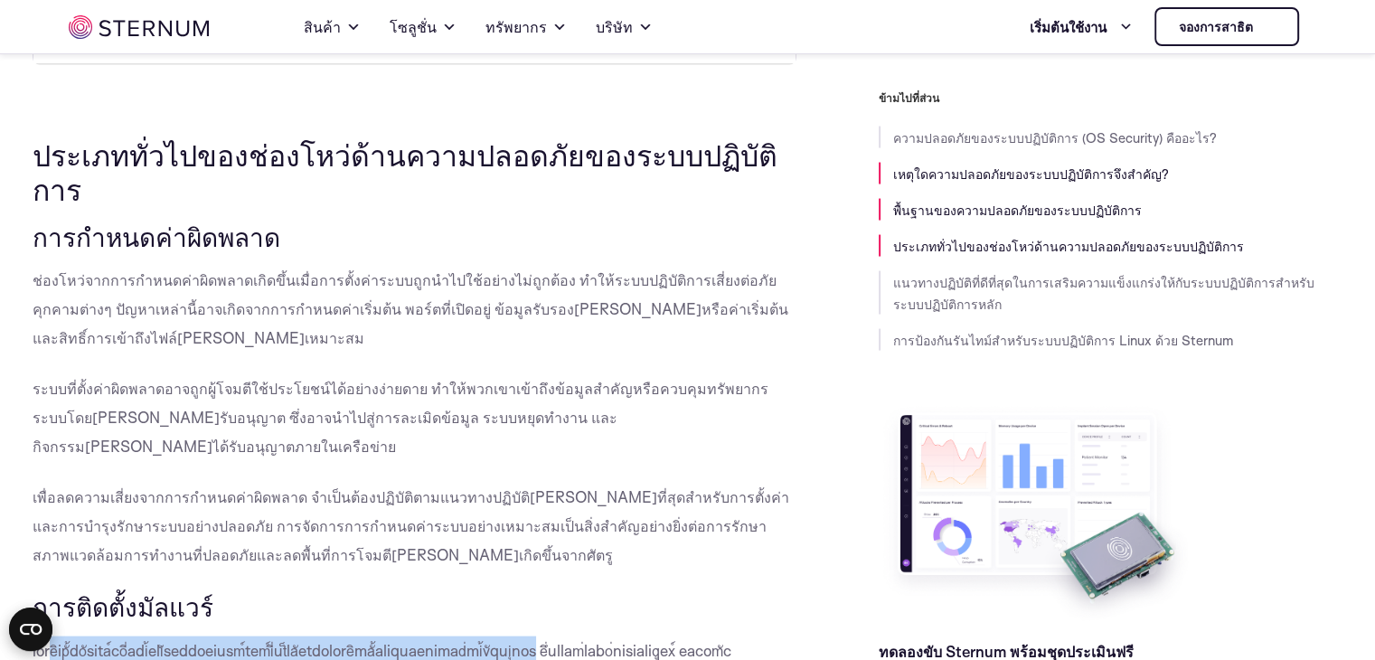
drag, startPoint x: 140, startPoint y: 286, endPoint x: 593, endPoint y: 290, distance: 452.8
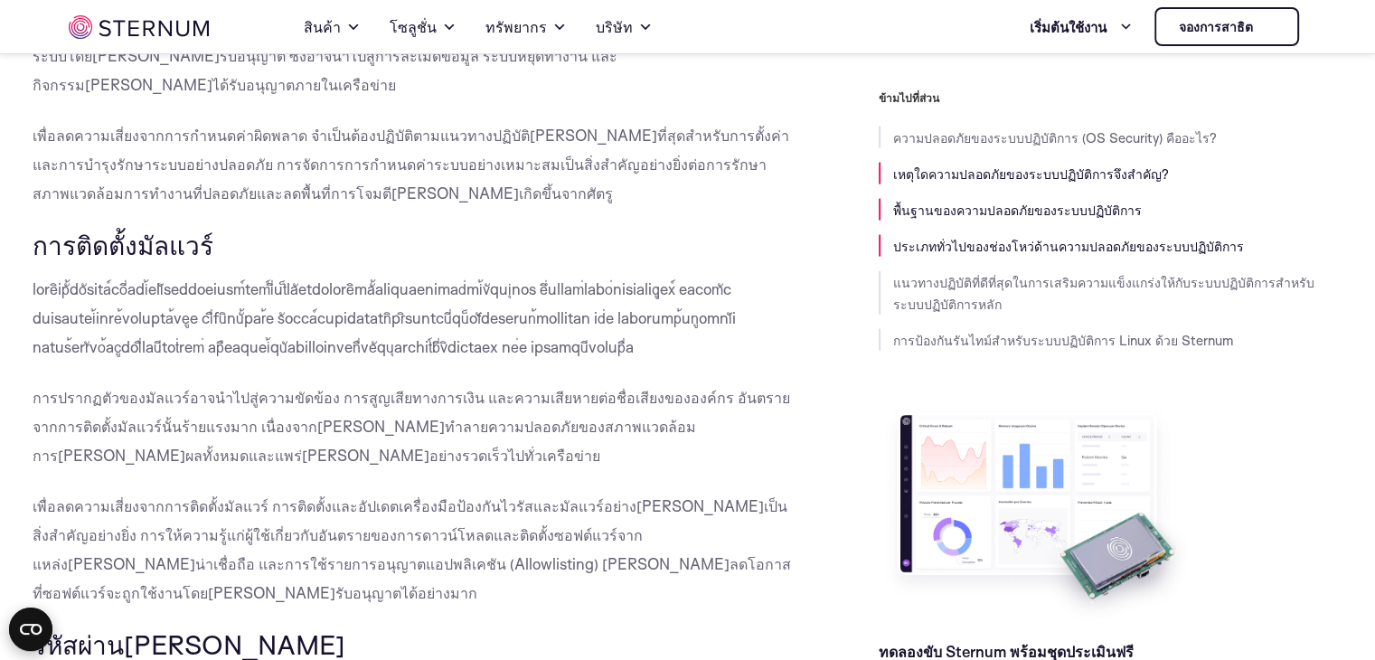
drag, startPoint x: 38, startPoint y: 305, endPoint x: 378, endPoint y: 308, distance: 339.8
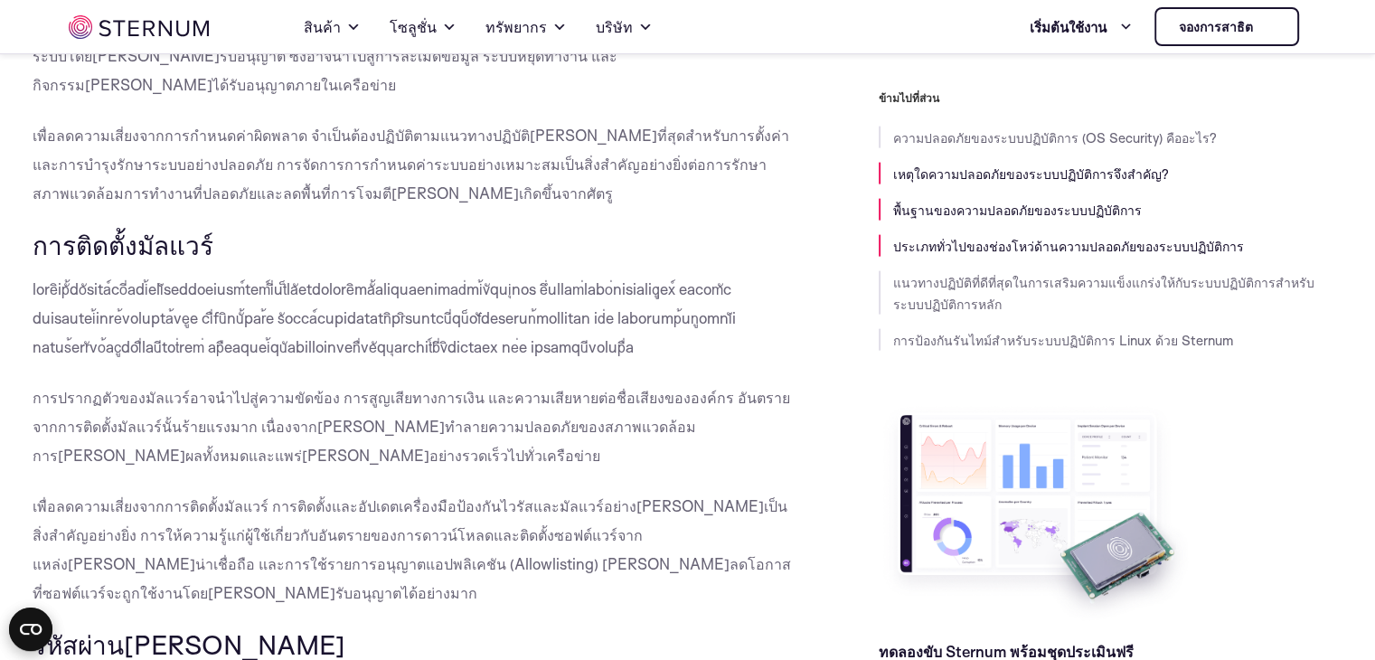
drag, startPoint x: 101, startPoint y: 364, endPoint x: 60, endPoint y: 366, distance: 41.6
drag, startPoint x: 60, startPoint y: 366, endPoint x: 525, endPoint y: 326, distance: 467.1
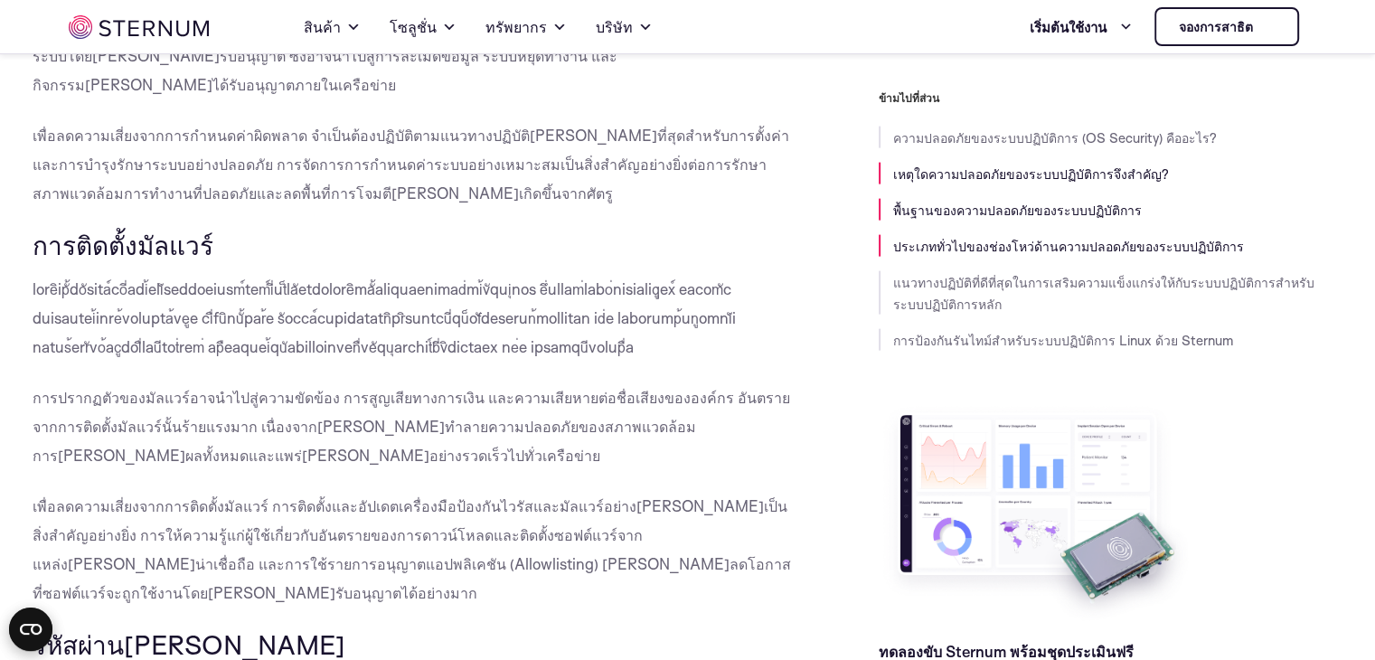
drag, startPoint x: 398, startPoint y: 336, endPoint x: 91, endPoint y: 362, distance: 307.5
drag, startPoint x: 125, startPoint y: 383, endPoint x: 141, endPoint y: 320, distance: 65.3
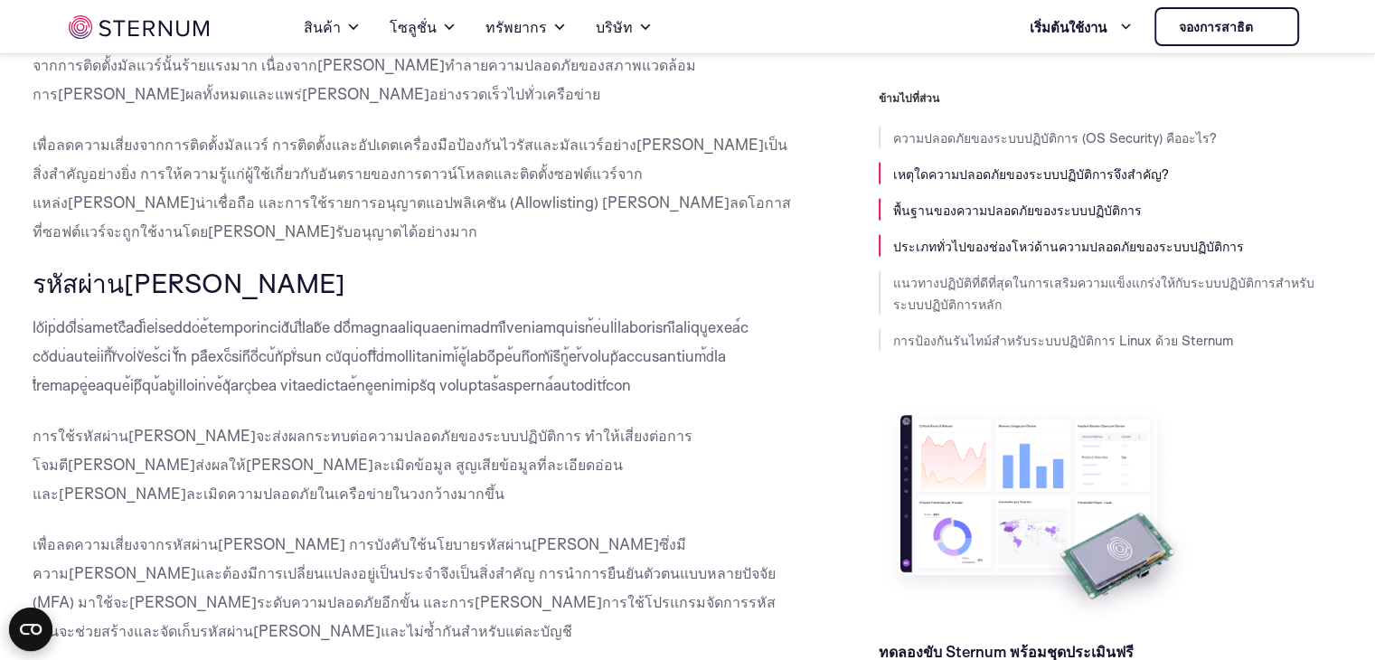
drag, startPoint x: 333, startPoint y: 268, endPoint x: 473, endPoint y: 294, distance: 141.6
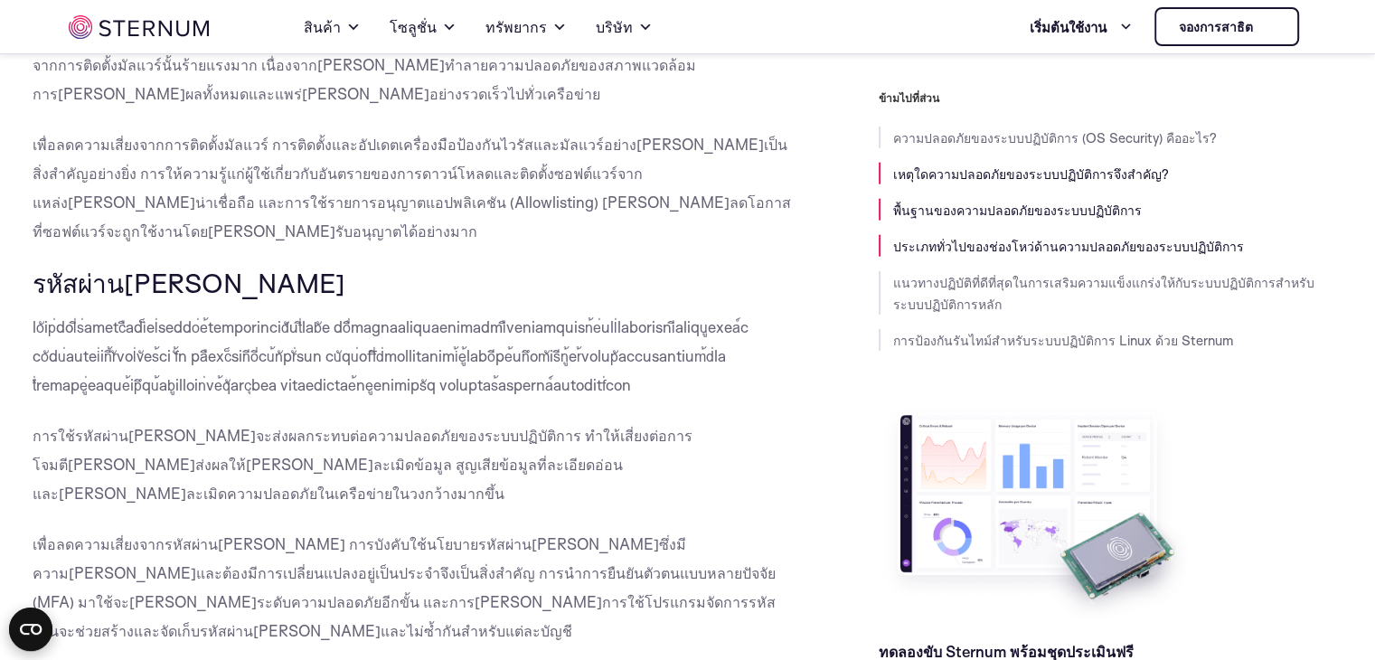
drag, startPoint x: 109, startPoint y: 347, endPoint x: 153, endPoint y: 370, distance: 48.9
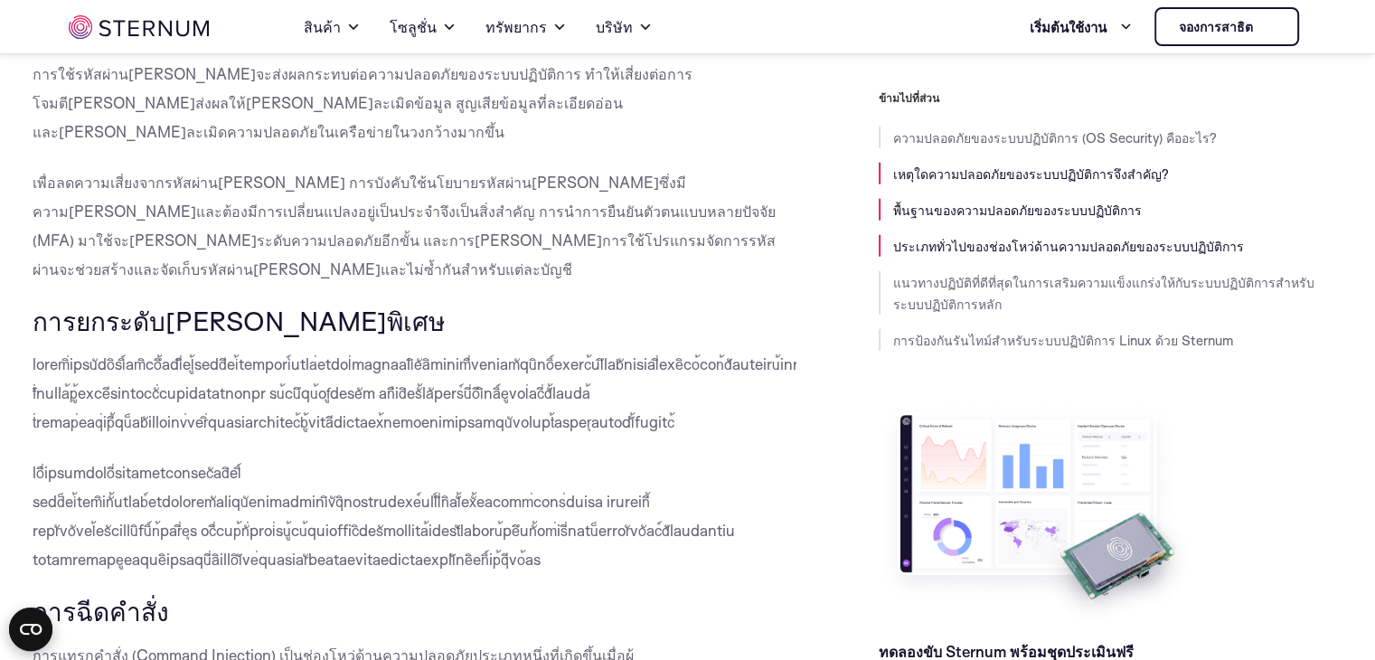
click at [446, 596] on h3 "การฉีดคำสั่ง" at bounding box center [415, 611] width 765 height 31
drag, startPoint x: 333, startPoint y: 300, endPoint x: 455, endPoint y: 298, distance: 122.0
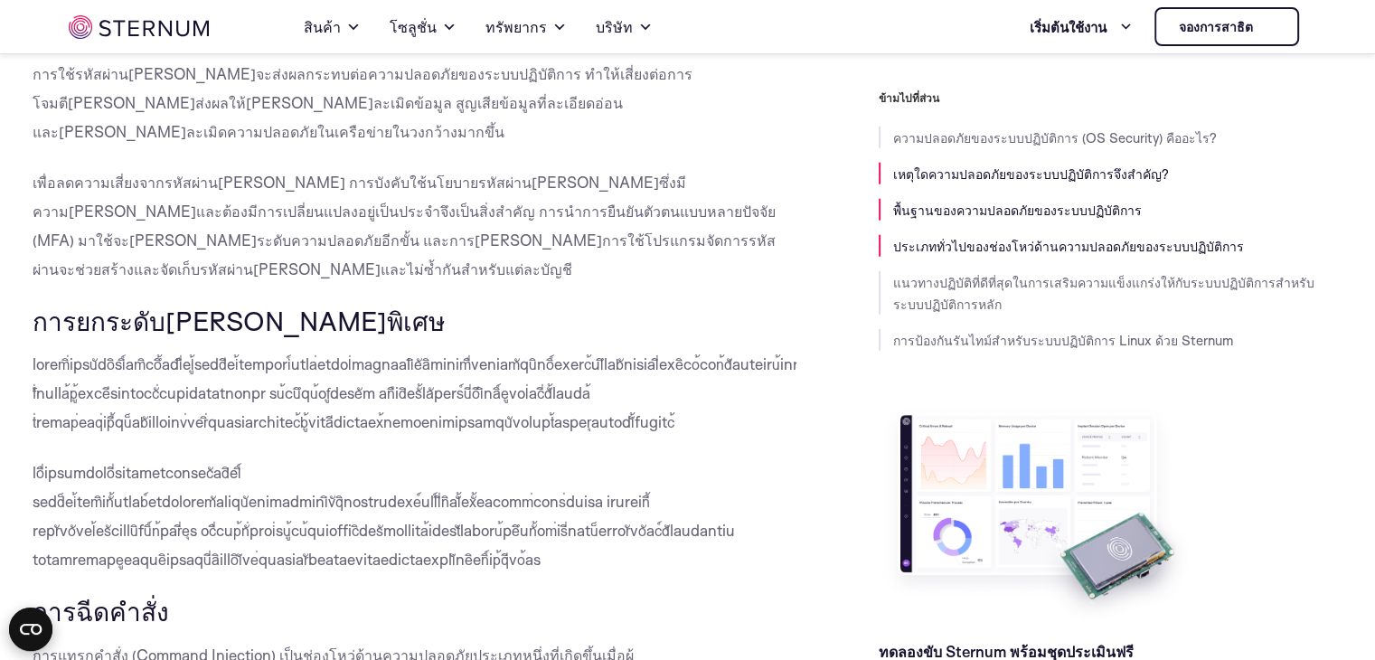
drag, startPoint x: 188, startPoint y: 305, endPoint x: 791, endPoint y: 315, distance: 602.9
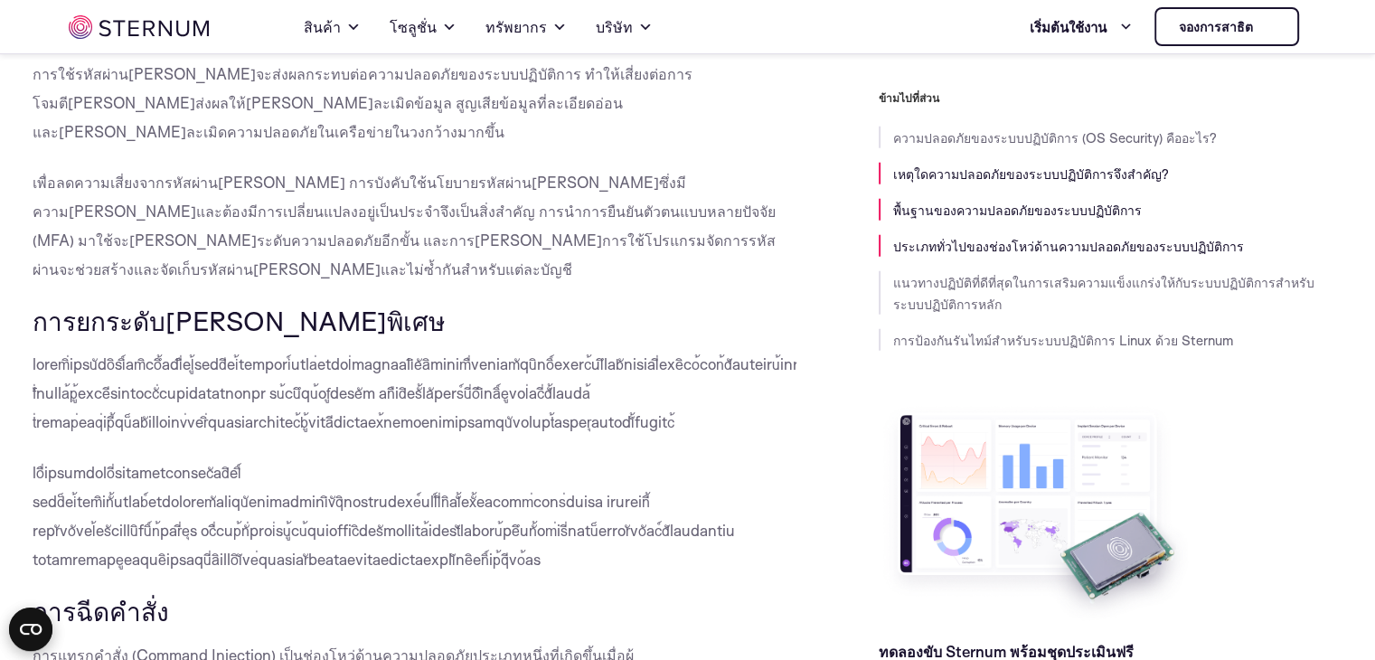
click at [813, 255] on div "ข้ามไปที่ส่วน ความปลอดภัยของระบบปฏิบัติการ (OS Security) คืออะไร? เหตุใดความปลอ…" at bounding box center [1069, 401] width 546 height 622
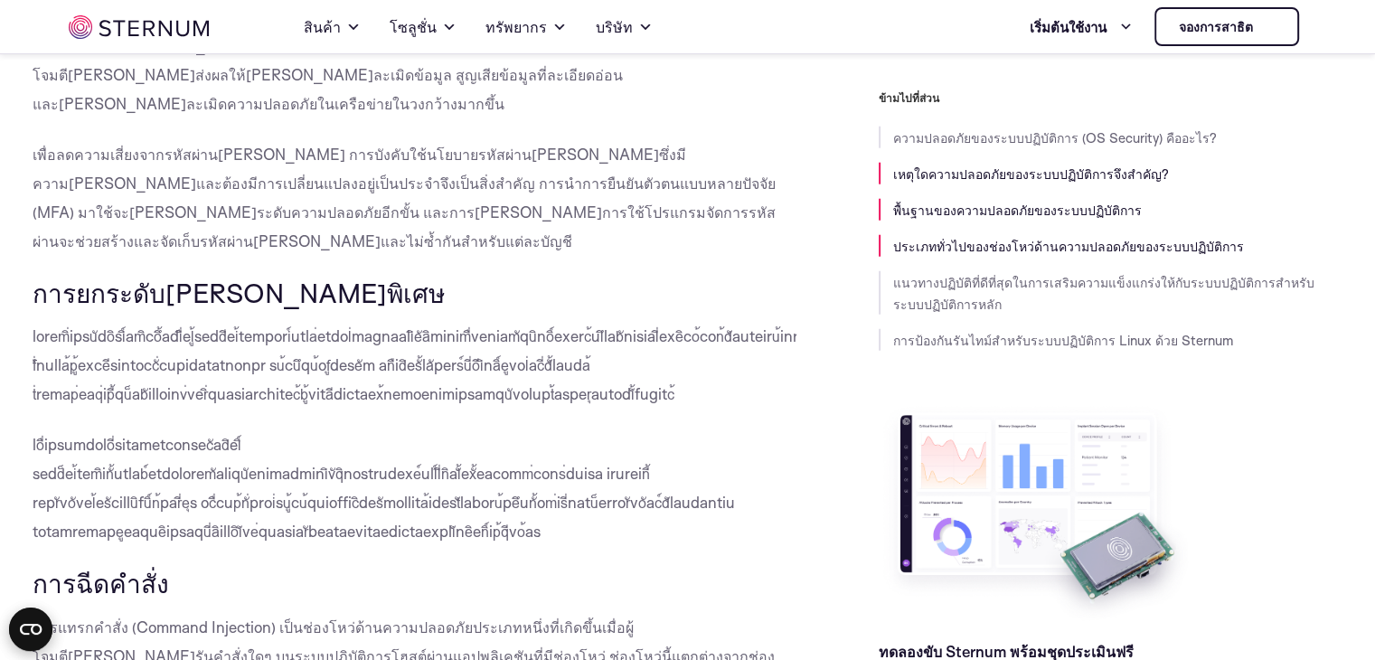
scroll to position [5040, 0]
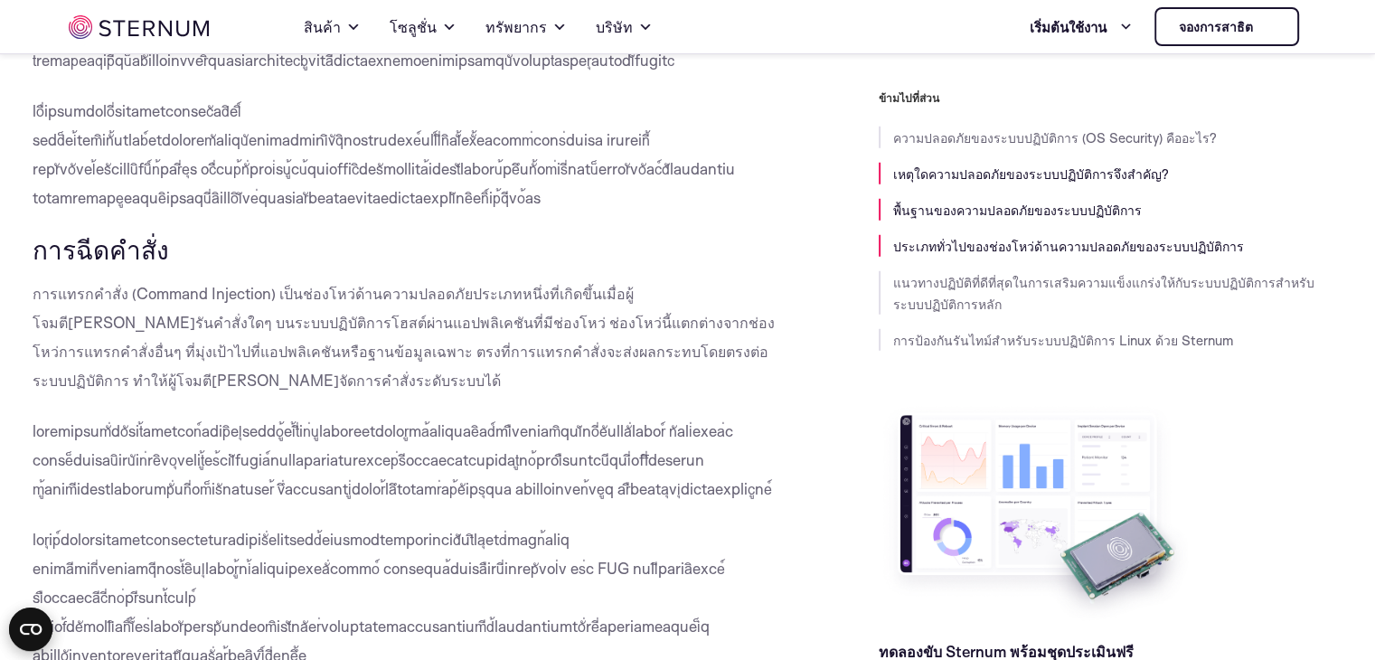
drag, startPoint x: 553, startPoint y: 340, endPoint x: 708, endPoint y: 360, distance: 155.8
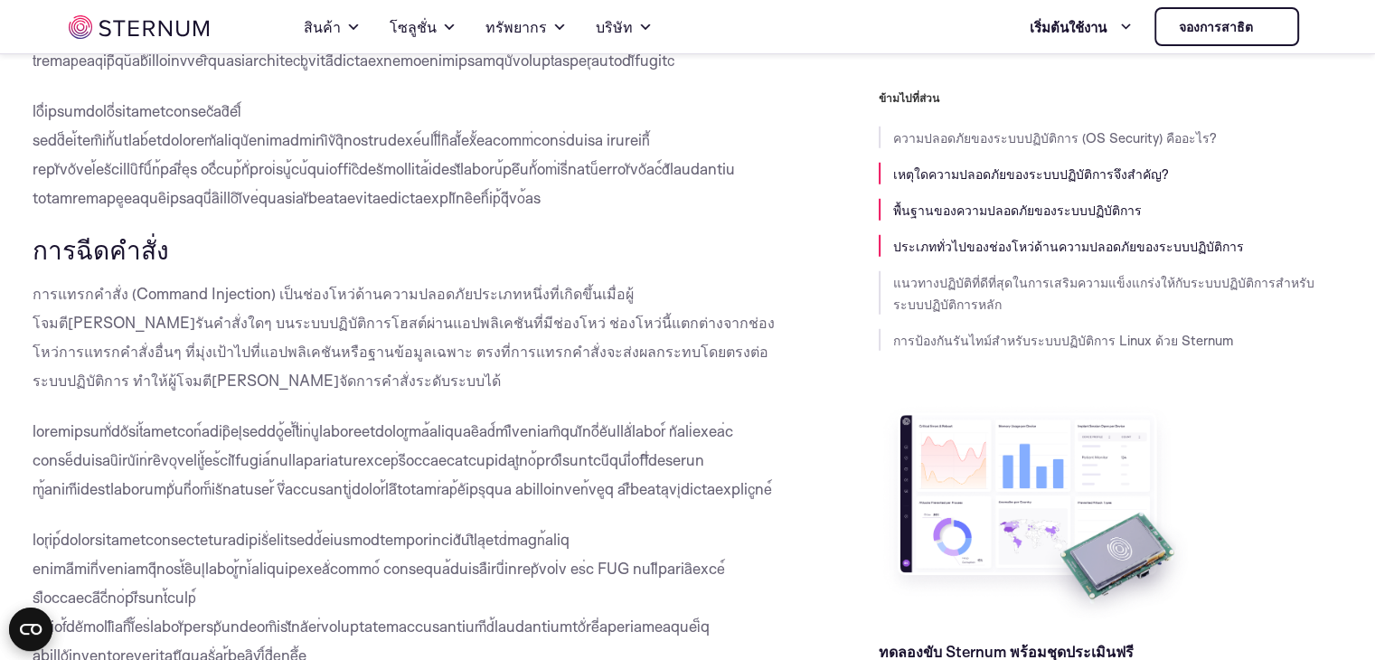
drag, startPoint x: 153, startPoint y: 336, endPoint x: 63, endPoint y: 308, distance: 93.8
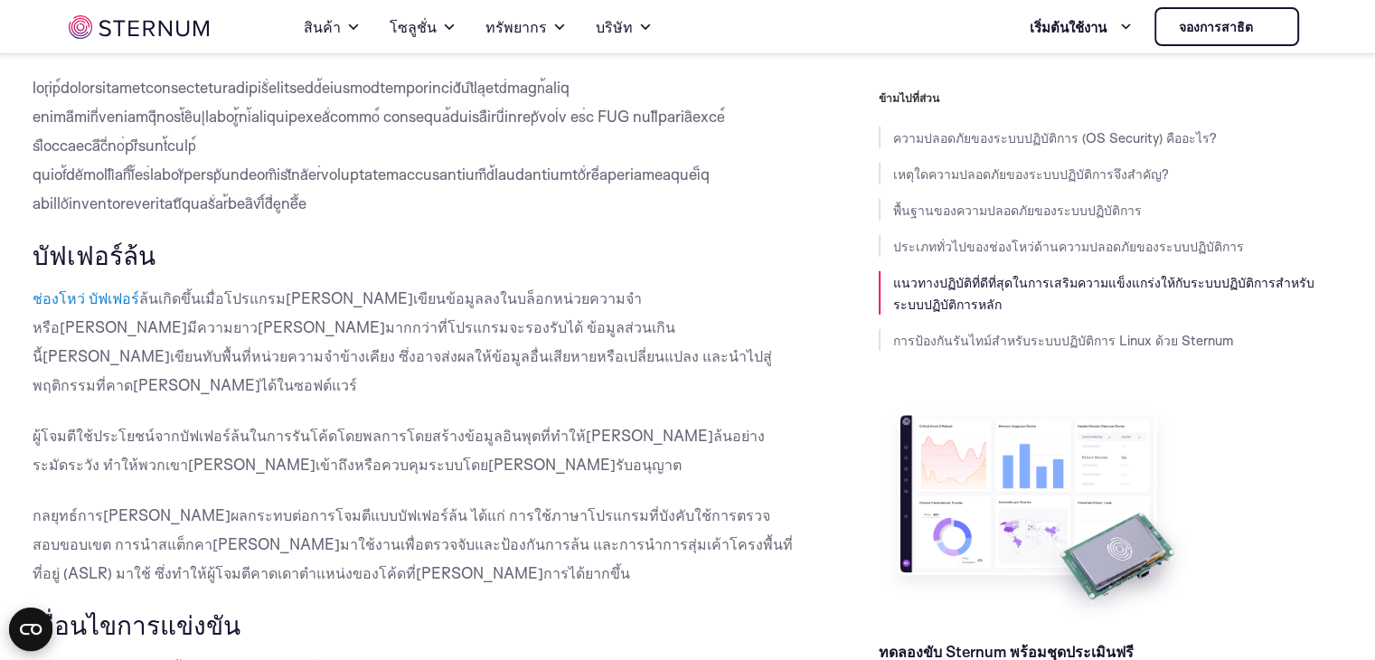
scroll to position [5402, 0]
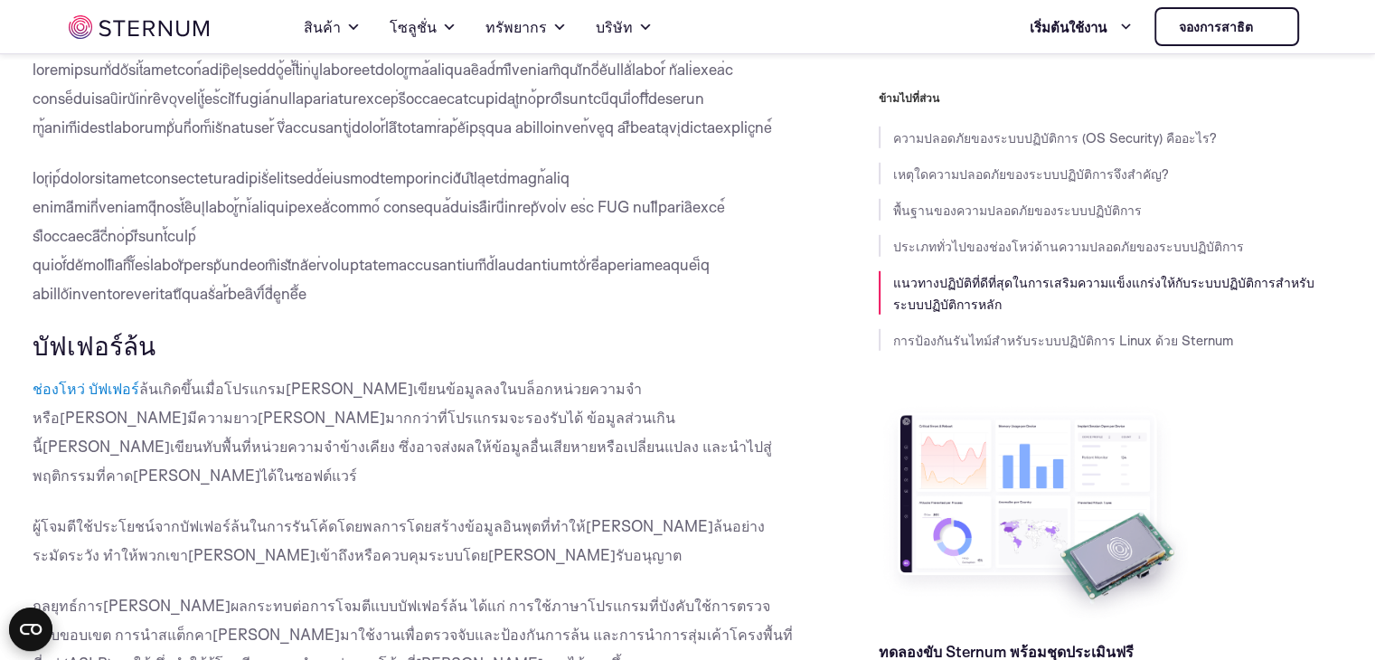
drag, startPoint x: 596, startPoint y: 289, endPoint x: 40, endPoint y: 291, distance: 556.7
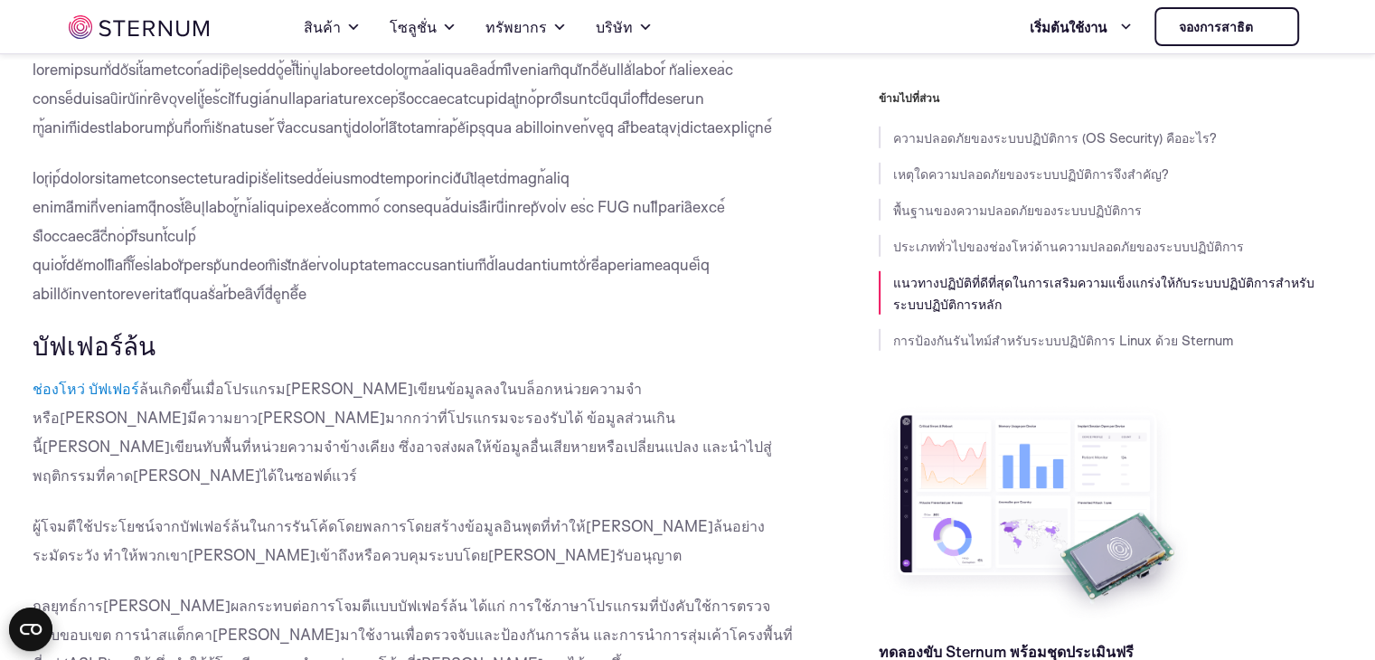
drag, startPoint x: 33, startPoint y: 294, endPoint x: 644, endPoint y: 297, distance: 610.9
drag, startPoint x: 144, startPoint y: 319, endPoint x: 296, endPoint y: 321, distance: 152.7
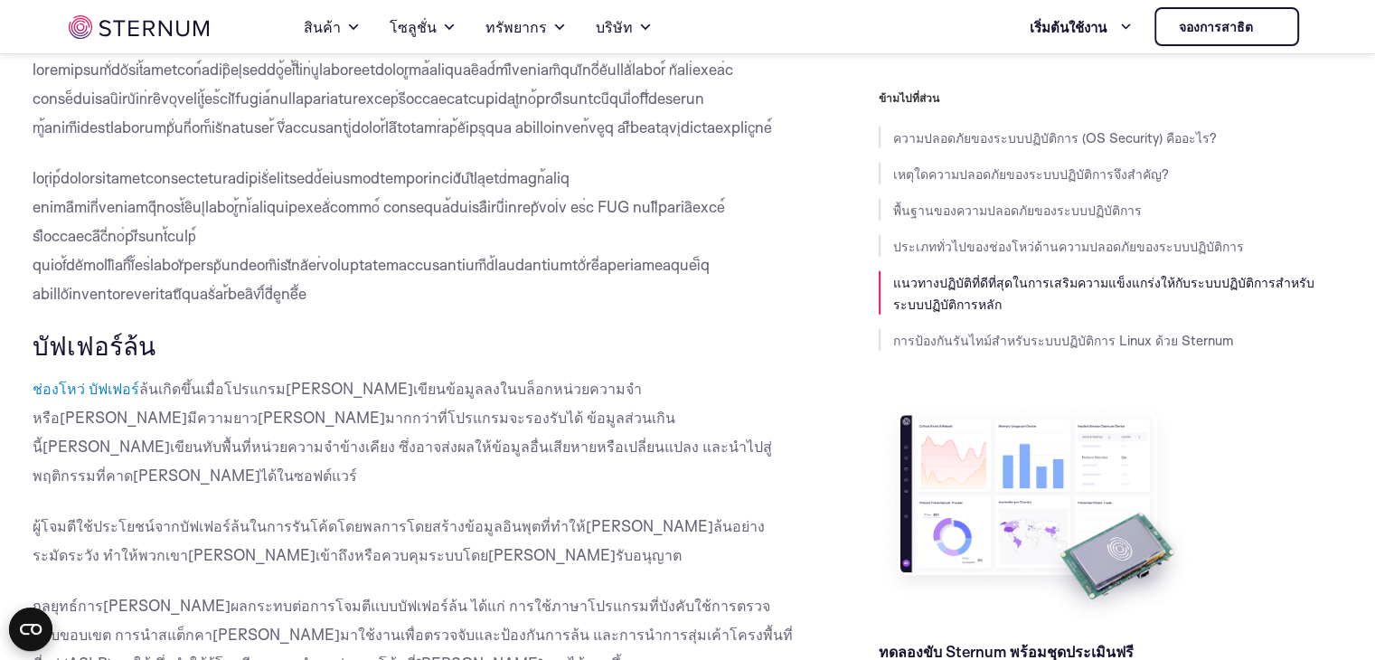
drag, startPoint x: 52, startPoint y: 291, endPoint x: 628, endPoint y: 237, distance: 578.2
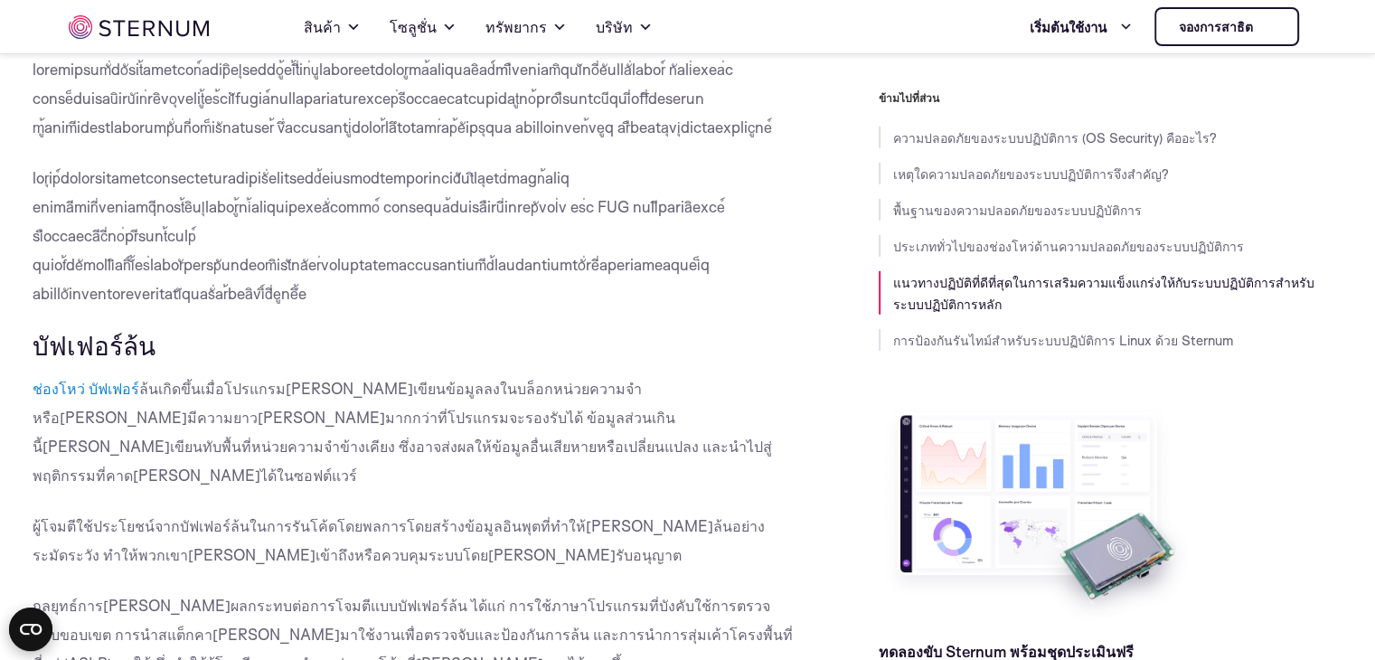
drag, startPoint x: 371, startPoint y: 312, endPoint x: 413, endPoint y: 351, distance: 56.9
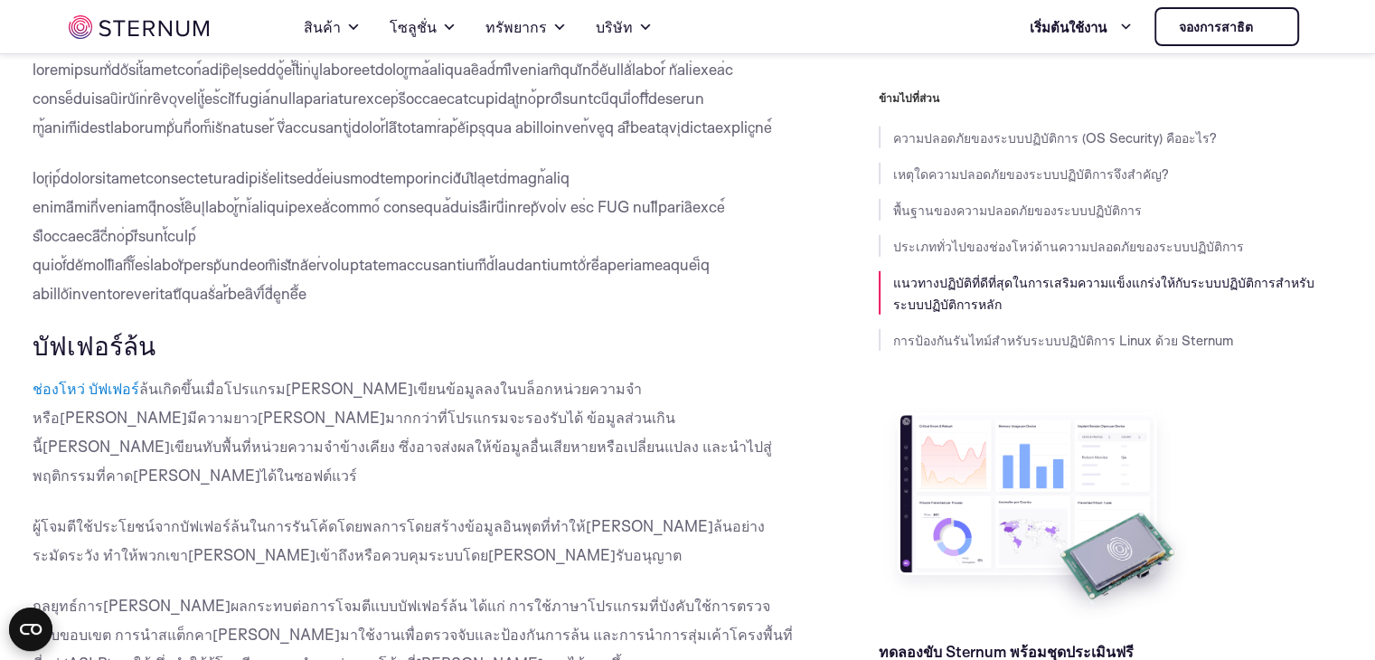
click at [251, 591] on p "กลยุทธ์การ[PERSON_NAME]ผลกระทบต่อการโจมตีแบบบัฟเฟอร์ล้น ได้แก่ การใช้ภาษาโปรแกร…" at bounding box center [415, 634] width 765 height 87
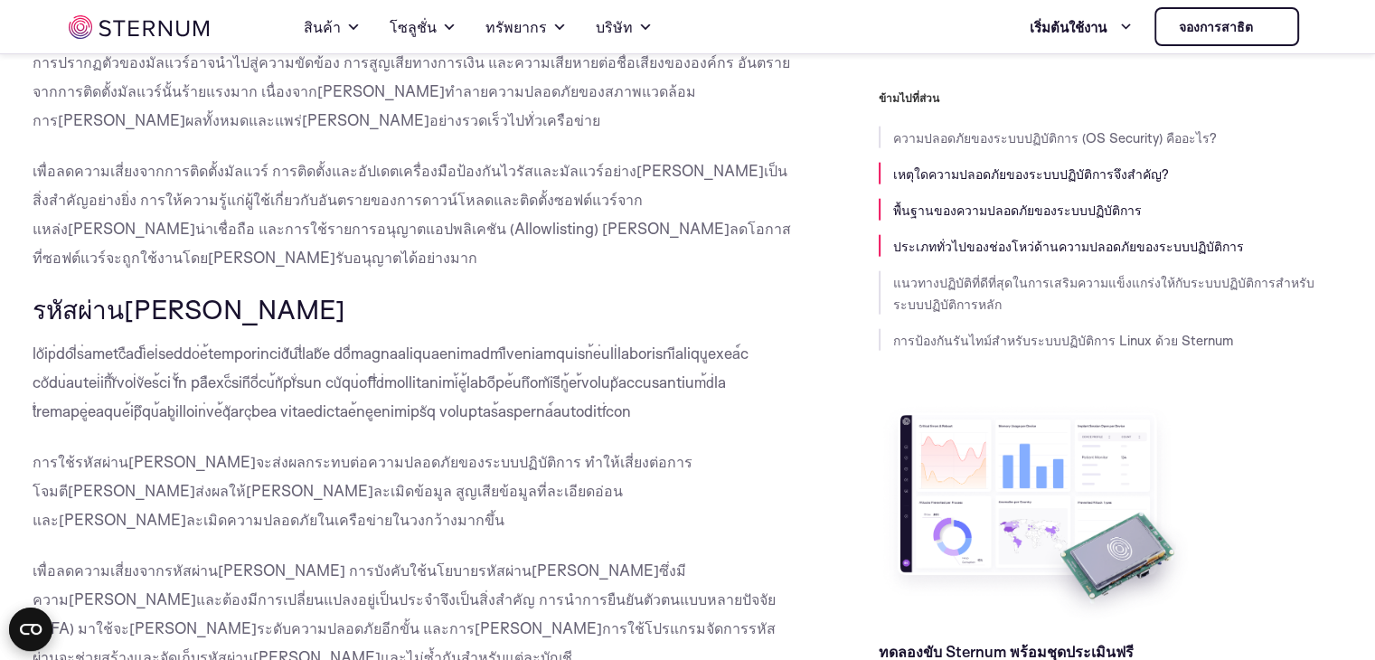
scroll to position [3775, 0]
